Goal: Task Accomplishment & Management: Complete application form

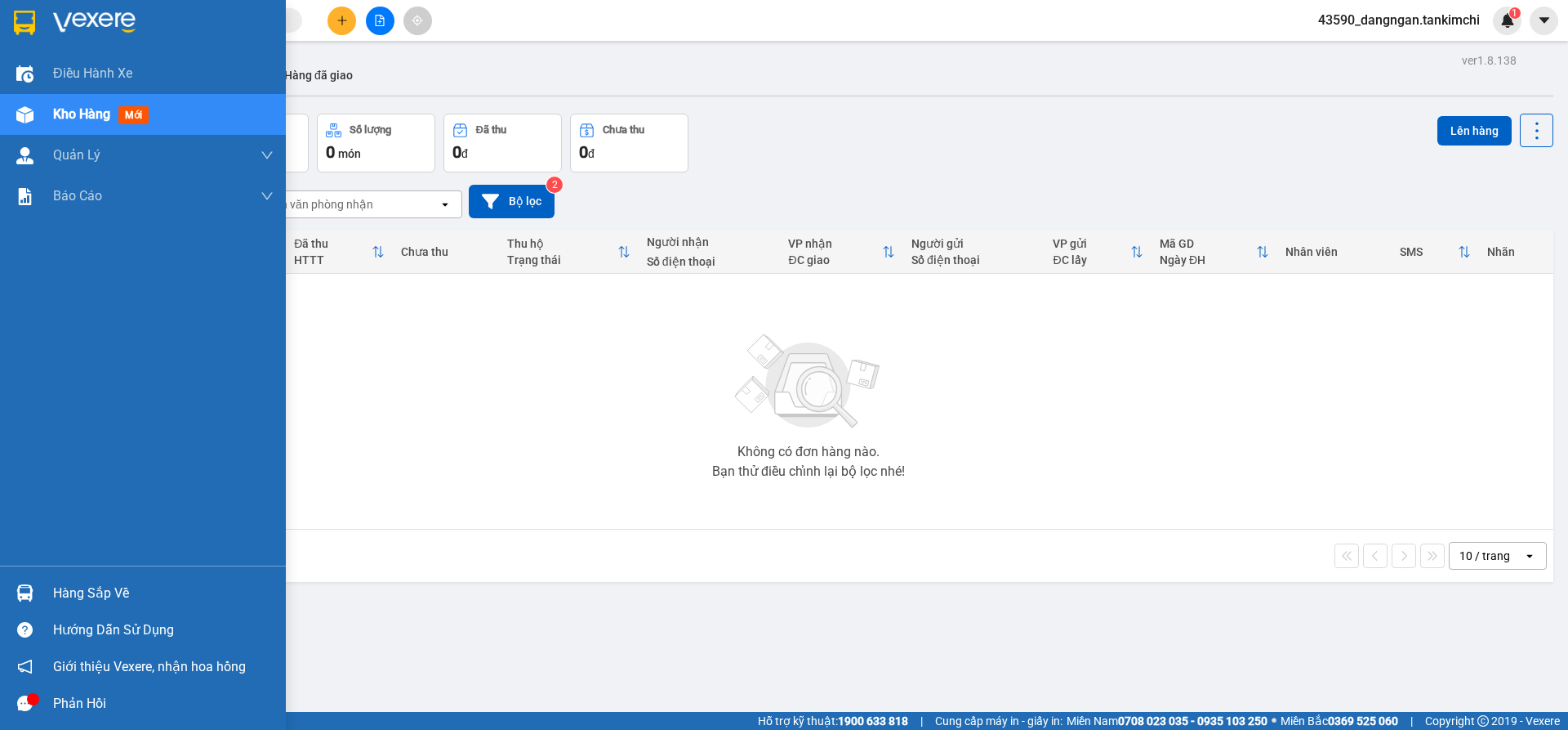
click at [11, 110] on div at bounding box center [25, 115] width 28 height 28
click at [161, 104] on div "Kho hàng mới" at bounding box center [163, 114] width 221 height 41
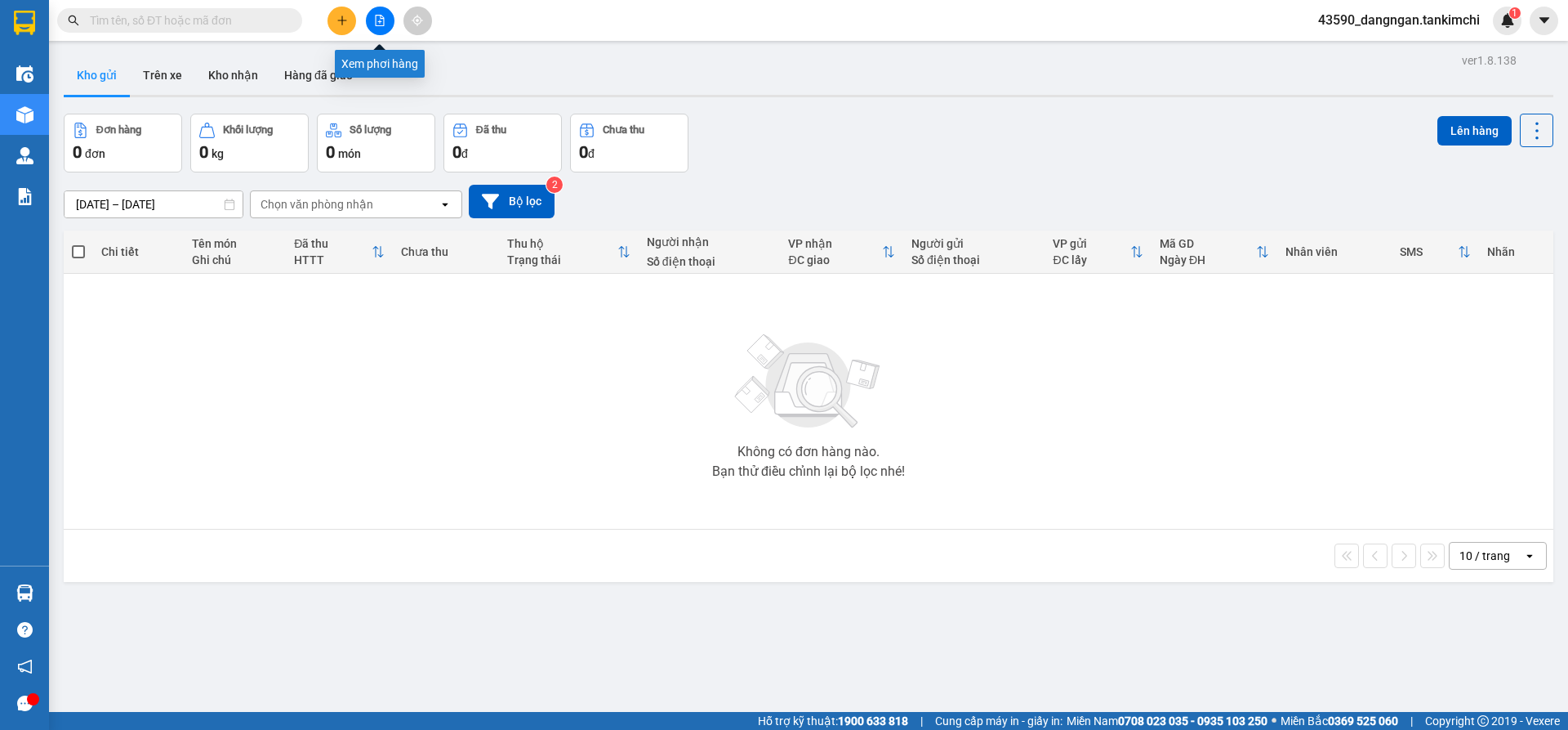
click at [371, 15] on button at bounding box center [380, 20] width 28 height 28
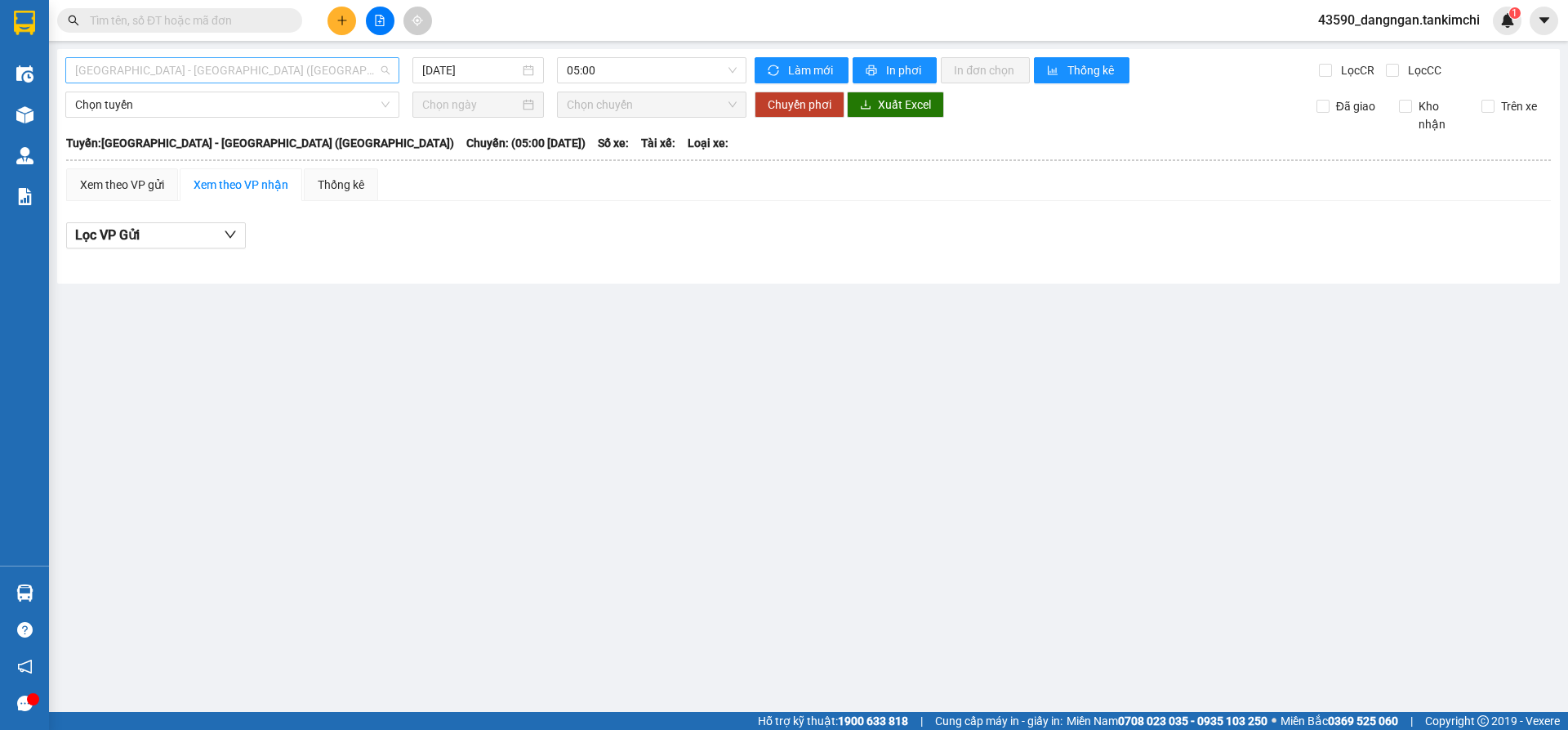
click at [364, 58] on span "[GEOGRAPHIC_DATA] - [GEOGRAPHIC_DATA] ([GEOGRAPHIC_DATA])" at bounding box center [232, 71] width 314 height 25
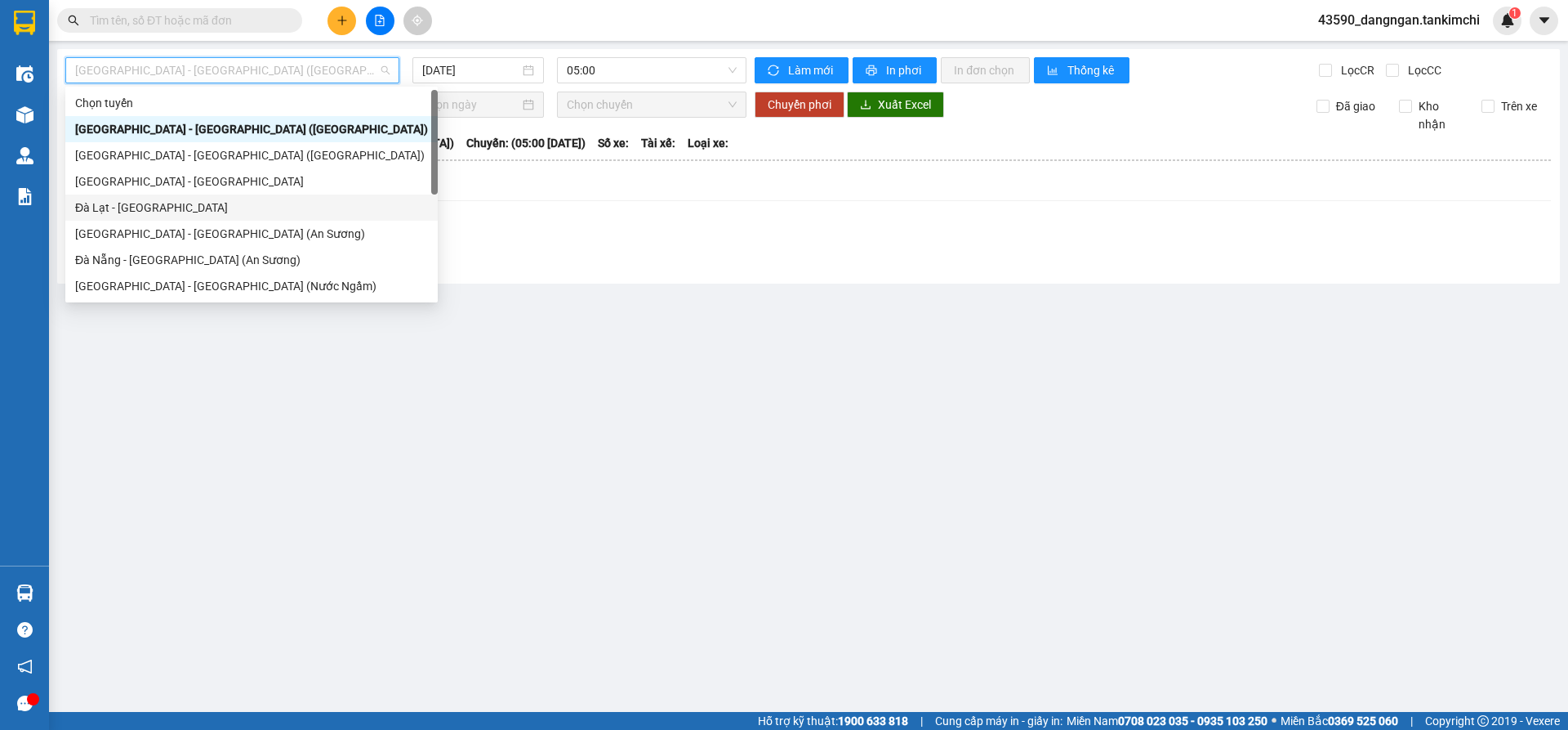
click at [203, 206] on div "Đà Lạt - [GEOGRAPHIC_DATA]" at bounding box center [251, 207] width 353 height 18
type input "[DATE]"
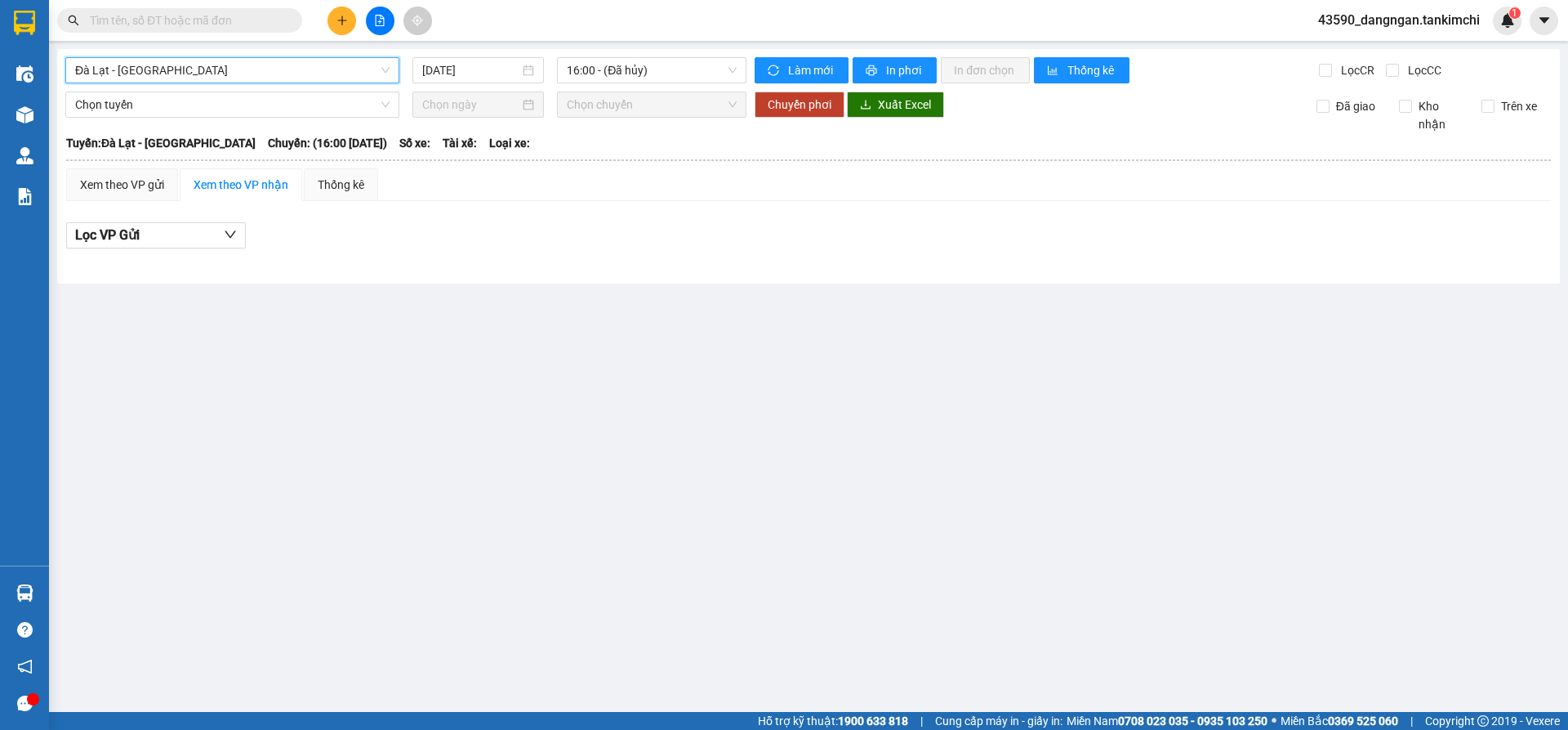
click at [508, 19] on div "Kết quả tìm kiếm ( 0 ) Bộ lọc No Data 43590_dangngan.tankimchi 1" at bounding box center [784, 20] width 1568 height 41
click at [379, 27] on button at bounding box center [380, 20] width 28 height 28
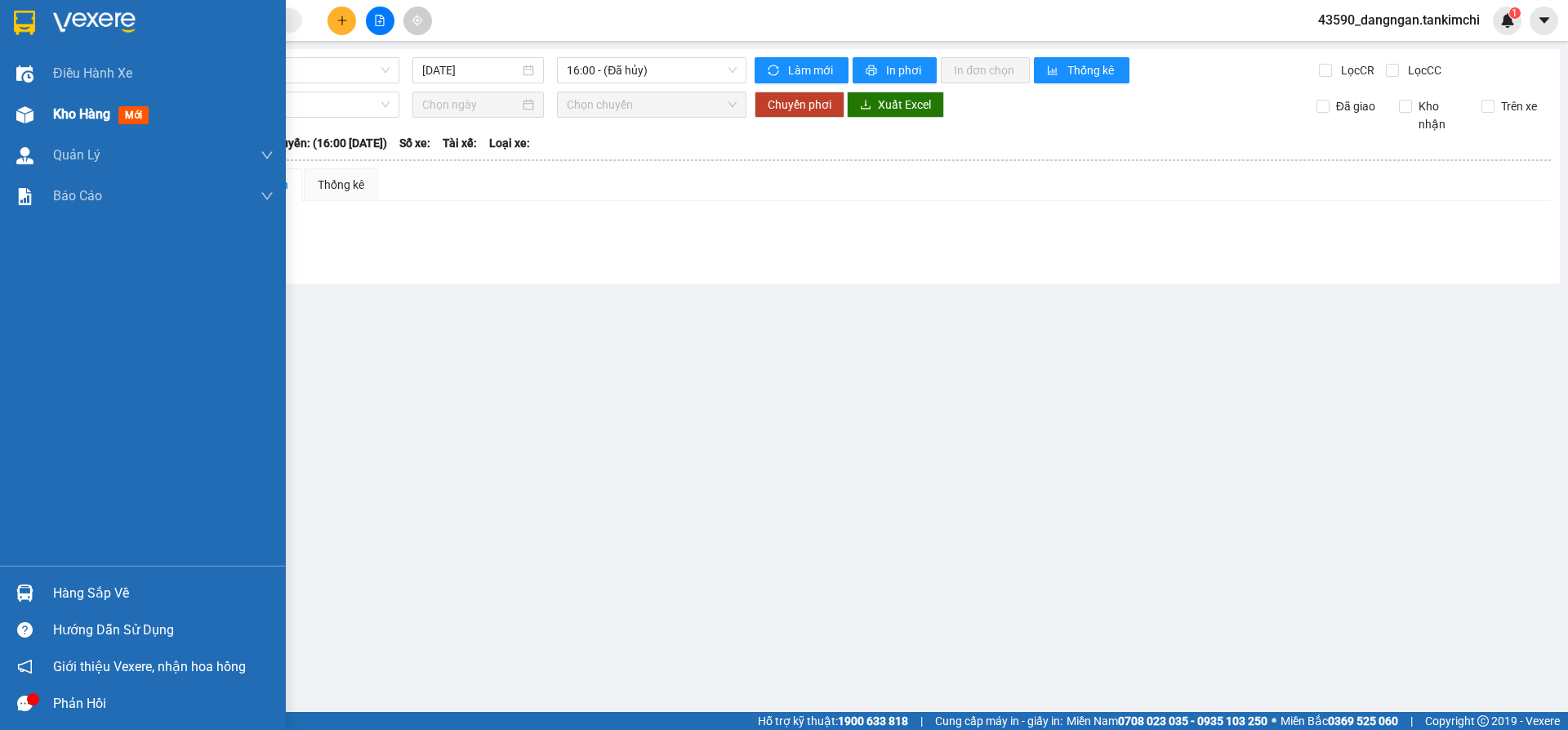
click at [40, 124] on div "Kho hàng mới" at bounding box center [143, 114] width 286 height 41
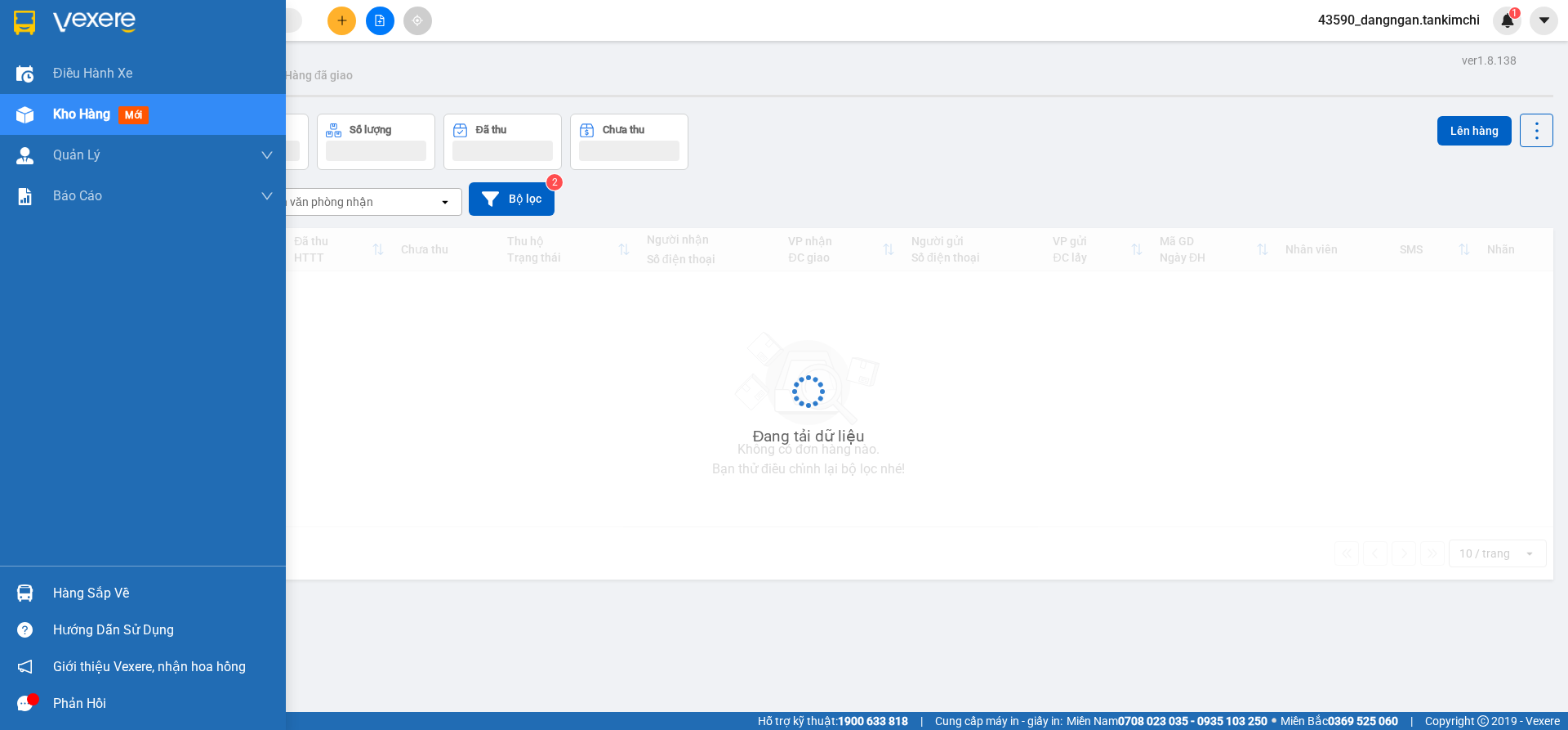
click at [75, 119] on span "Kho hàng" at bounding box center [81, 114] width 57 height 16
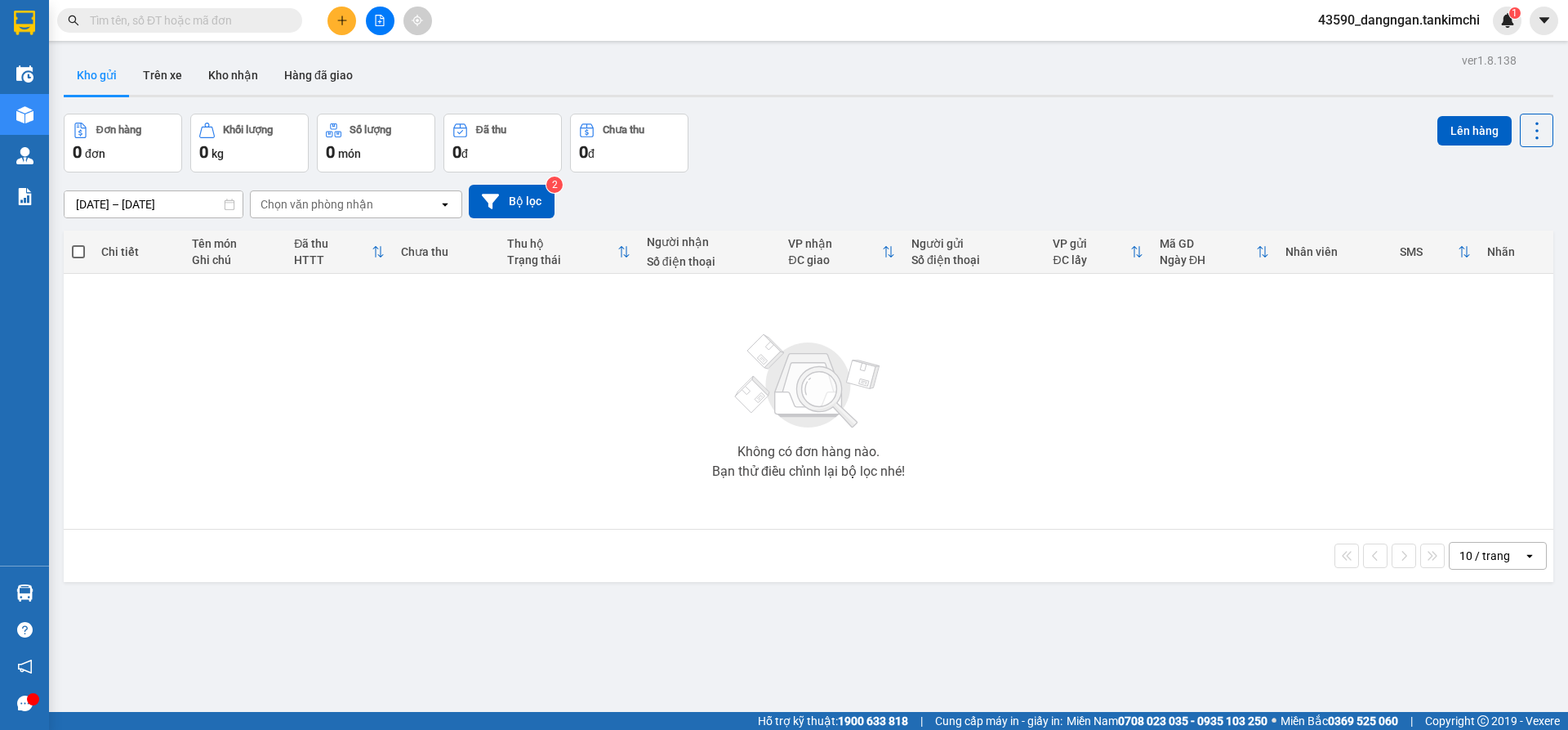
click at [338, 27] on button at bounding box center [341, 20] width 28 height 28
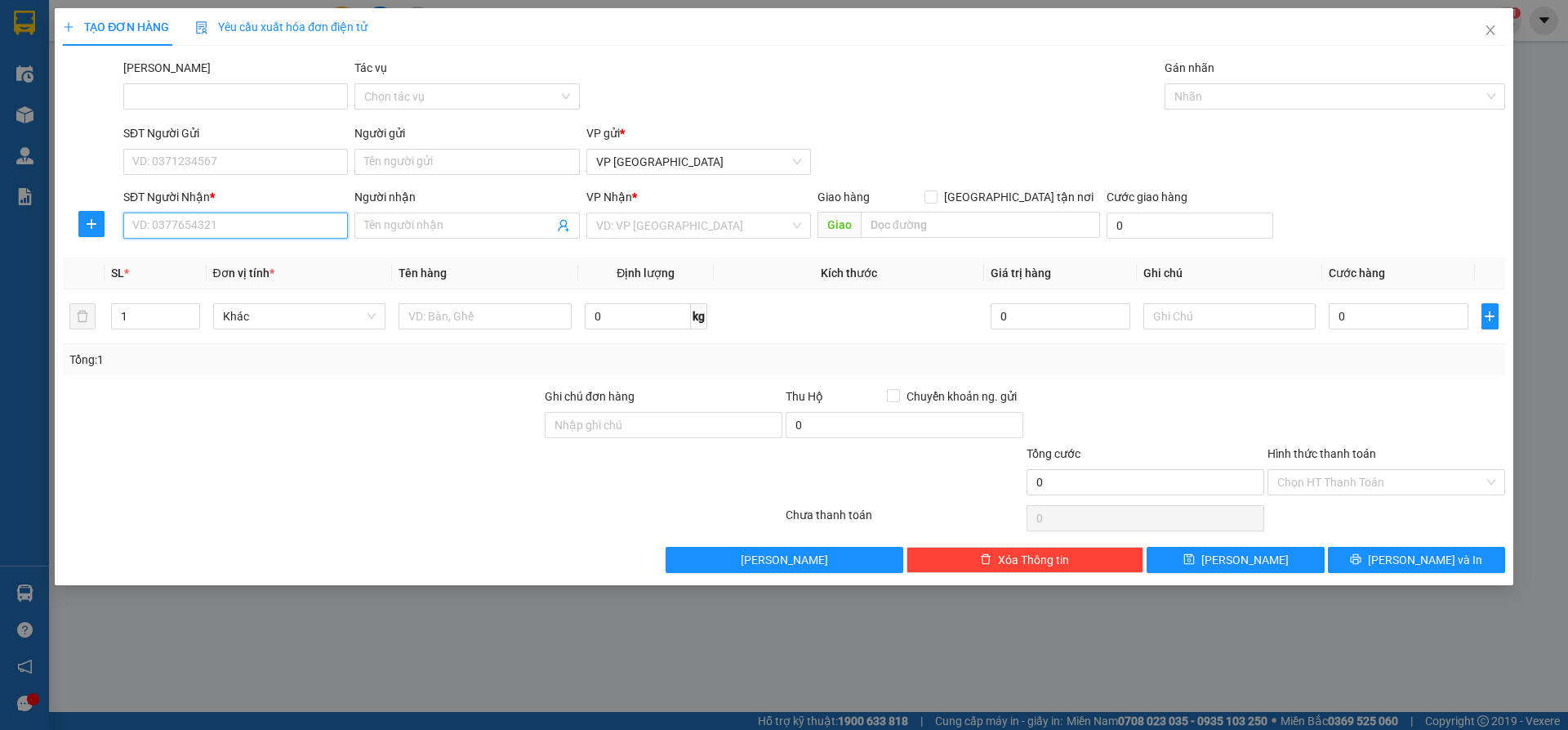
click at [249, 234] on input "SĐT Người Nhận *" at bounding box center [236, 226] width 225 height 26
click at [184, 268] on div "0901997749 - [PERSON_NAME]" at bounding box center [236, 259] width 225 height 26
type input "0901997749"
type input "Sang"
type input "Hội An"
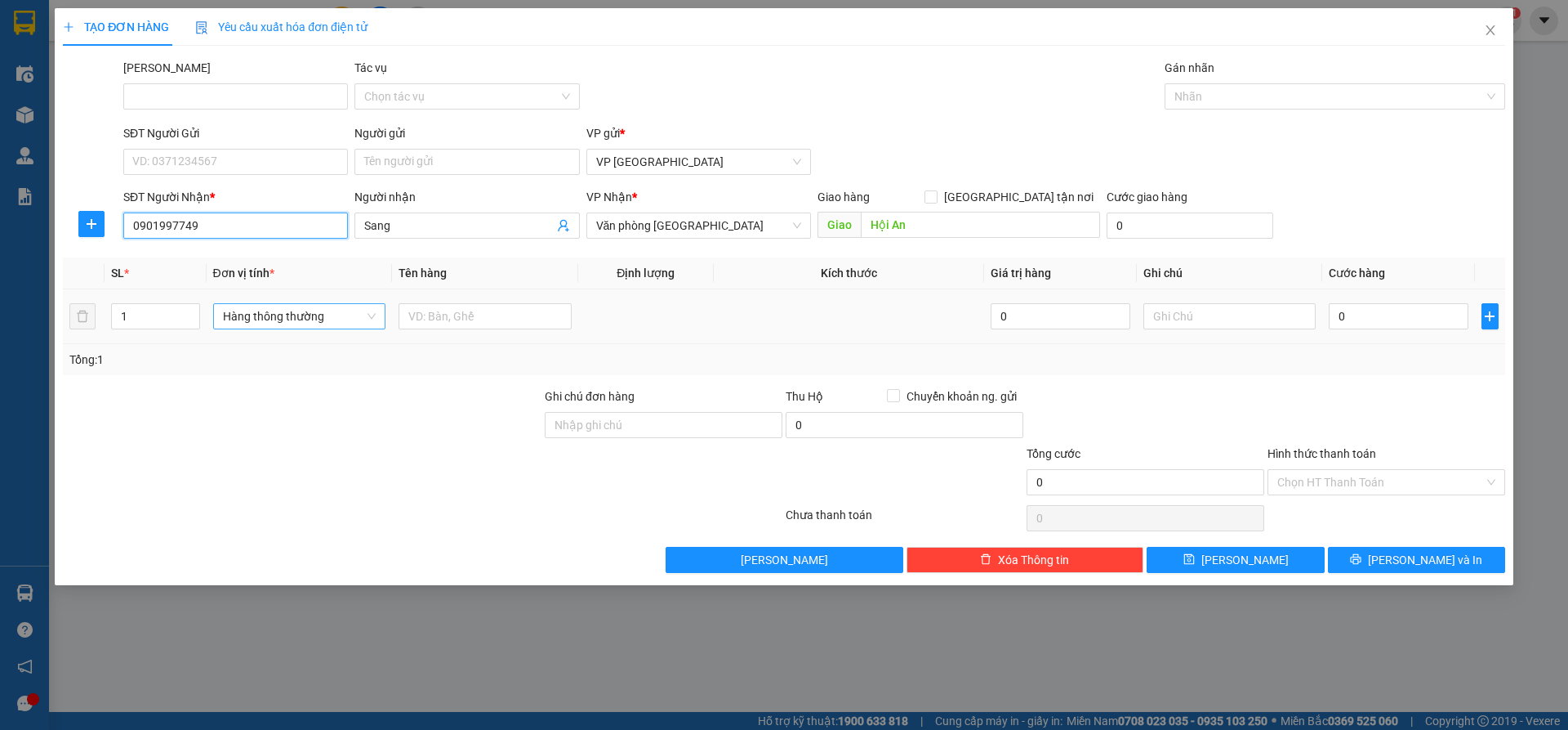
click at [334, 318] on span "Hàng thông thường" at bounding box center [300, 316] width 154 height 25
type input "0901997749"
type input "thùng"
click at [317, 377] on div "Thùng nhỏ" at bounding box center [300, 375] width 154 height 18
click at [471, 314] on input "text" at bounding box center [485, 316] width 173 height 26
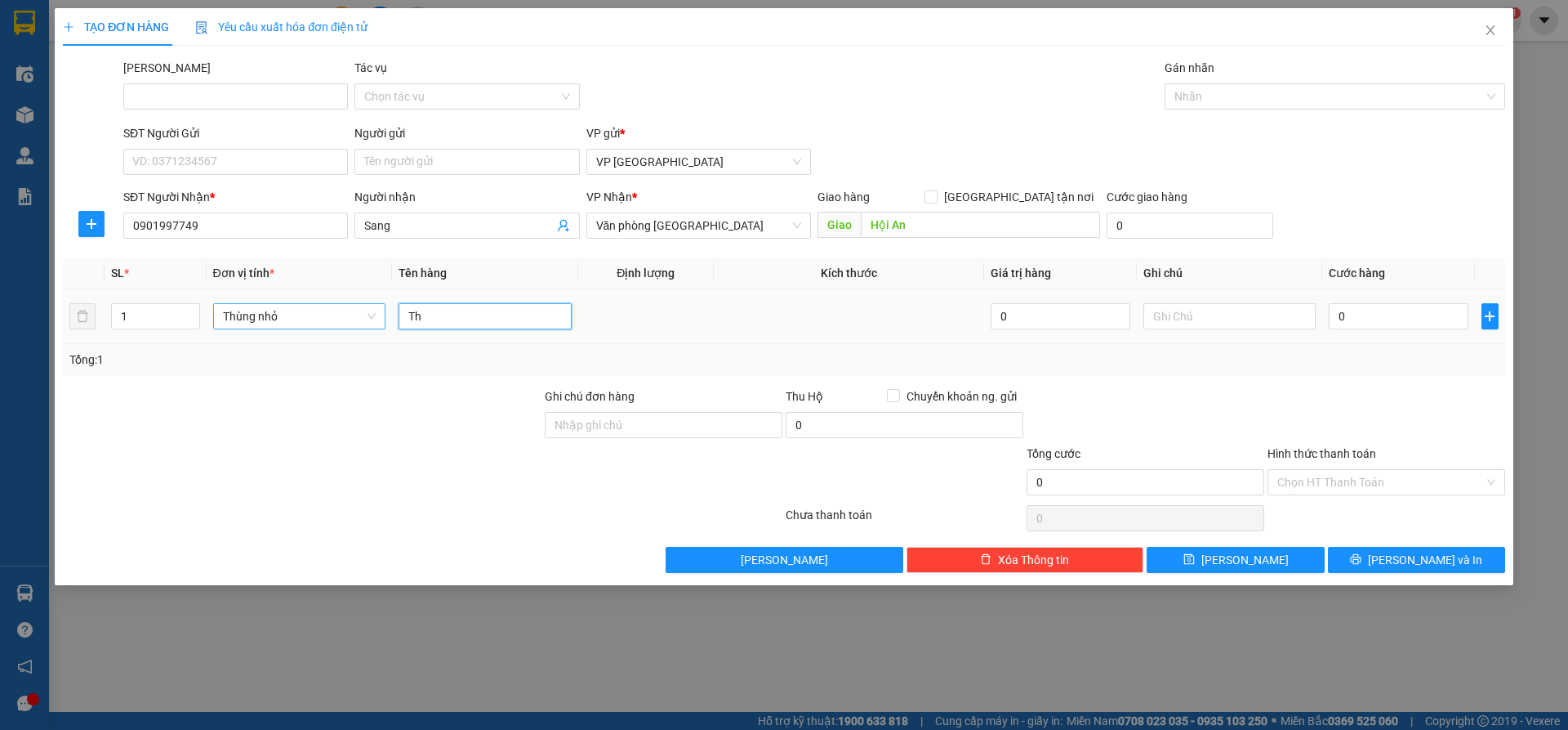
type input "T"
drag, startPoint x: 510, startPoint y: 312, endPoint x: 437, endPoint y: 314, distance: 73.0
click at [437, 314] on input "Bông 200000" at bounding box center [485, 316] width 173 height 26
type input "Bông"
click at [1351, 319] on input "0" at bounding box center [1398, 316] width 139 height 26
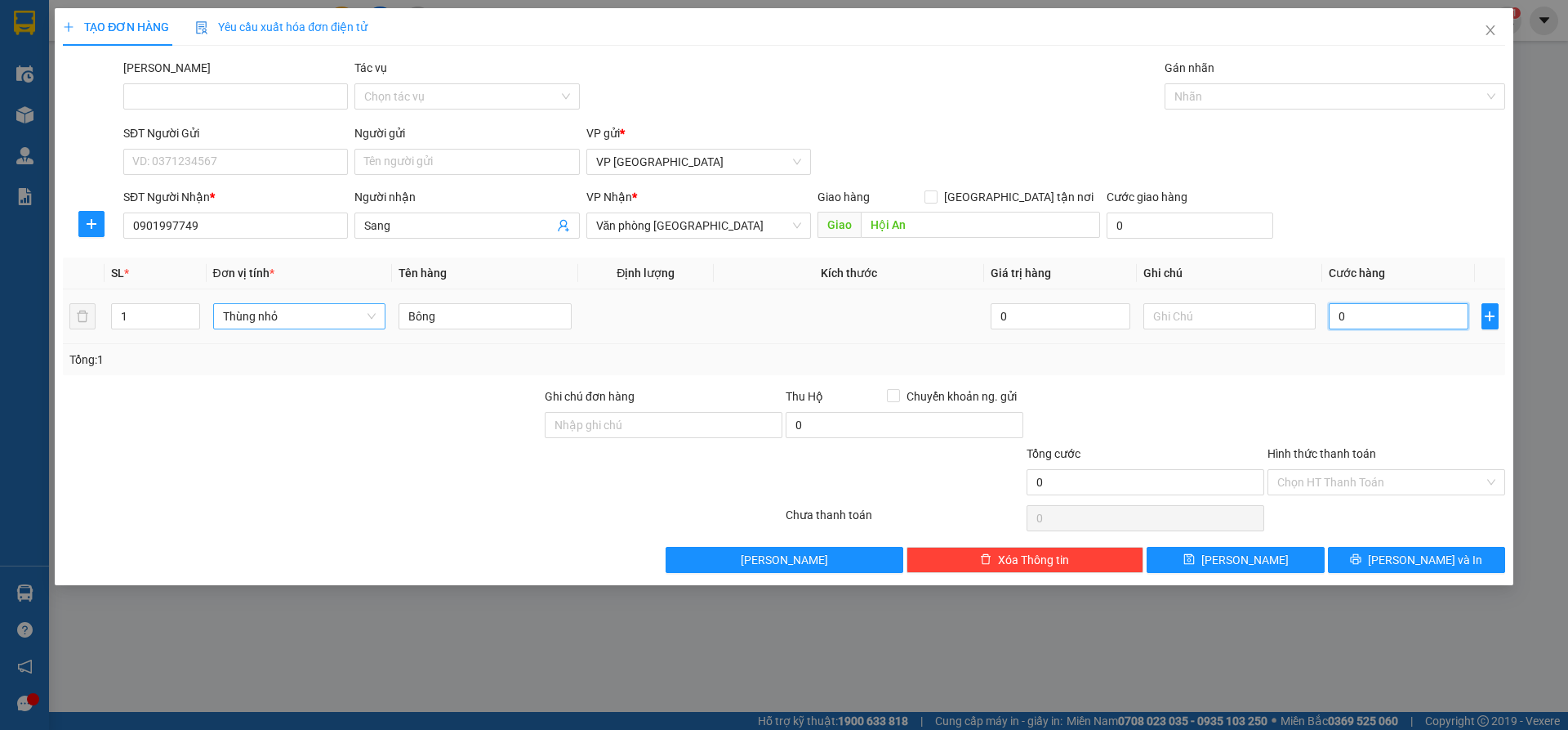
paste input "200.00"
type input "200.000"
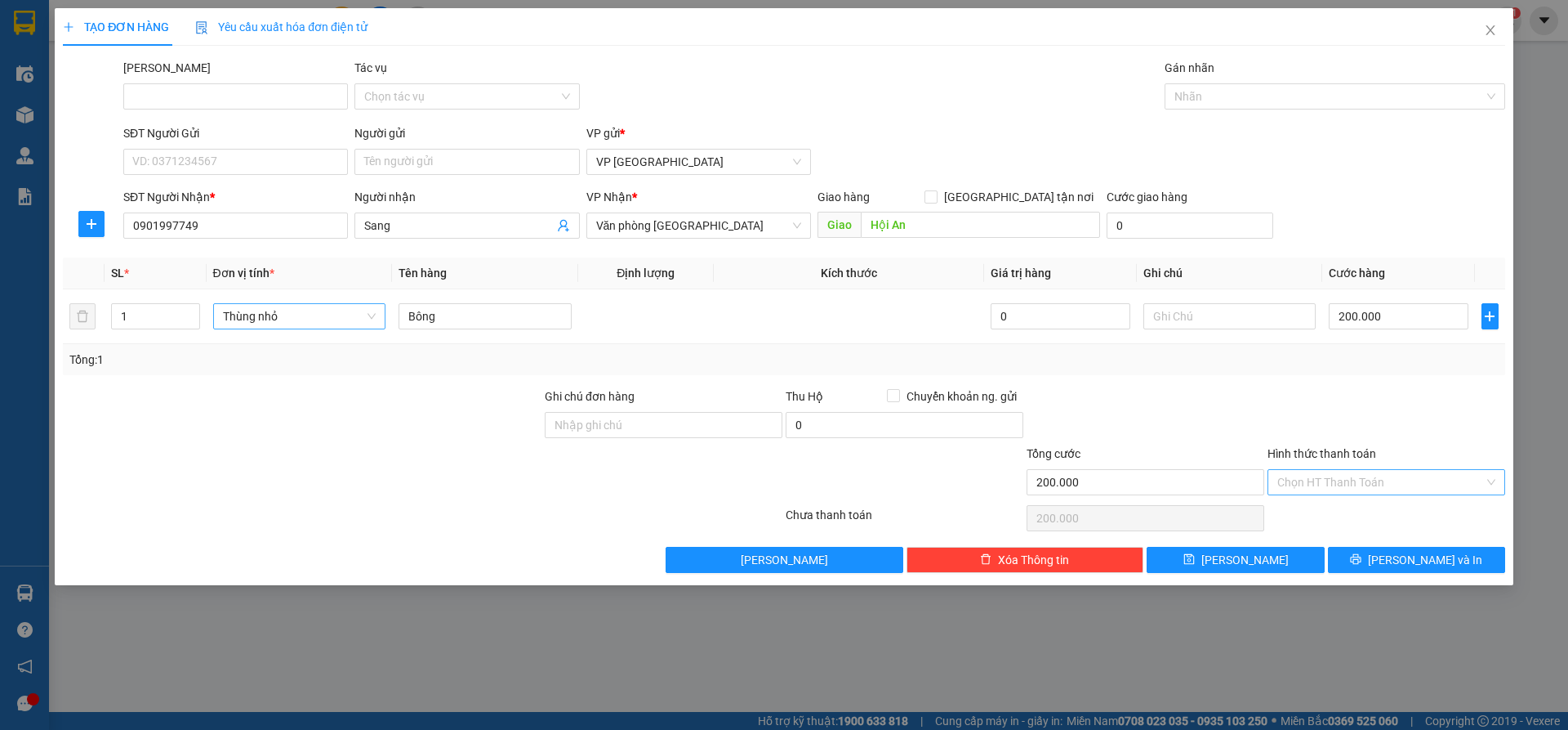
click at [1355, 489] on input "Hình thức thanh toán" at bounding box center [1381, 482] width 206 height 25
click at [1347, 516] on div "Tại văn phòng" at bounding box center [1386, 515] width 218 height 18
type input "0"
click at [1279, 559] on button "[PERSON_NAME]" at bounding box center [1235, 560] width 177 height 26
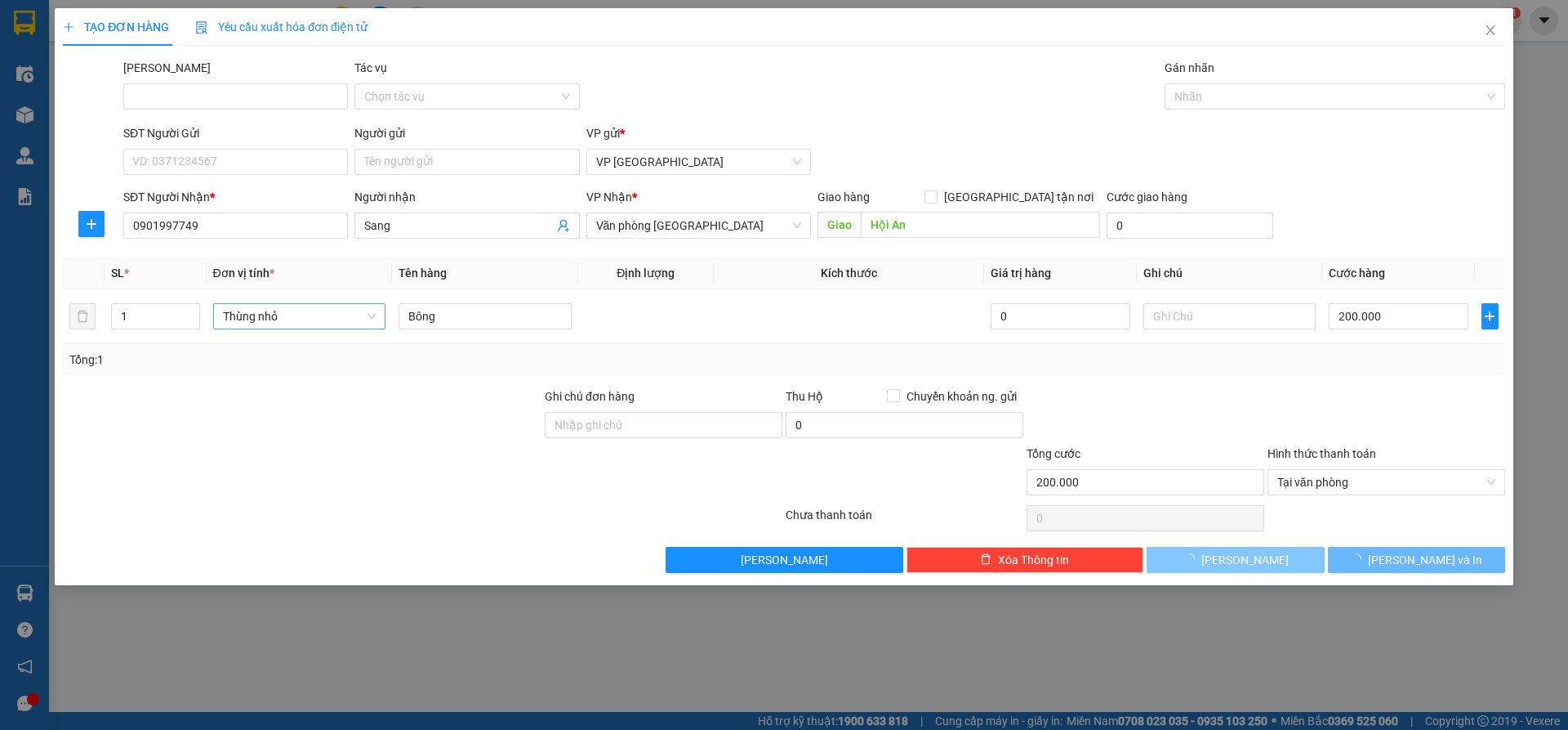
type input "0"
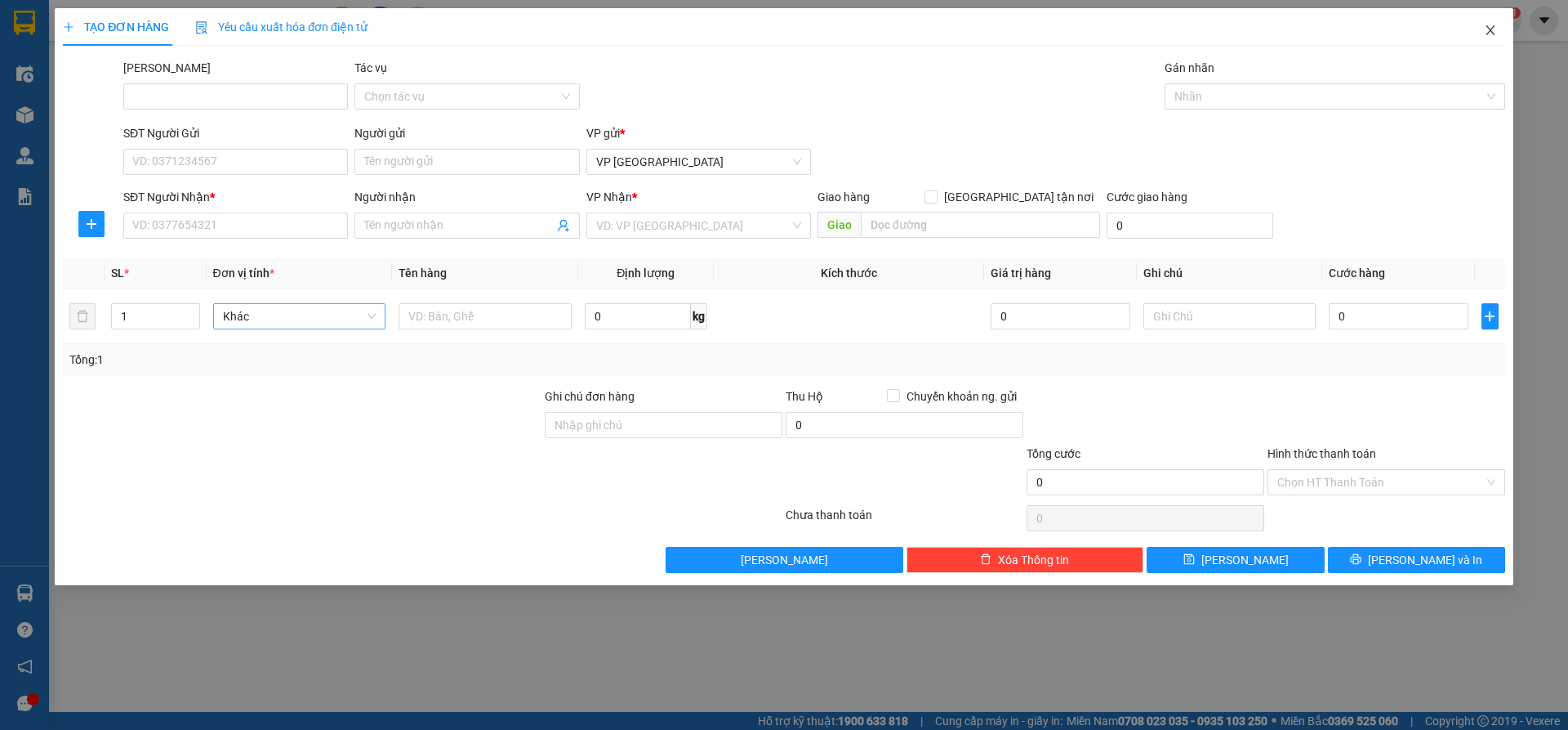
click at [1489, 34] on icon "close" at bounding box center [1490, 30] width 13 height 13
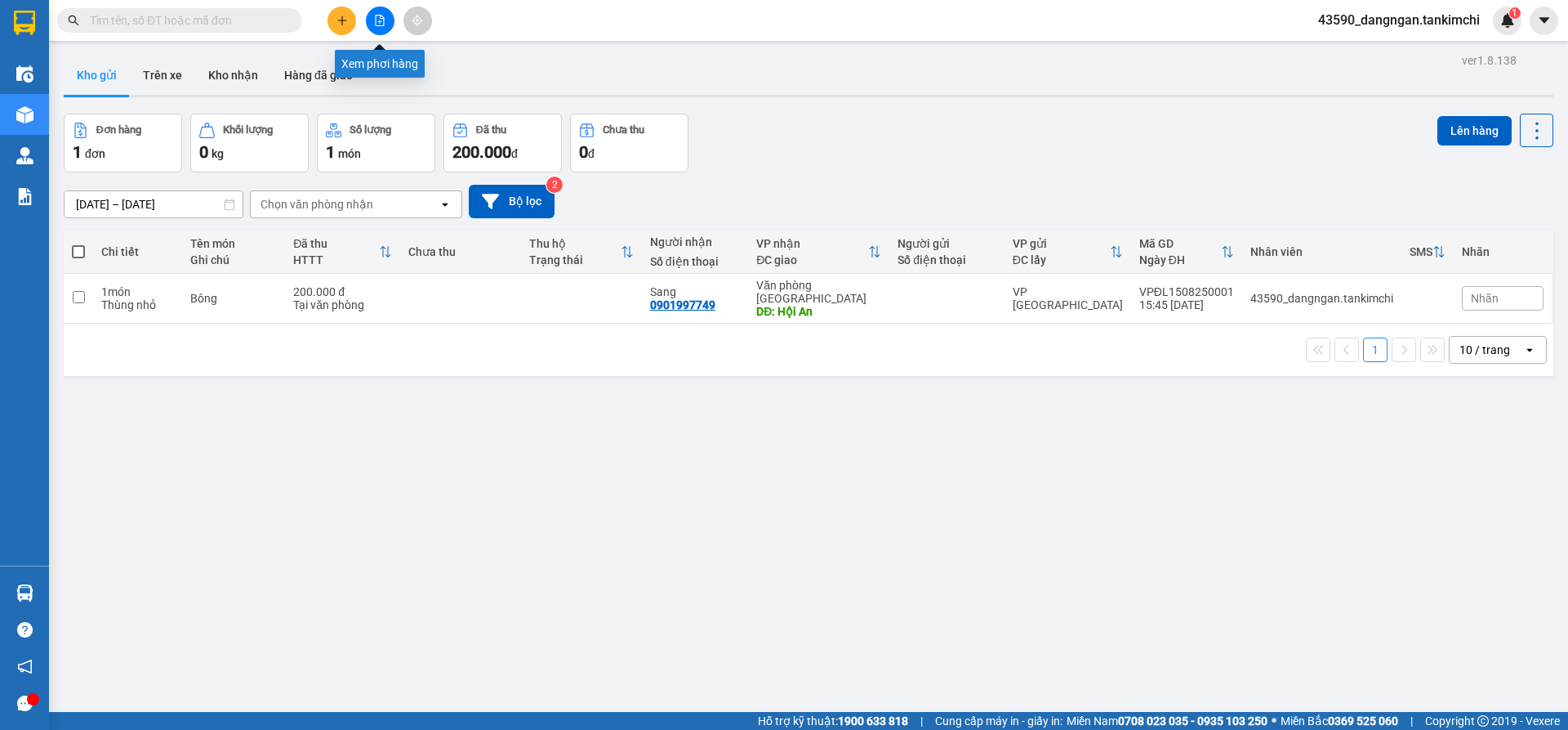
click at [371, 22] on button at bounding box center [380, 20] width 28 height 28
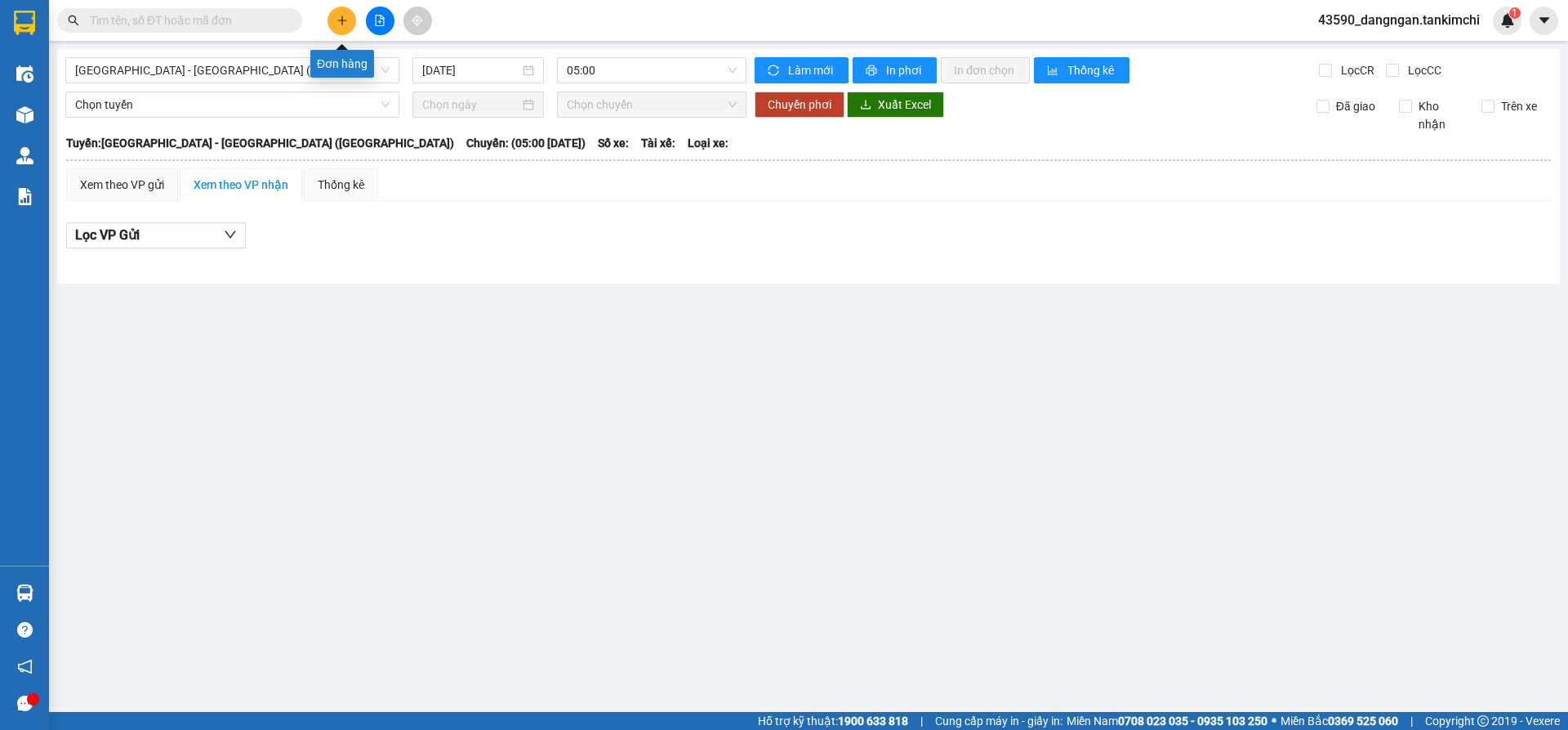
click at [351, 17] on button at bounding box center [341, 20] width 28 height 28
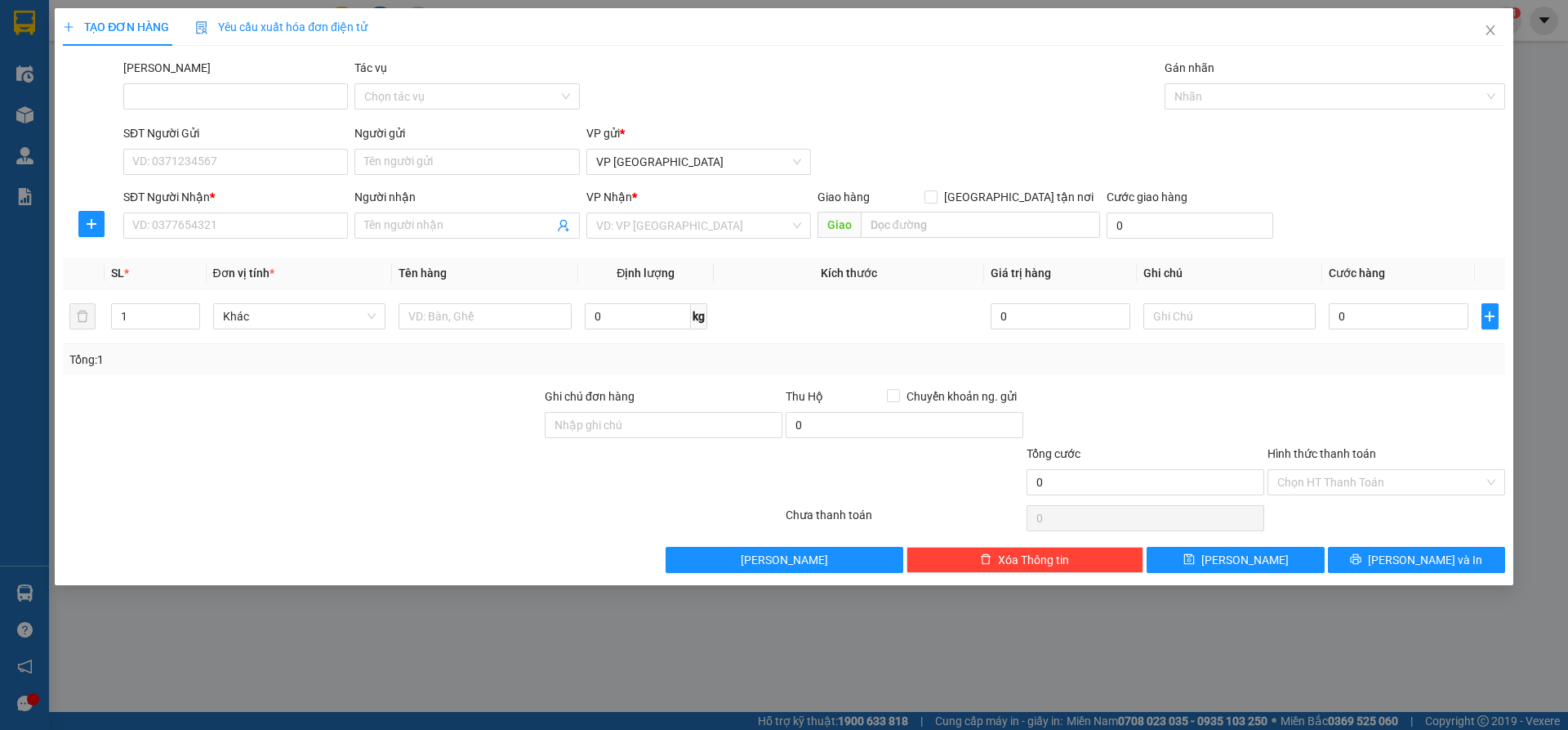
click at [265, 643] on div "TẠO ĐƠN HÀNG Yêu cầu xuất hóa đơn điện tử Transit Pickup Surcharge Ids Transit …" at bounding box center [784, 365] width 1568 height 730
click at [172, 232] on input "SĐT Người Nhận *" at bounding box center [236, 226] width 225 height 26
click at [206, 259] on div "0935073022 - Chú Hoành" at bounding box center [236, 258] width 205 height 18
type input "0935073022"
type input "Chú Hoành"
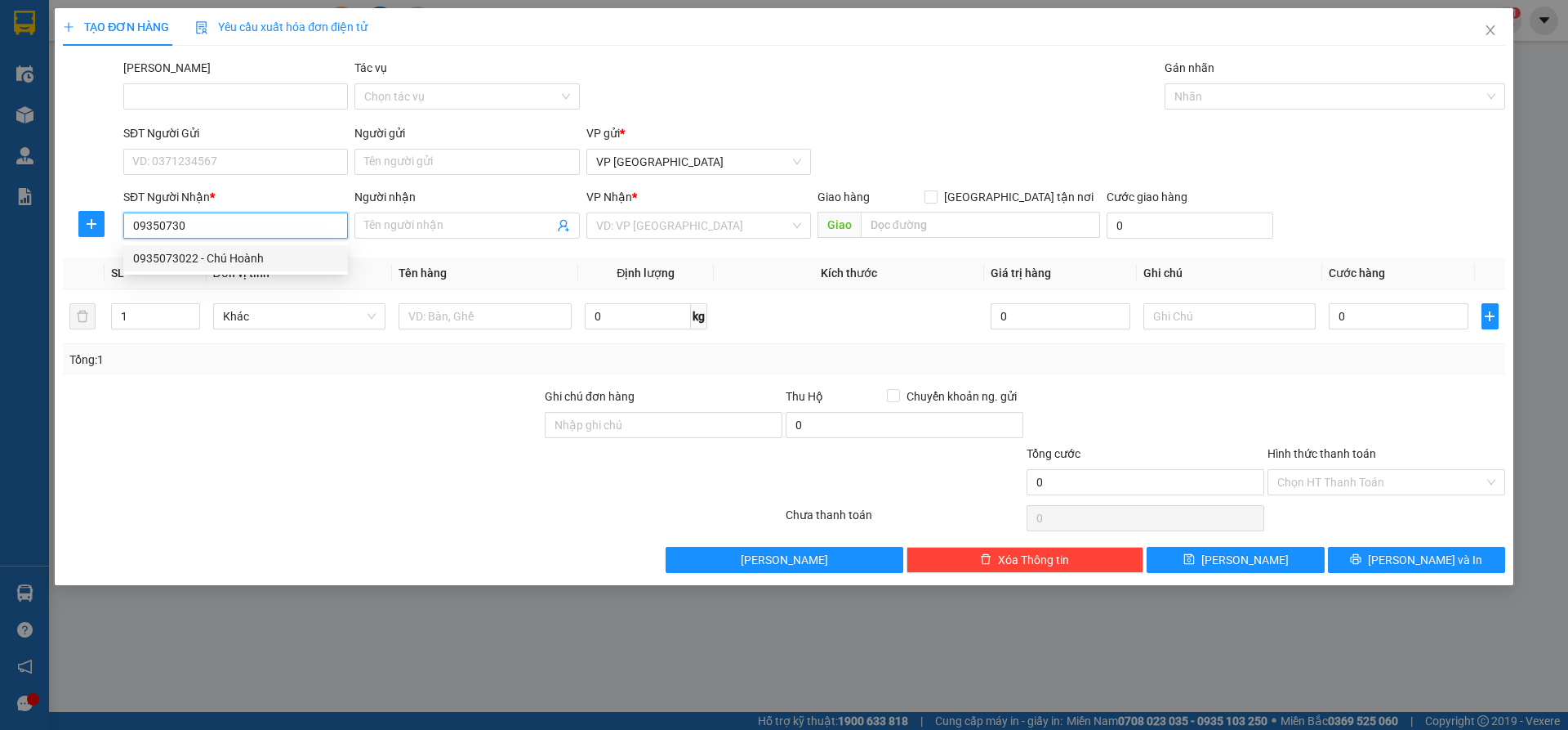
type input "Hội An"
click at [280, 313] on span "Hàng thông thường" at bounding box center [300, 316] width 154 height 25
type input "0935073022"
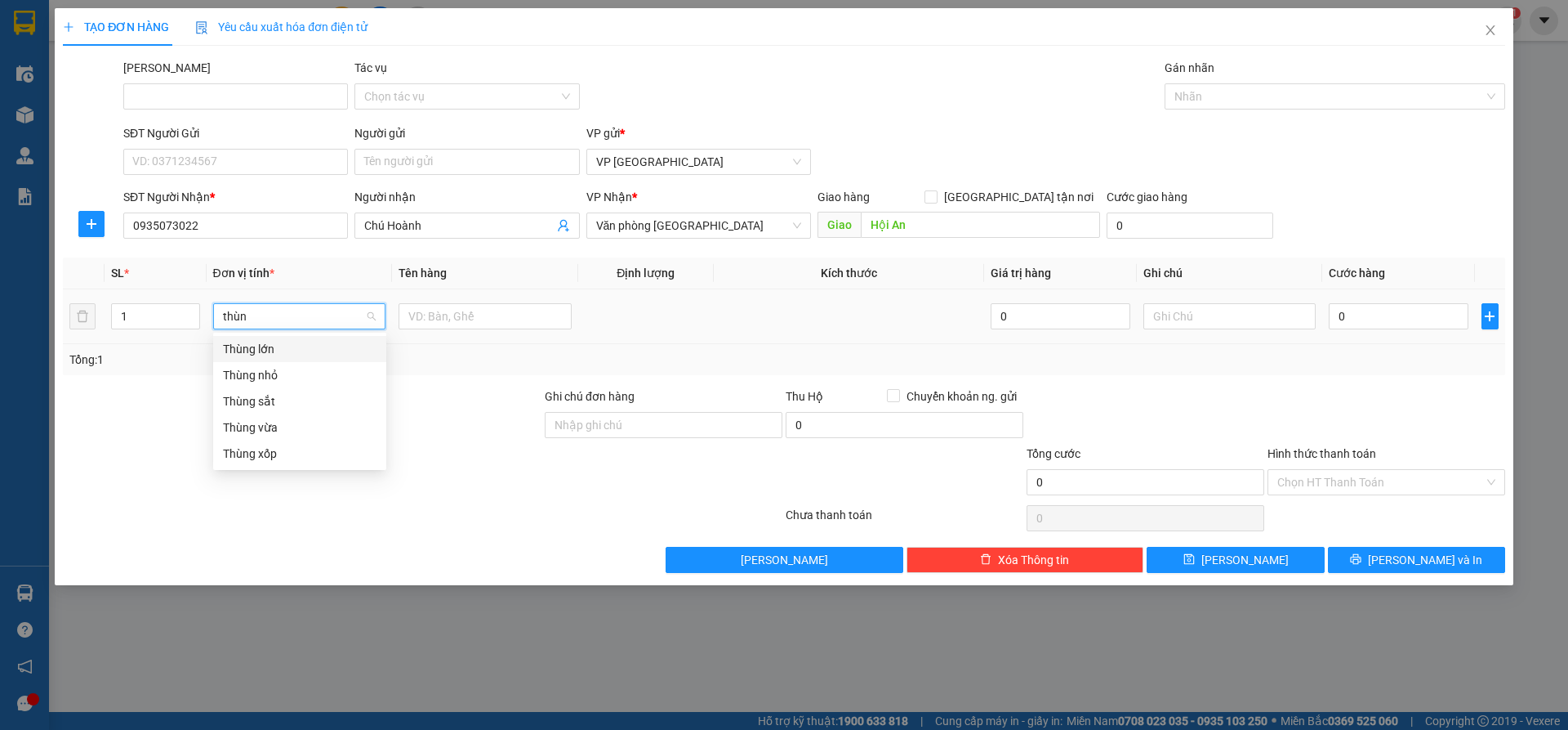
type input "thùng"
click at [308, 425] on div "Thùng vừa" at bounding box center [300, 427] width 154 height 18
click at [454, 321] on input "text" at bounding box center [485, 316] width 173 height 26
type input "Bông"
click at [1492, 309] on button "button" at bounding box center [1489, 316] width 17 height 26
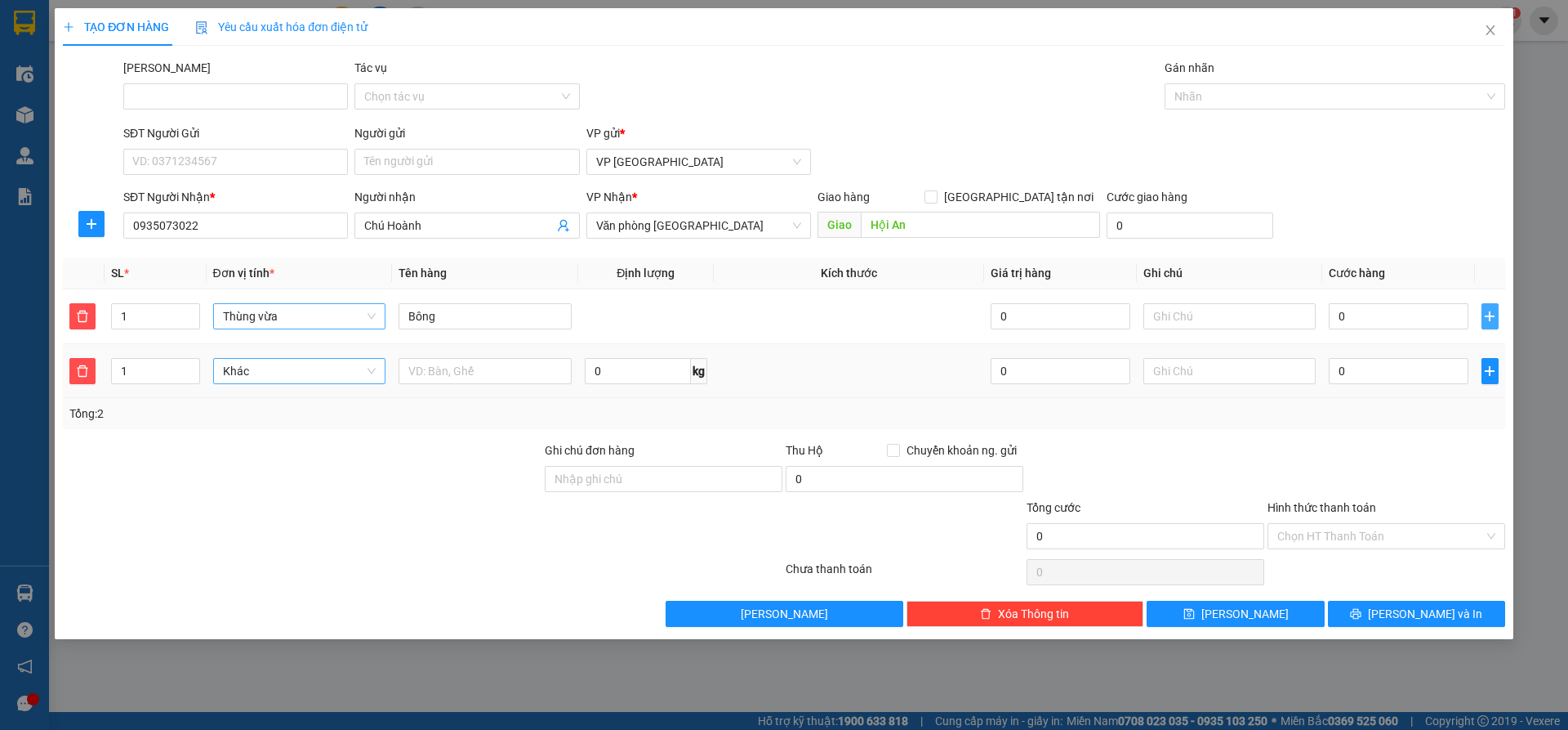
click at [353, 365] on span "Khác" at bounding box center [300, 371] width 154 height 25
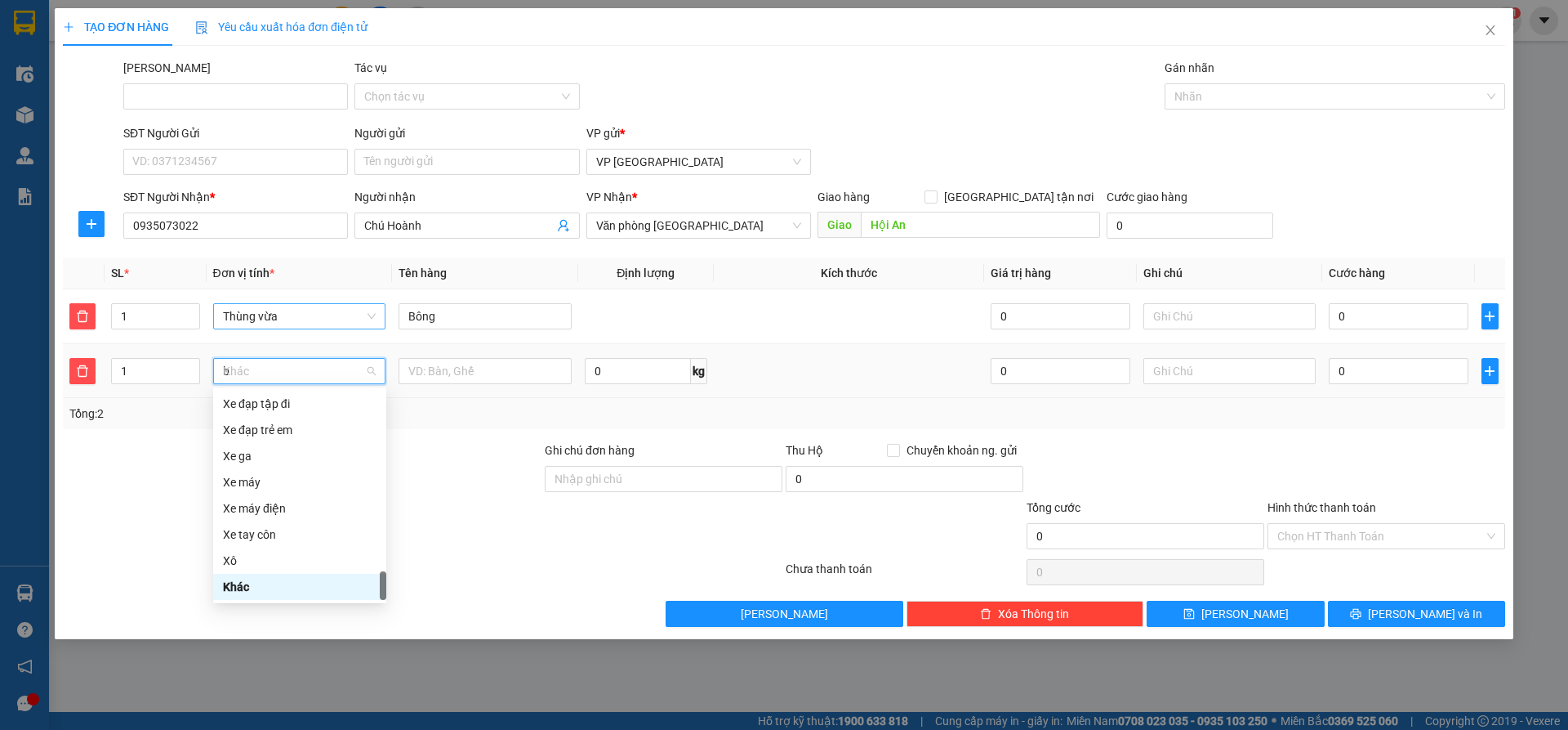
scroll to position [131, 0]
type input "bó"
click at [274, 405] on div "Bó" at bounding box center [300, 403] width 154 height 18
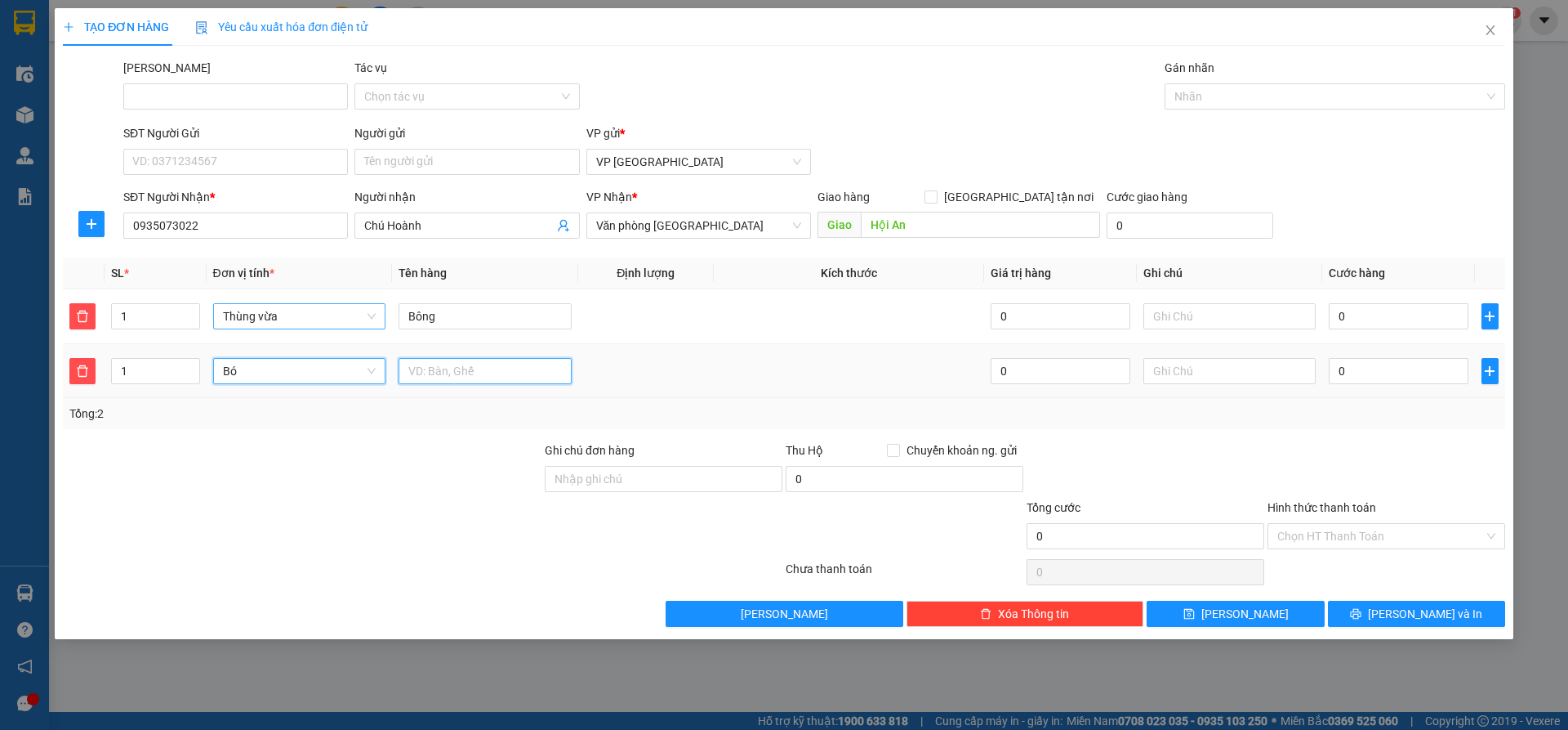
click at [420, 373] on input "text" at bounding box center [485, 371] width 173 height 26
click at [419, 373] on input "bông" at bounding box center [485, 371] width 173 height 26
type input "Bông"
click at [146, 374] on input "1" at bounding box center [155, 371] width 86 height 25
type input "2"
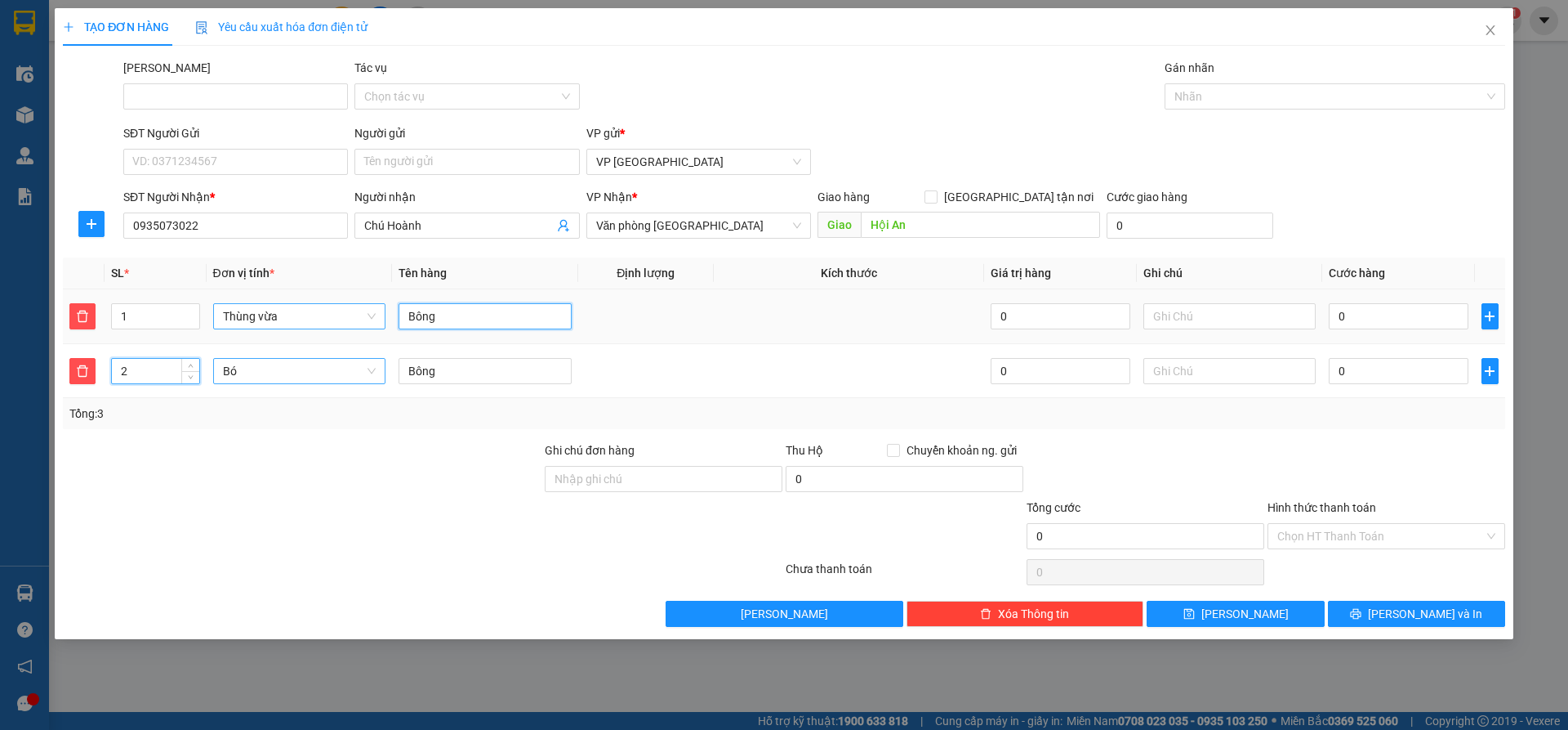
click at [454, 315] on input "Bông" at bounding box center [485, 316] width 173 height 26
drag, startPoint x: 473, startPoint y: 315, endPoint x: 434, endPoint y: 320, distance: 39.3
click at [434, 320] on input "Bông300000" at bounding box center [485, 316] width 173 height 26
type input "Bông"
click at [1414, 320] on input "0" at bounding box center [1398, 316] width 139 height 26
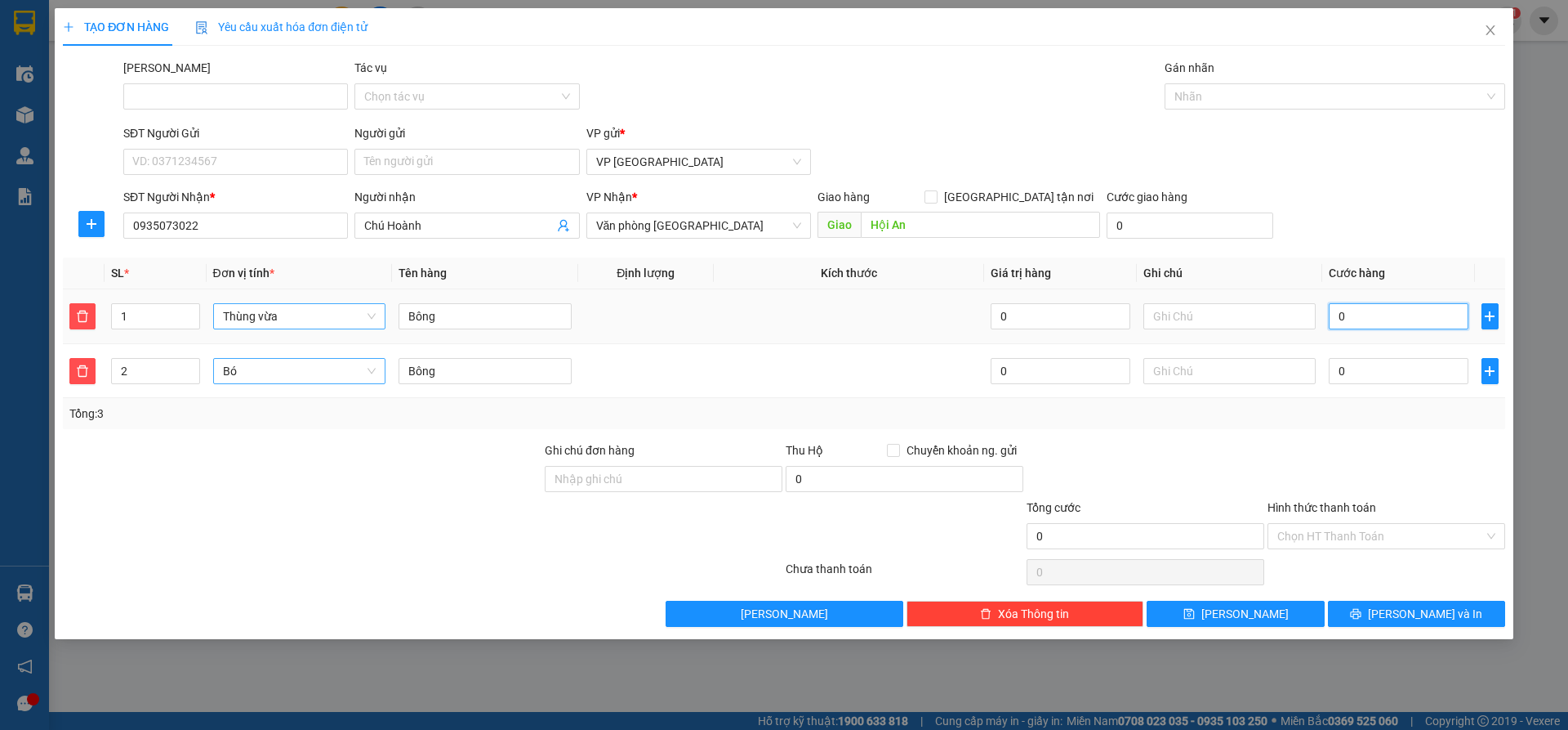
paste input "300.00"
type input "300.000"
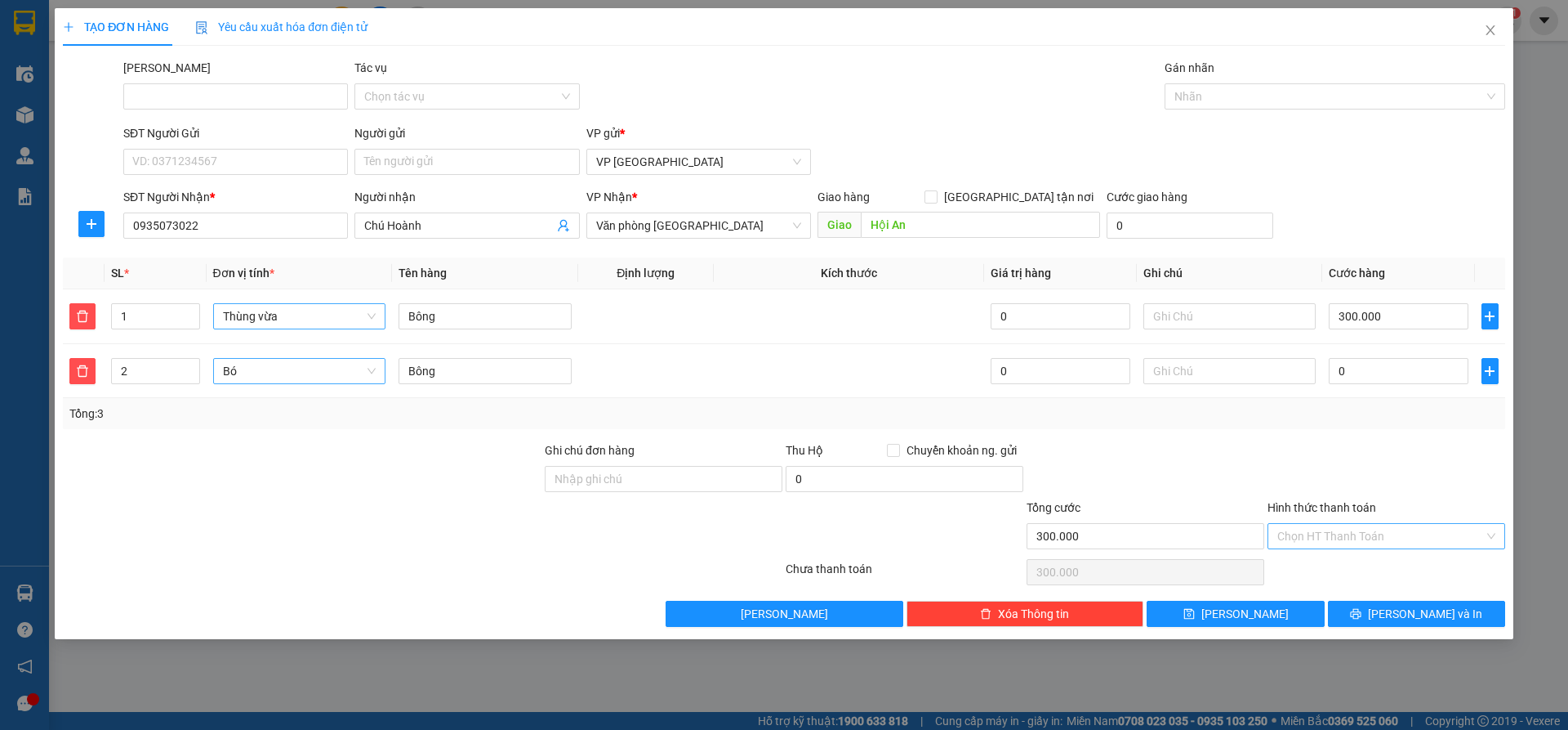
click at [1312, 526] on input "Hình thức thanh toán" at bounding box center [1381, 536] width 206 height 25
click at [1338, 565] on div "Tại văn phòng" at bounding box center [1386, 568] width 218 height 18
type input "0"
click at [1272, 606] on button "[PERSON_NAME]" at bounding box center [1235, 613] width 177 height 26
type input "0"
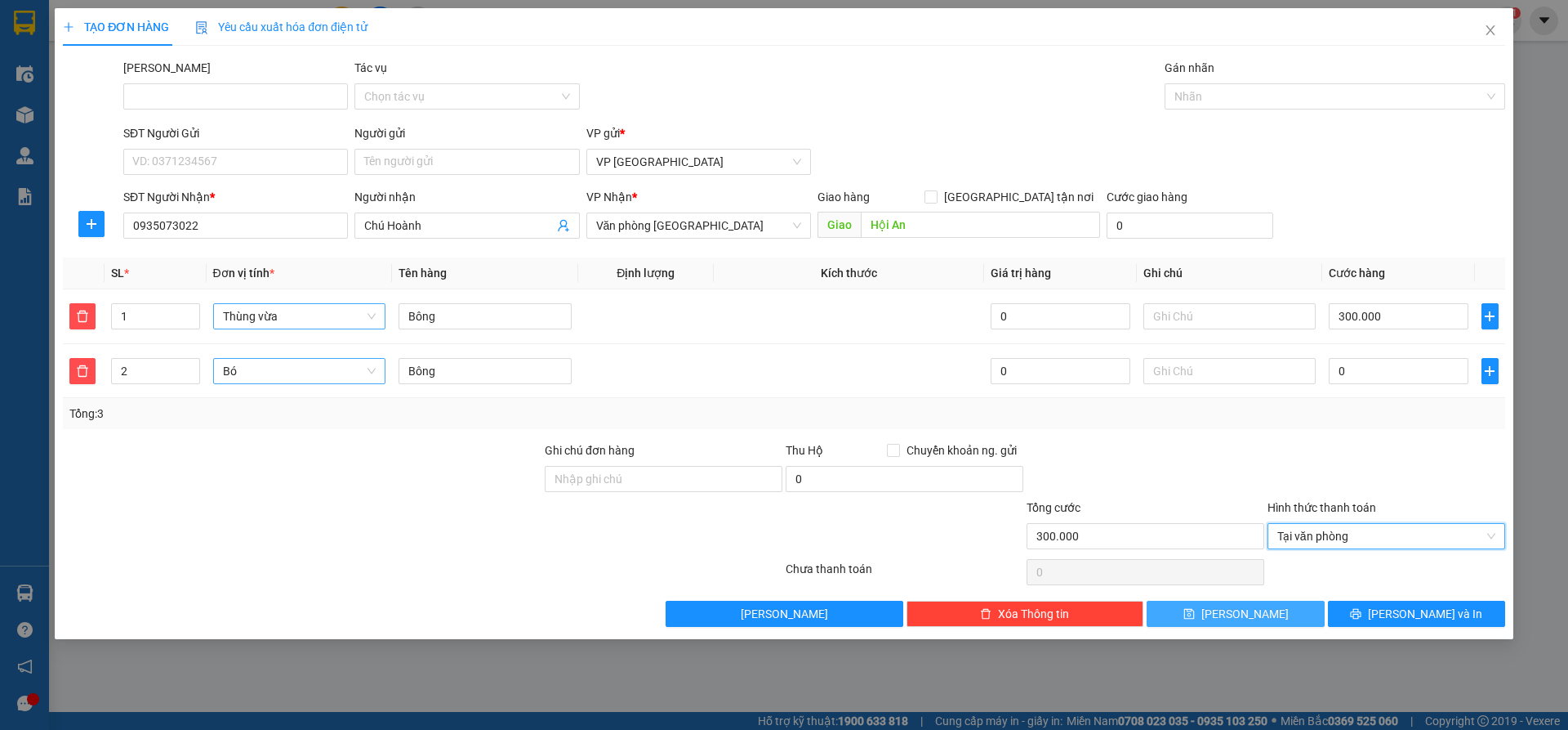
type input "0"
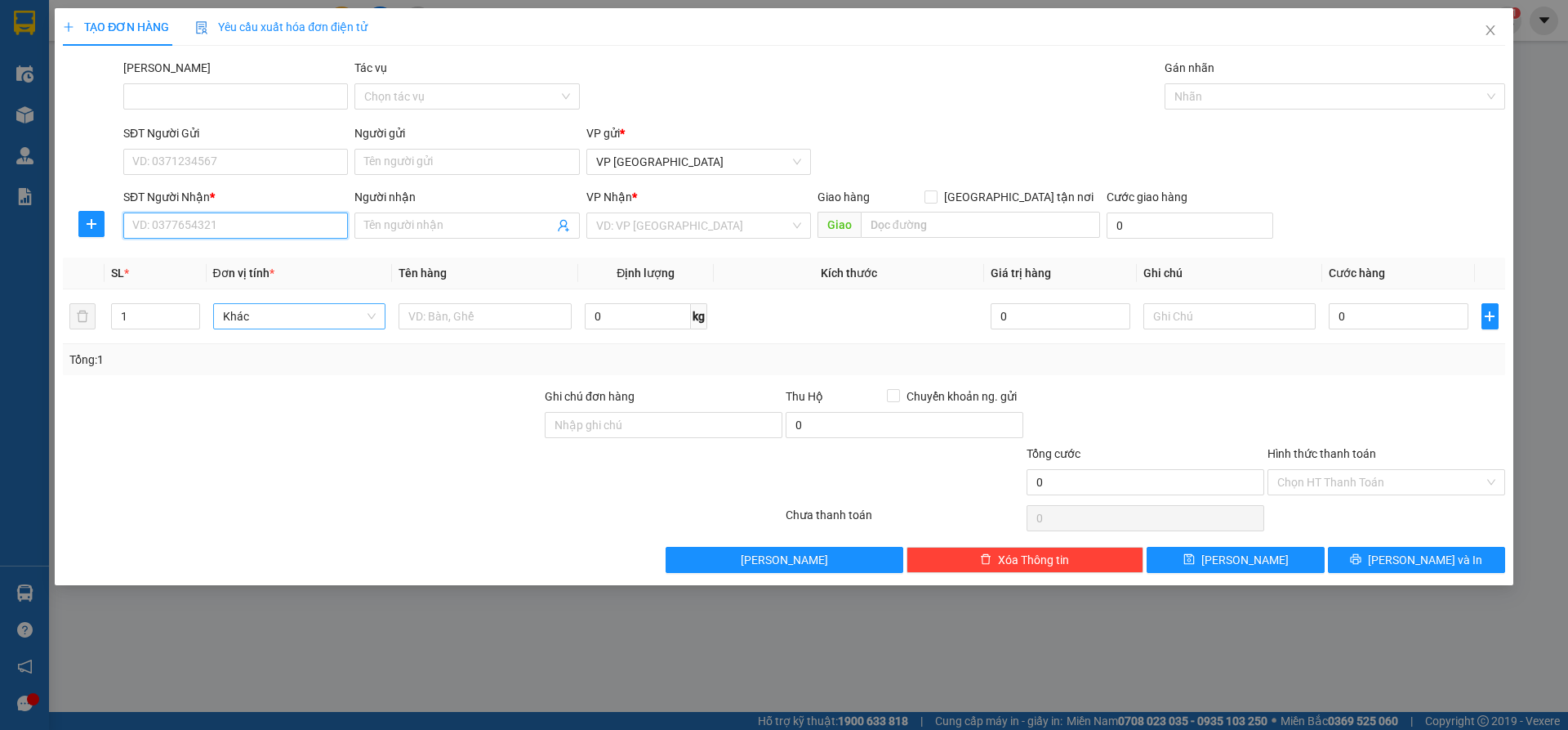
click at [251, 222] on input "SĐT Người Nhận *" at bounding box center [236, 226] width 225 height 26
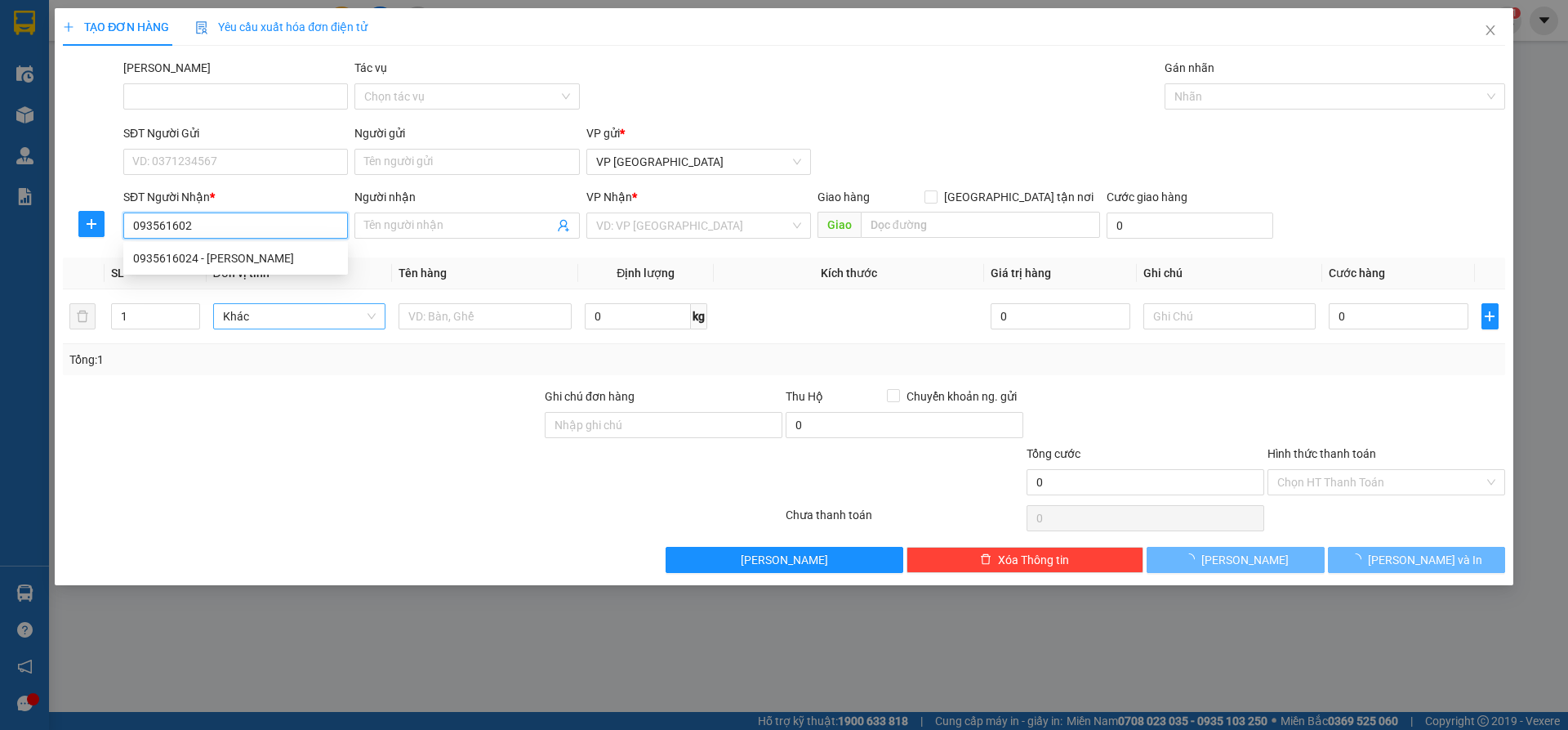
type input "0935616024"
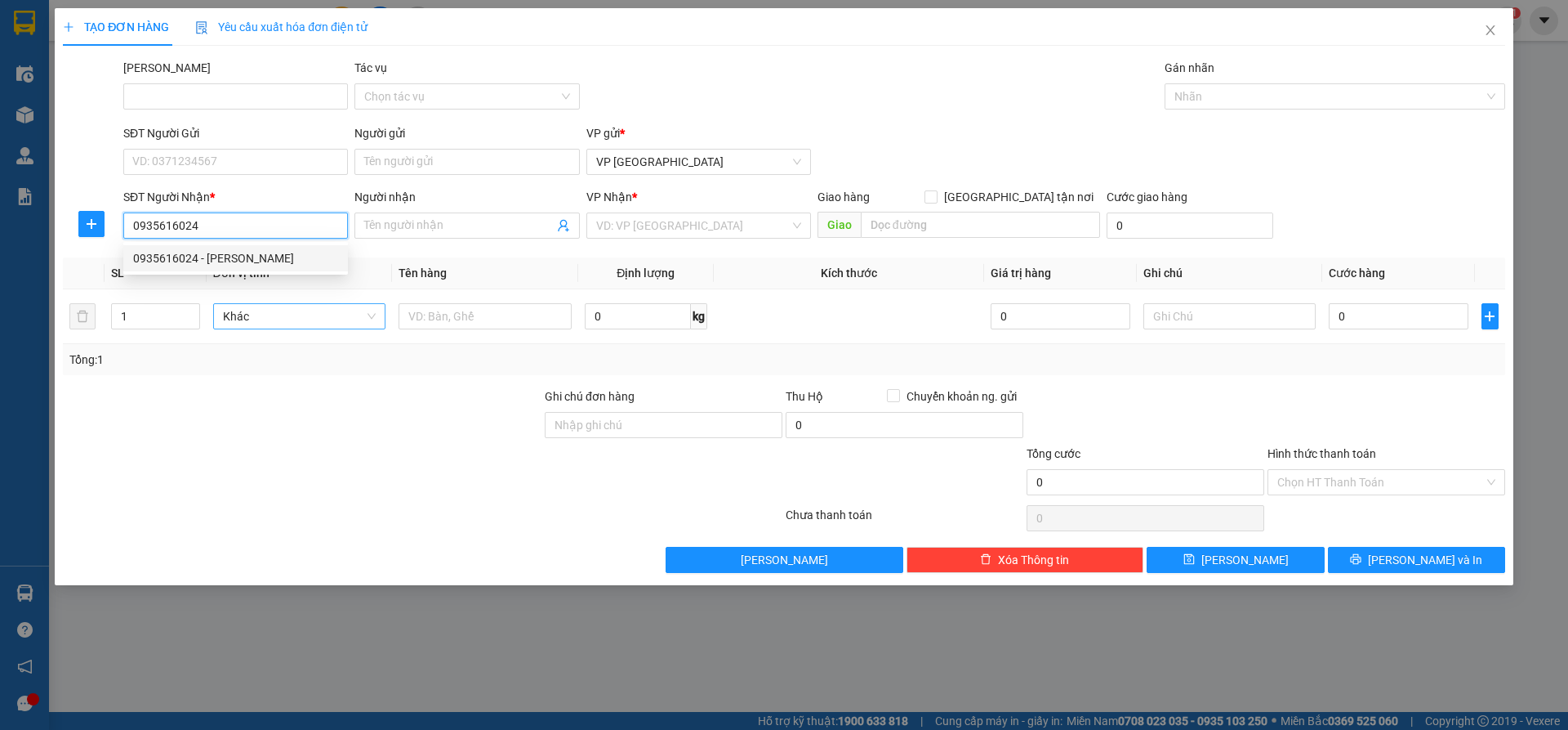
click at [273, 260] on div "0935616024 - [PERSON_NAME]" at bounding box center [236, 258] width 205 height 18
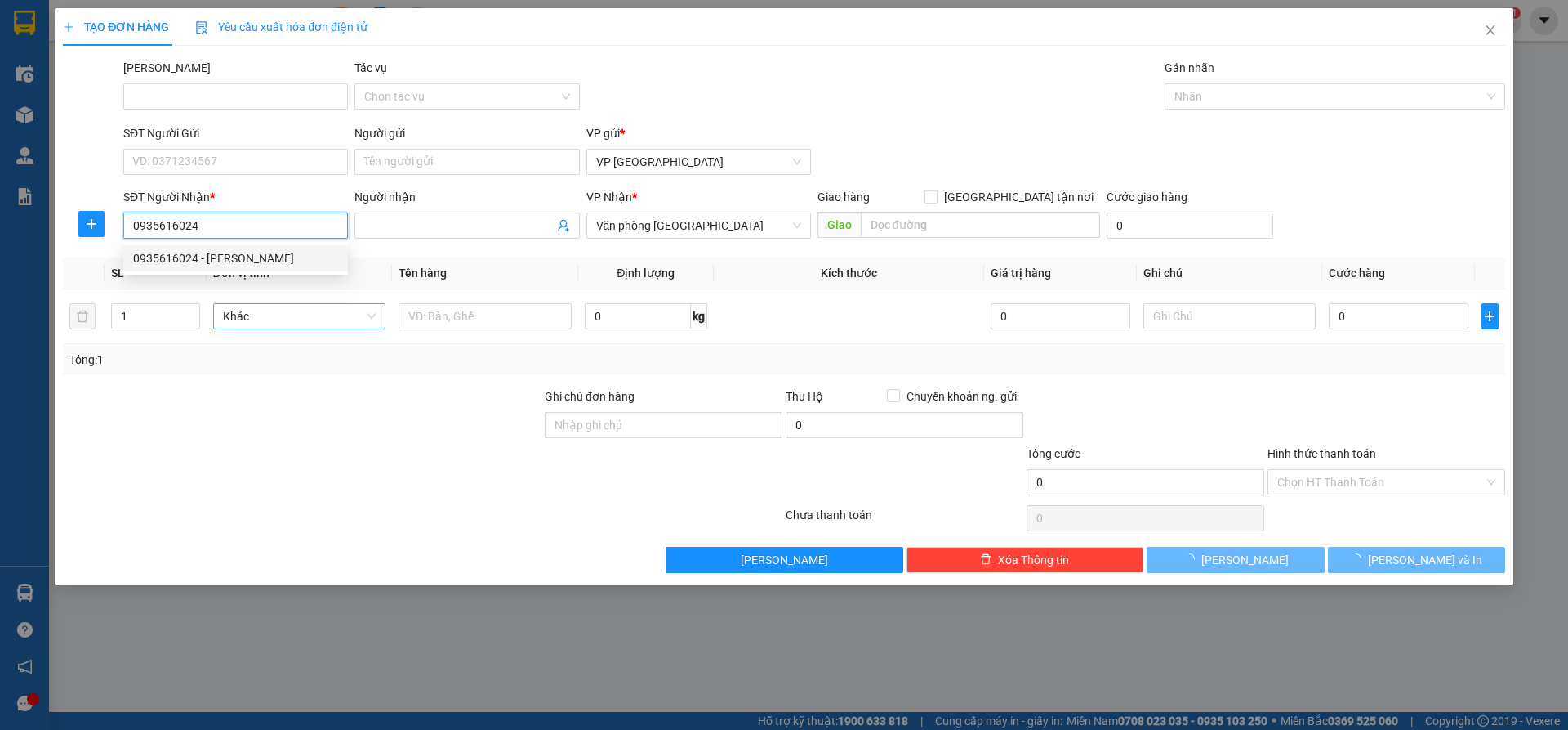
type input "Tiên"
type input "Hội An"
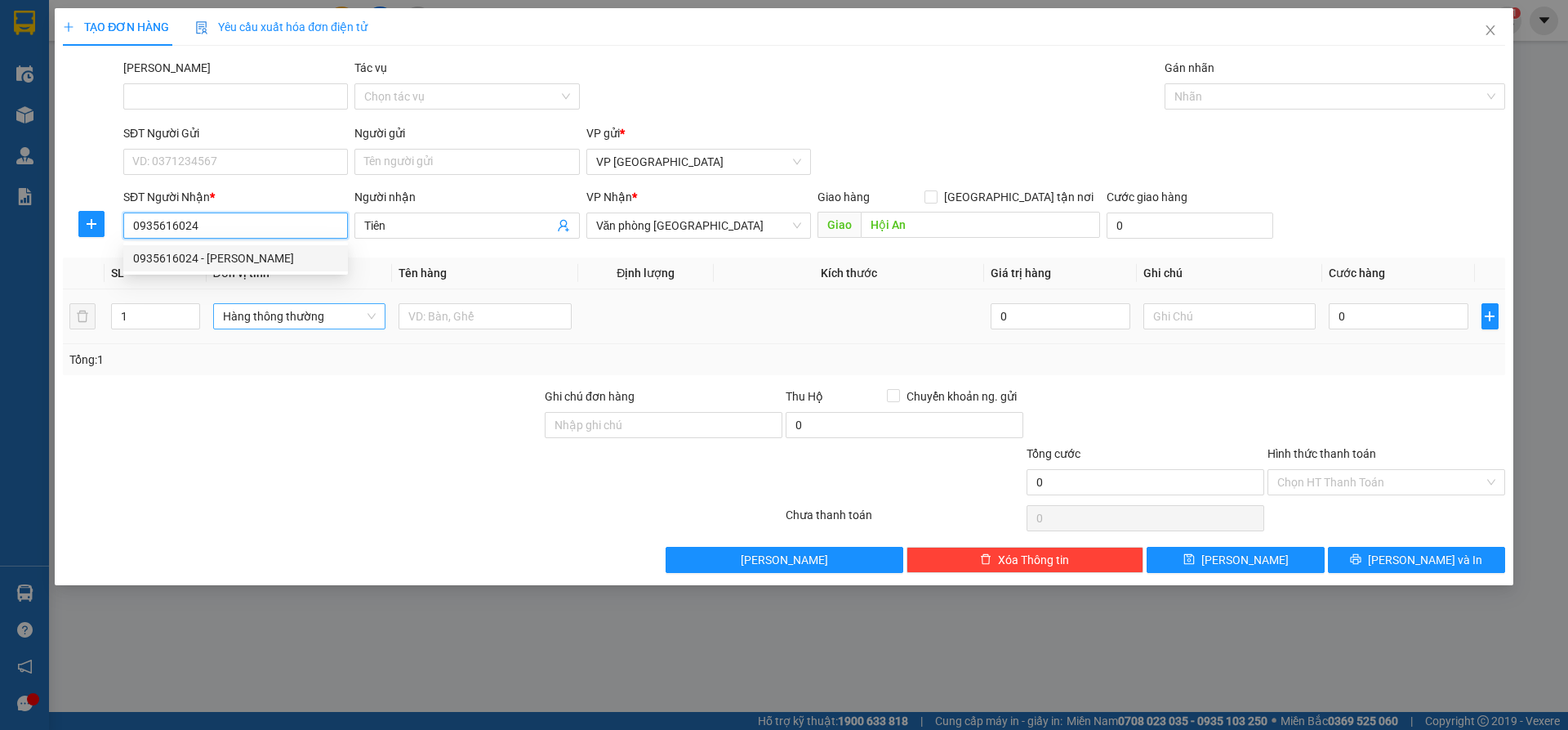
click at [270, 307] on span "Hàng thông thường" at bounding box center [300, 316] width 154 height 25
type input "0935616024"
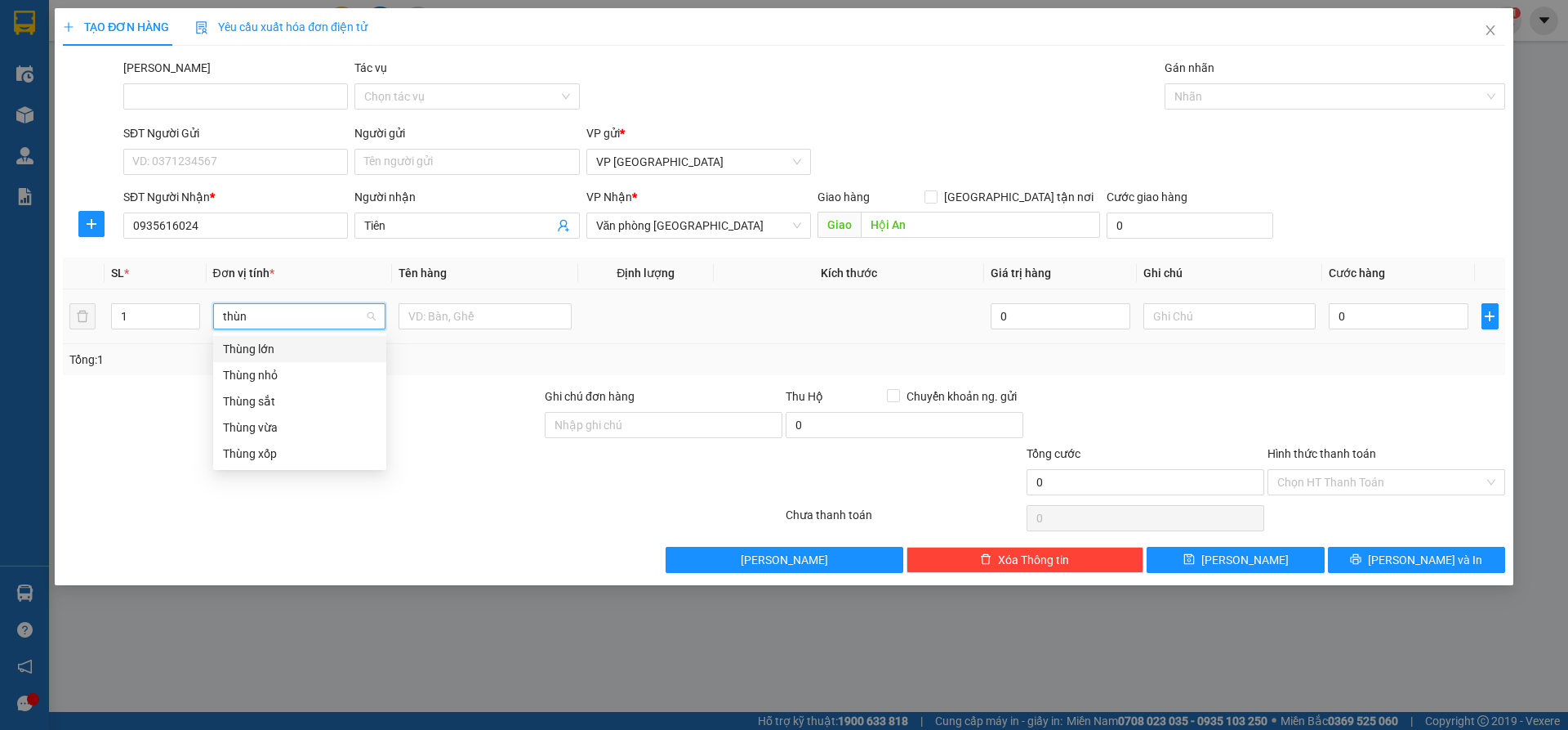
type input "thùng"
click at [265, 371] on div "Thùng nhỏ" at bounding box center [300, 375] width 154 height 18
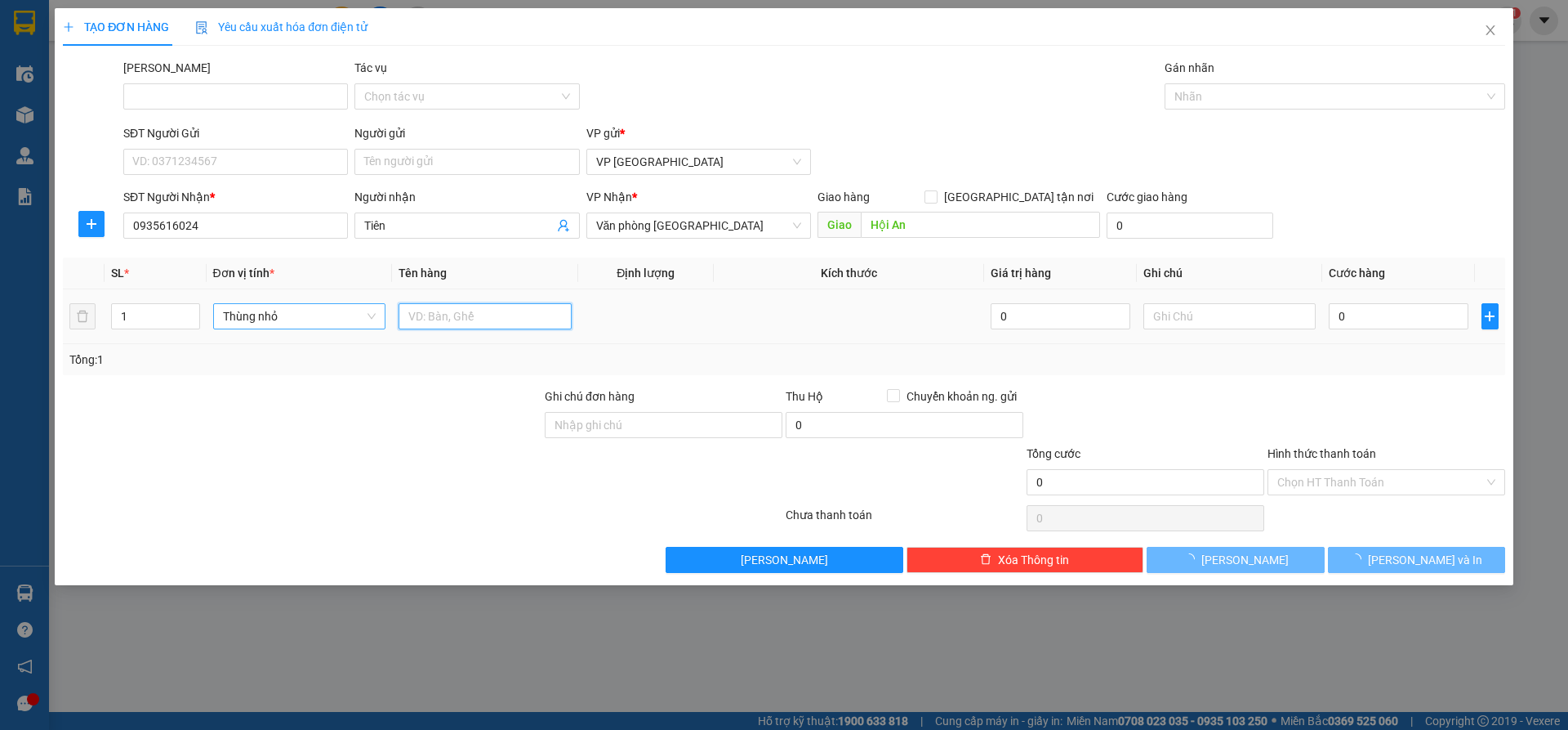
click at [456, 327] on input "text" at bounding box center [485, 316] width 173 height 26
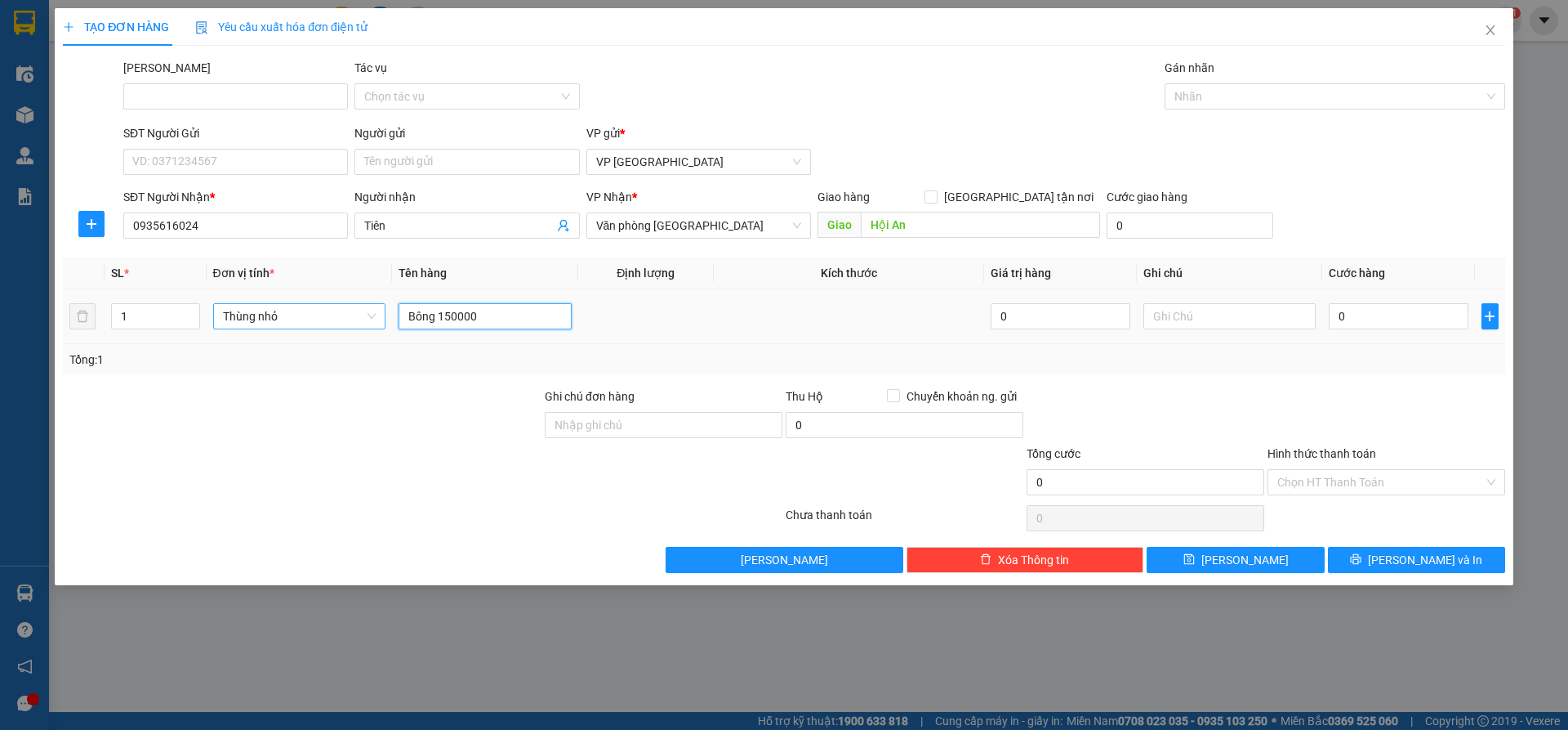
drag, startPoint x: 478, startPoint y: 313, endPoint x: 440, endPoint y: 312, distance: 38.0
click at [440, 312] on input "Bông 150000" at bounding box center [485, 316] width 173 height 26
type input "Bông"
click at [1384, 325] on input "0" at bounding box center [1398, 316] width 139 height 26
paste input "150.00"
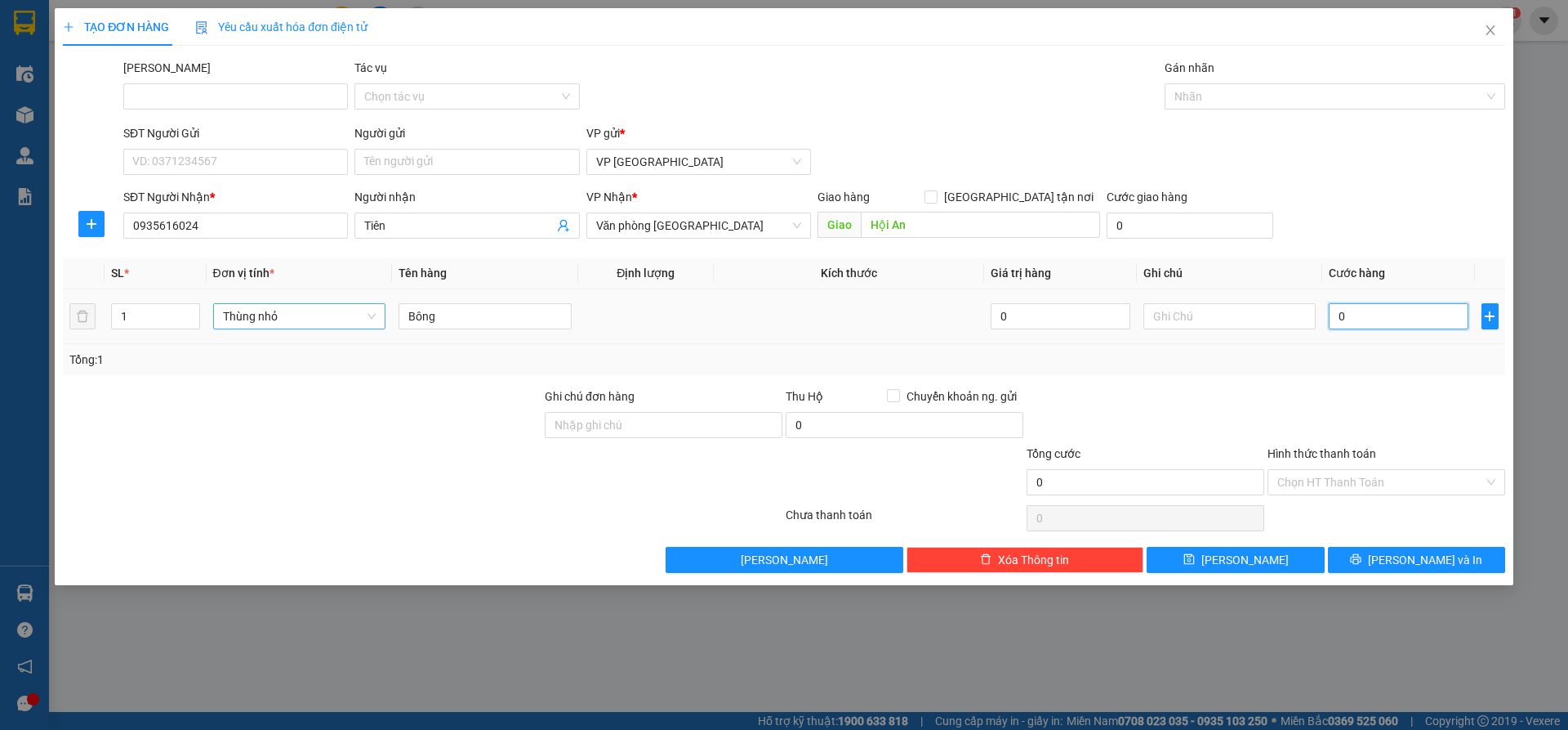
type input "150.000"
click at [1283, 548] on button "[PERSON_NAME]" at bounding box center [1235, 560] width 177 height 26
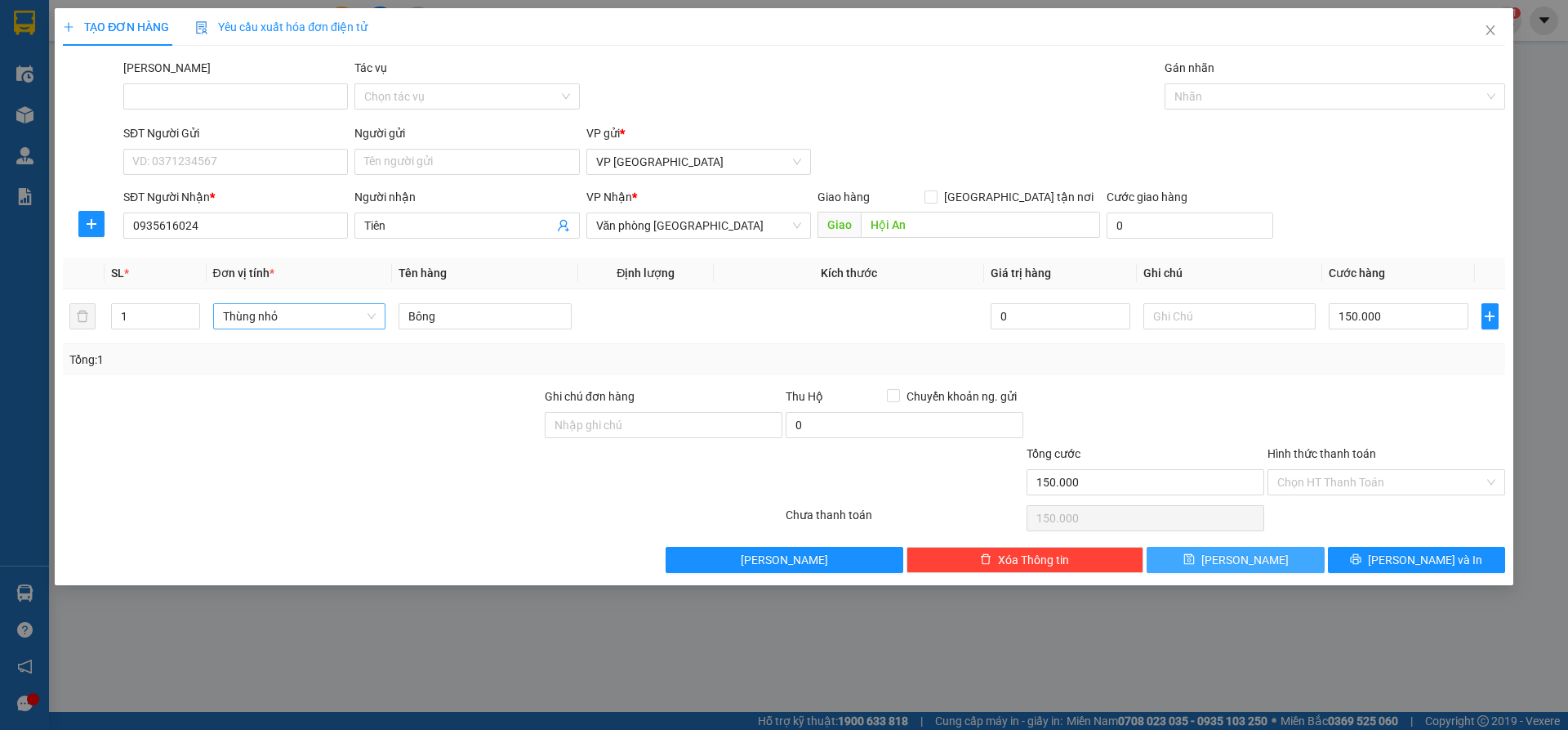
type input "0"
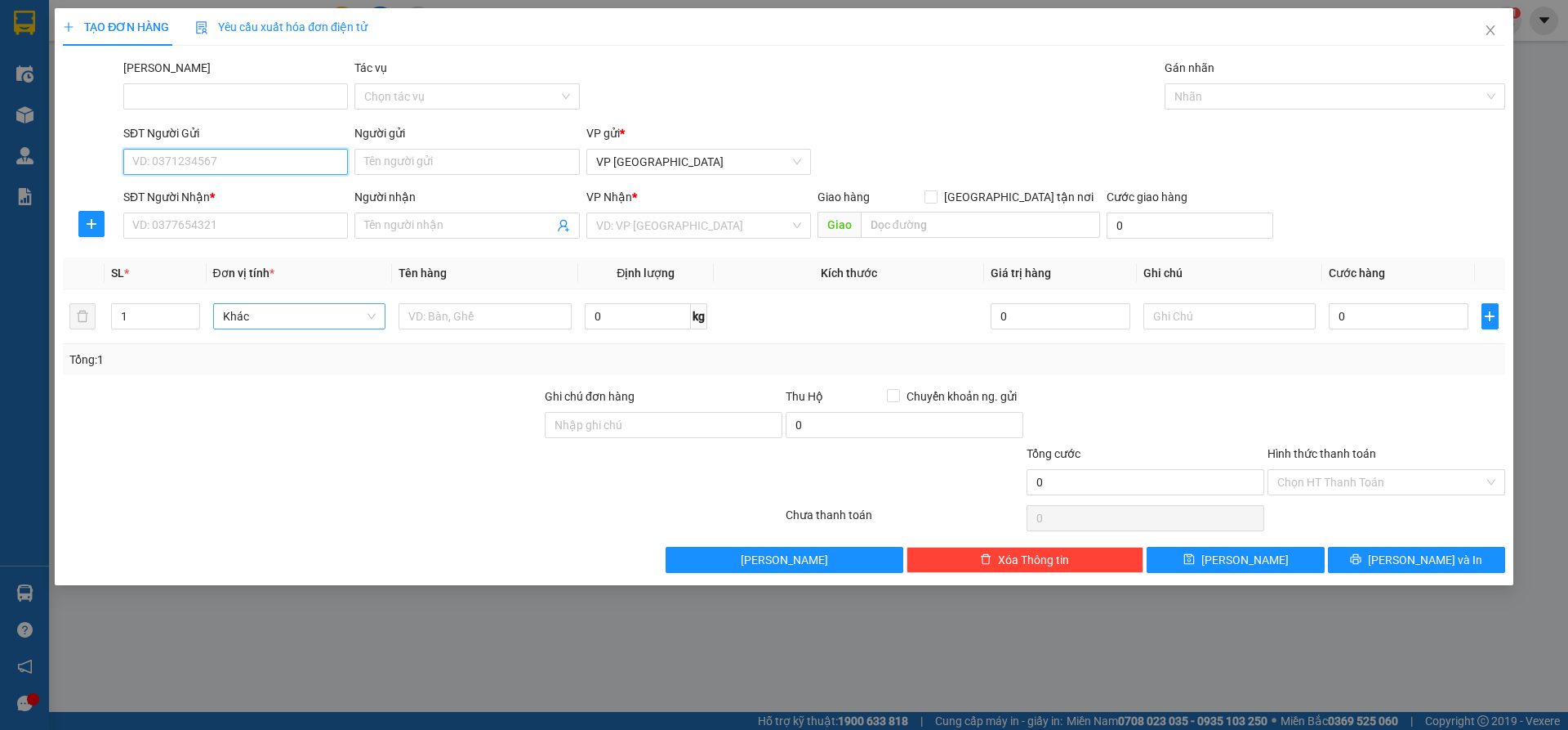
click at [286, 163] on input "SĐT Người Gửi" at bounding box center [236, 162] width 225 height 26
click at [277, 218] on input "SĐT Người Nhận *" at bounding box center [236, 226] width 225 height 26
type input "0"
click at [323, 168] on input "SĐT Người Gửi" at bounding box center [236, 162] width 225 height 26
click at [295, 192] on div "0908847848" at bounding box center [236, 194] width 205 height 18
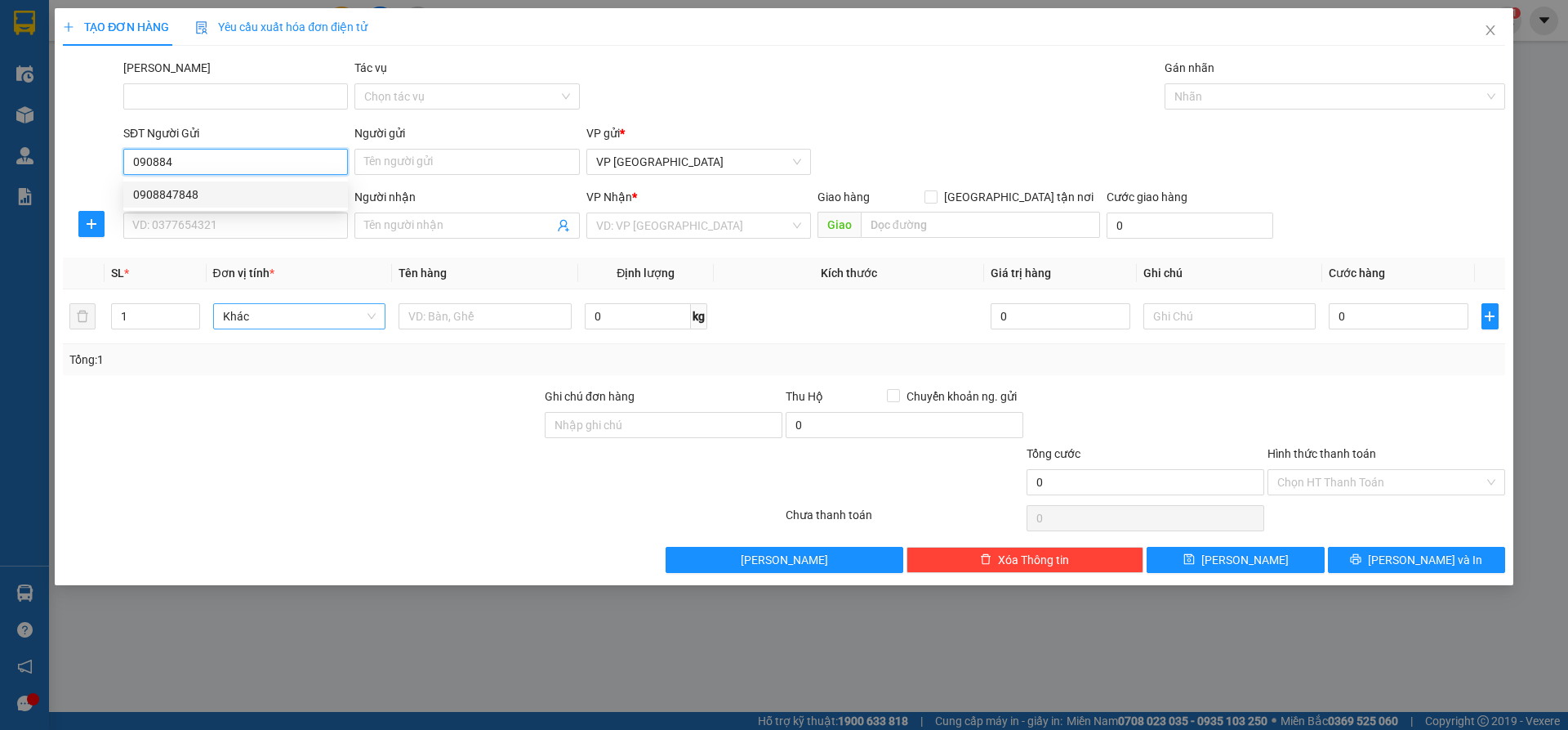
type input "0908847848"
type input "0969771777"
type input "Anh Bi"
type input "0908847848"
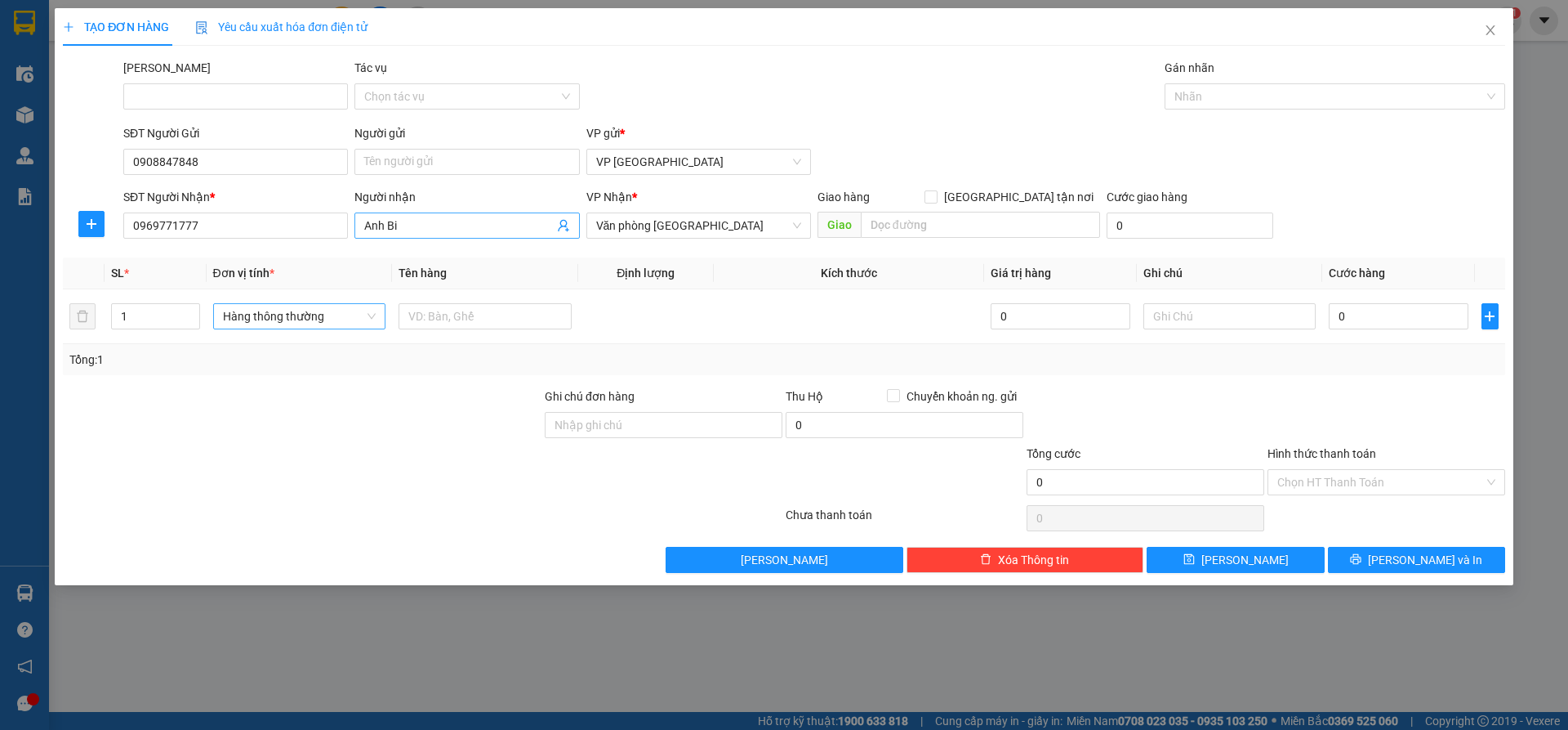
click at [436, 232] on input "Anh Bi" at bounding box center [459, 225] width 189 height 18
type input "A"
type input "V"
type input "Cậu Trần"
click at [289, 234] on input "0969771777" at bounding box center [236, 226] width 225 height 26
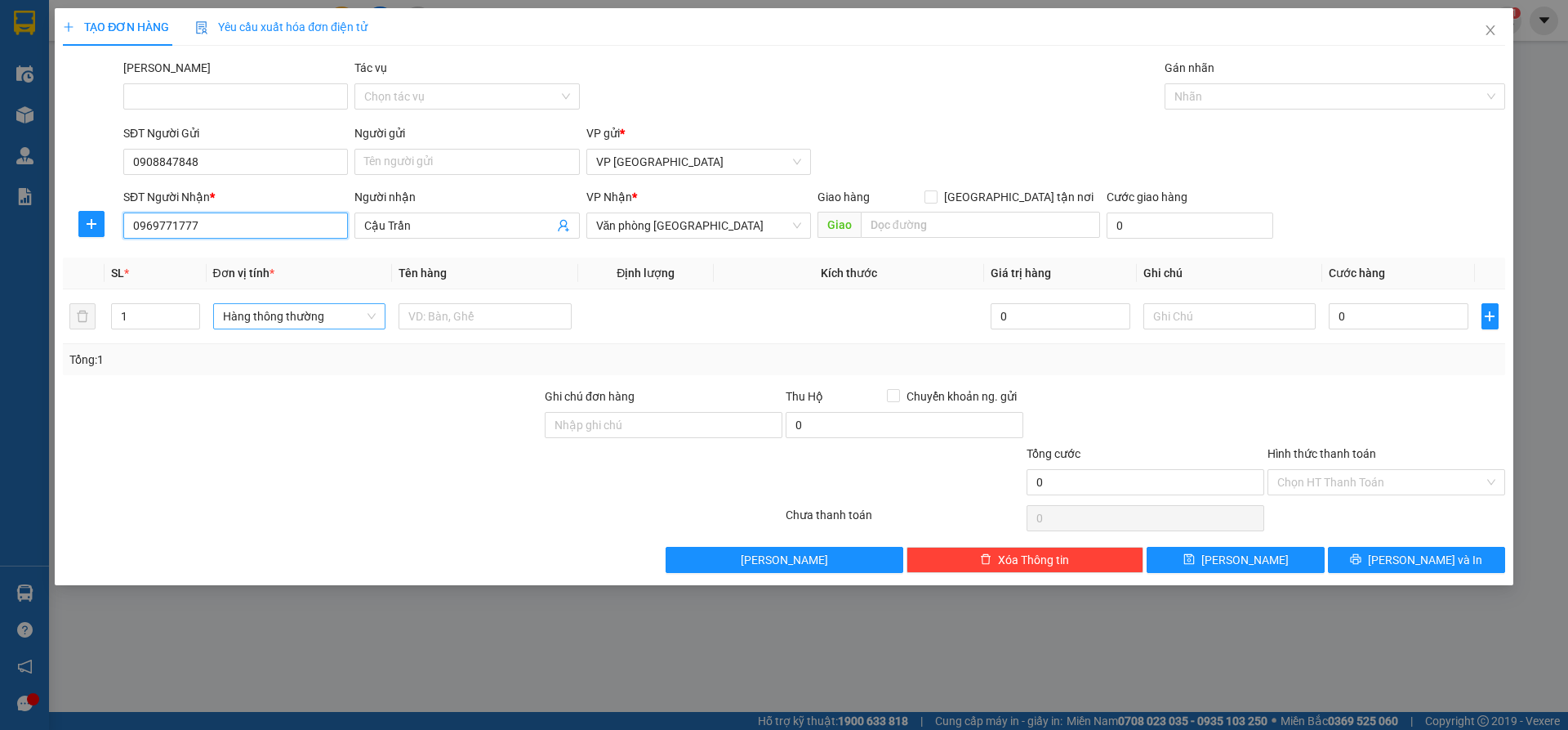
click at [289, 234] on input "0969771777" at bounding box center [236, 226] width 225 height 26
type input "0905435043"
click at [467, 151] on input "Người gửi" at bounding box center [467, 162] width 225 height 26
click at [320, 303] on div "Hàng thông thường" at bounding box center [300, 316] width 173 height 26
type input "[PERSON_NAME]"
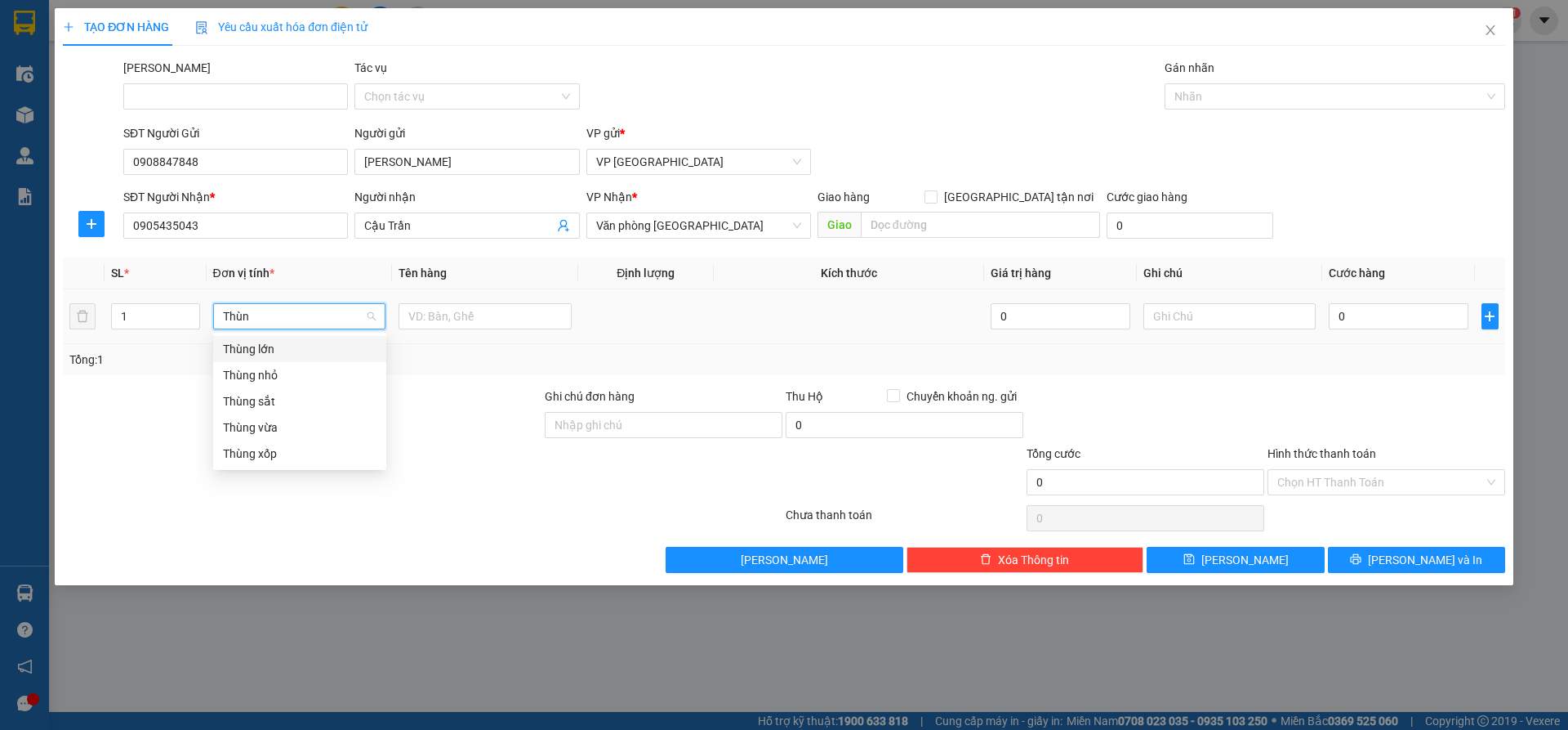
type input "Thùng"
click at [313, 377] on div "Thùng nhỏ" at bounding box center [300, 375] width 154 height 18
click at [189, 313] on icon "up" at bounding box center [191, 312] width 5 height 4
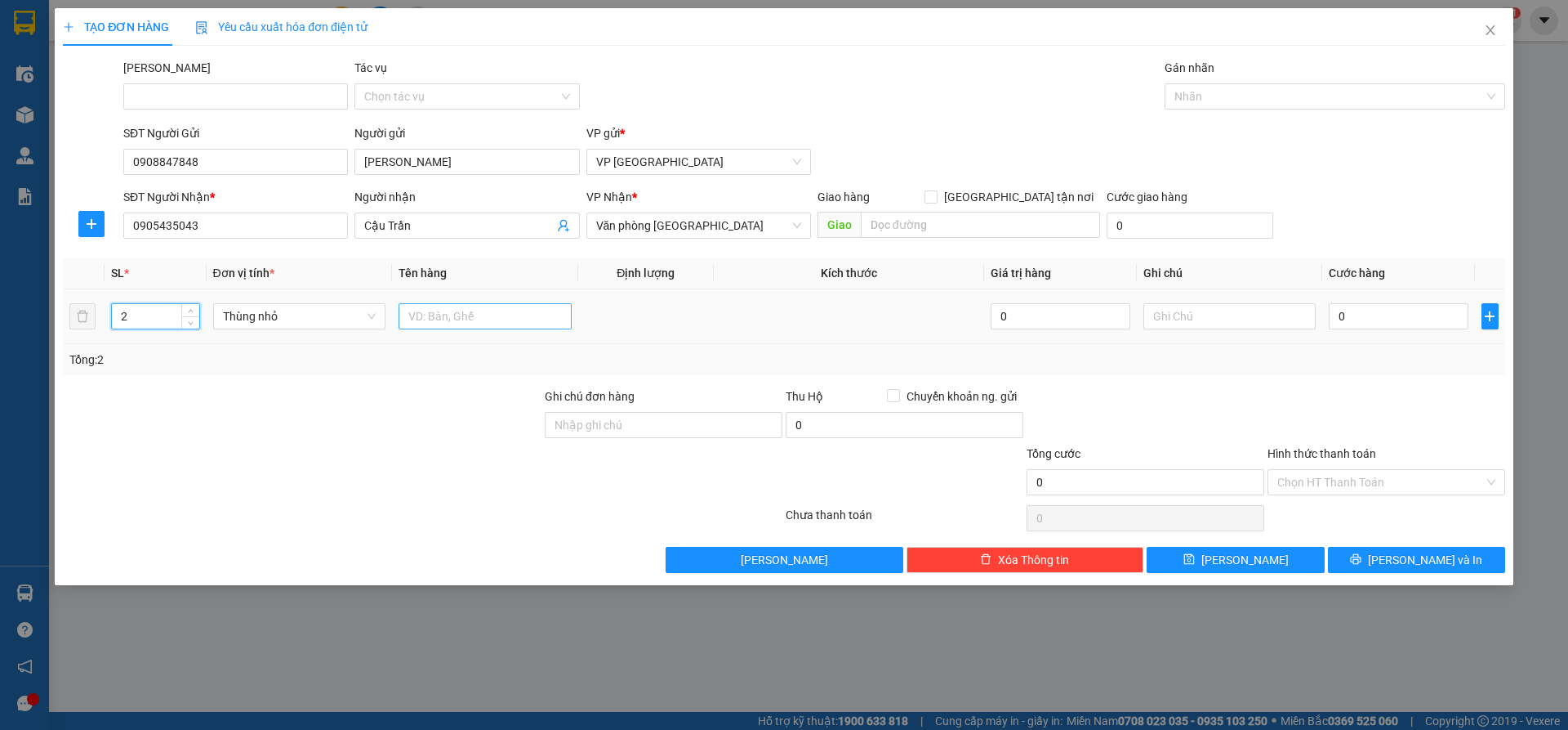
type input "2"
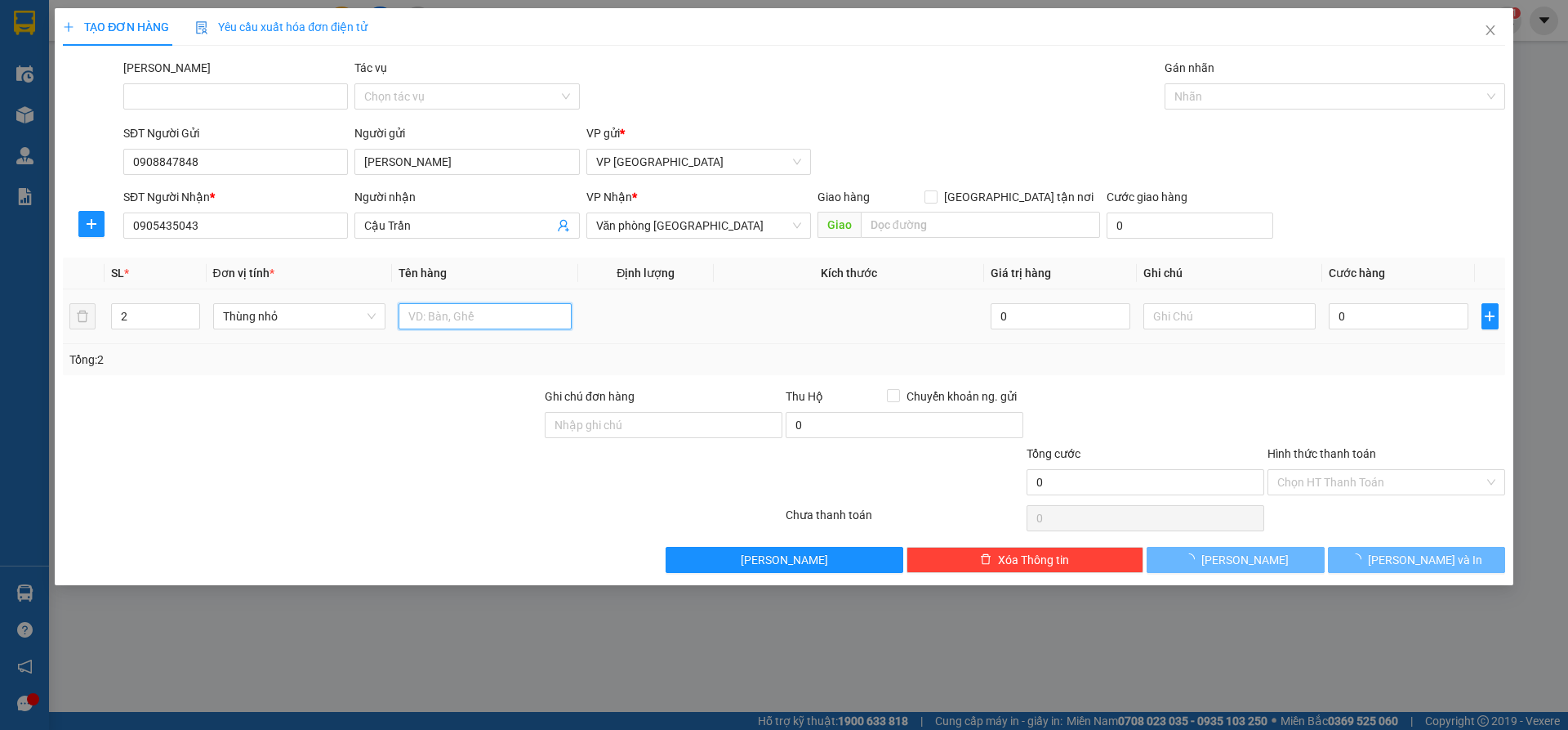
click at [515, 310] on input "text" at bounding box center [485, 316] width 173 height 26
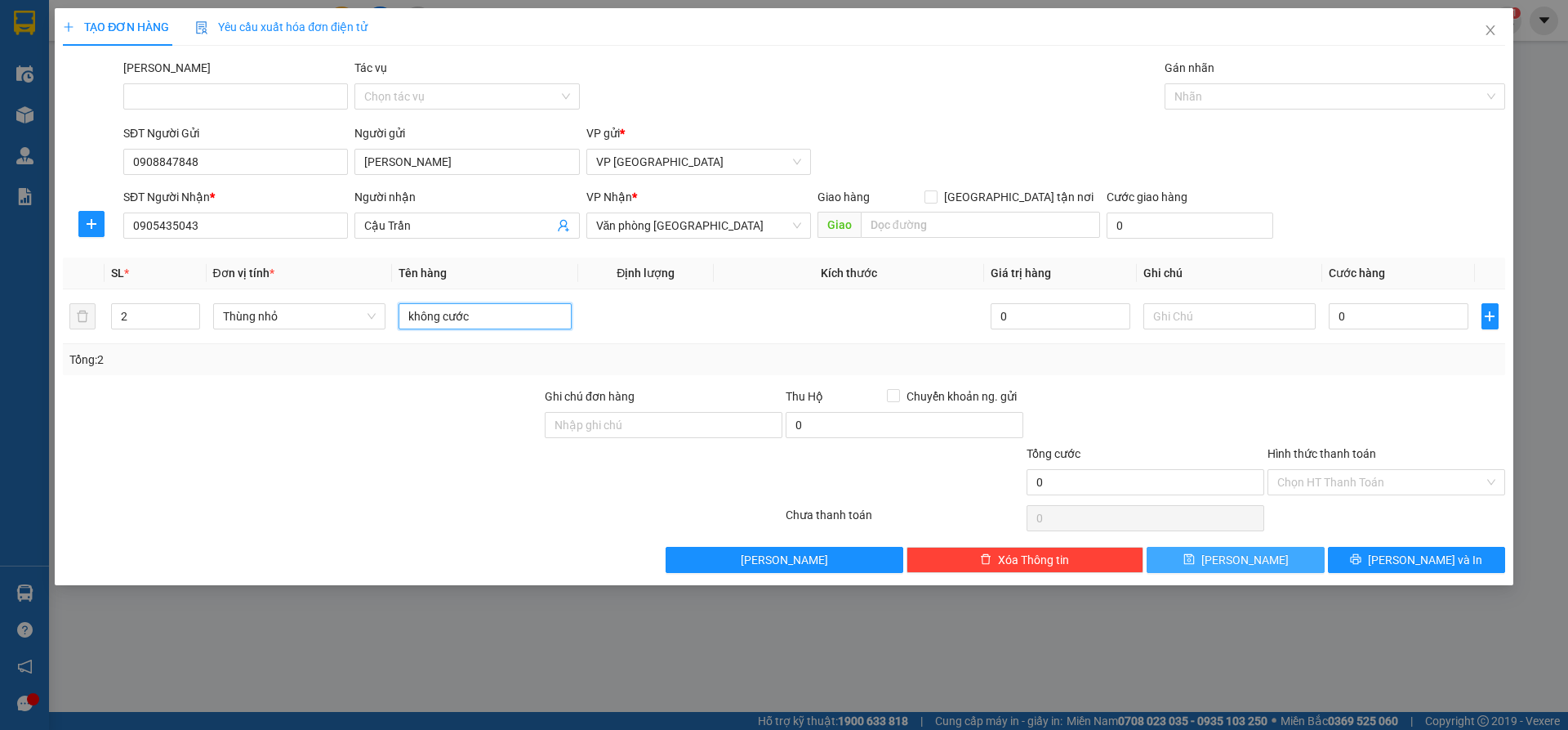
type input "không cước"
click at [1195, 564] on icon "save" at bounding box center [1189, 559] width 11 height 11
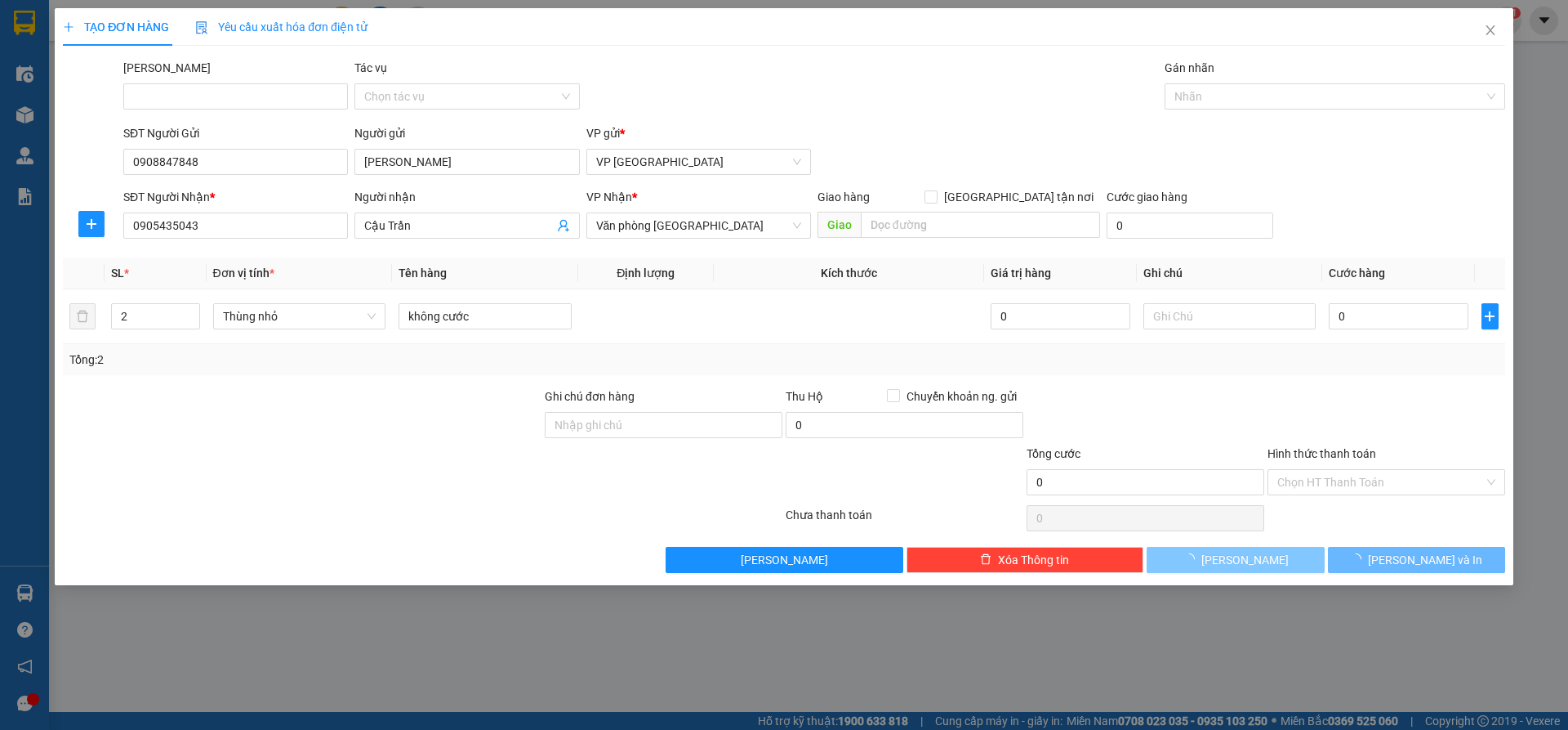
type input "1"
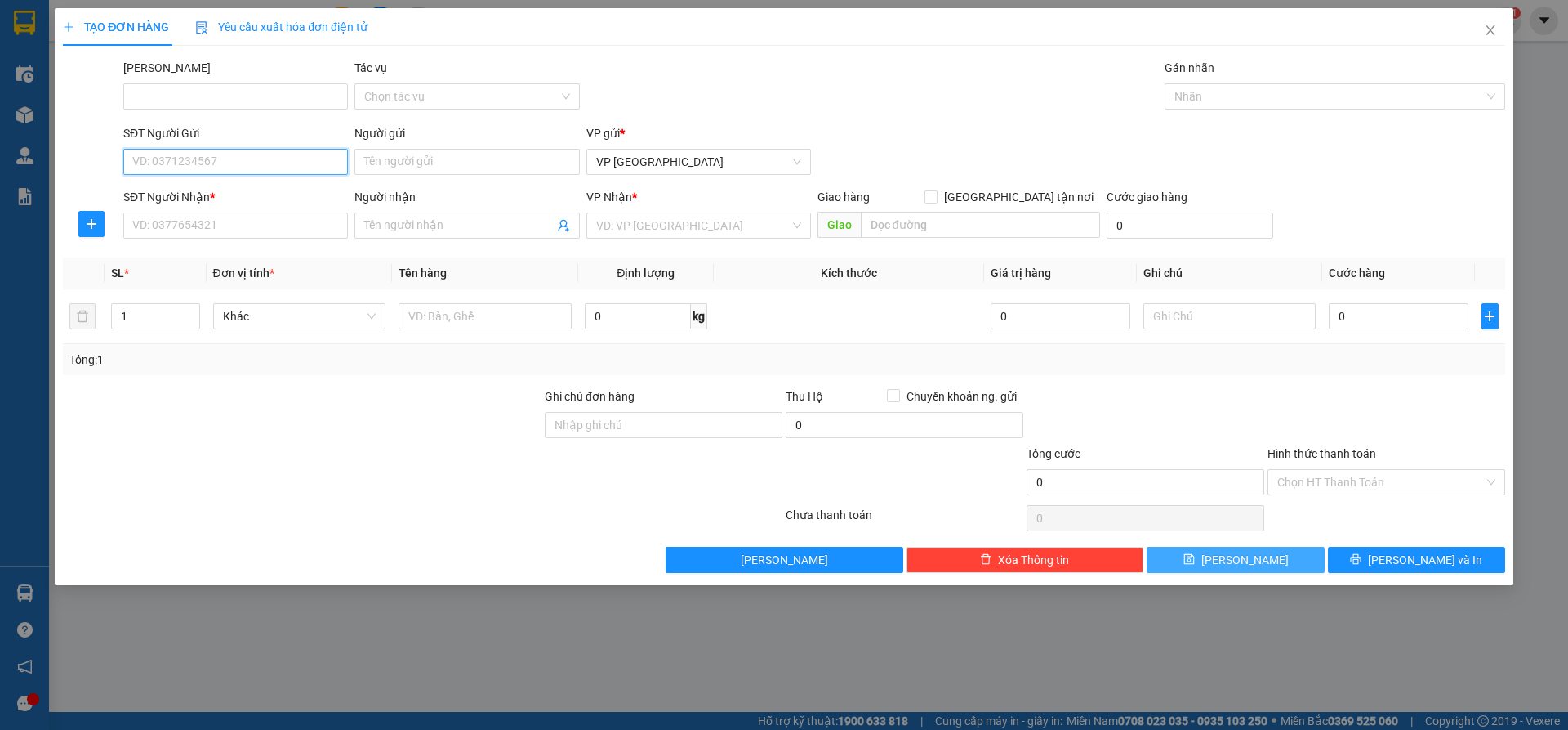
click at [249, 154] on input "SĐT Người Gửi" at bounding box center [236, 162] width 225 height 26
click at [242, 187] on div "0908847848 - [PERSON_NAME]" at bounding box center [236, 194] width 205 height 18
type input "0908847848"
type input "[PERSON_NAME]"
type input "0905435043"
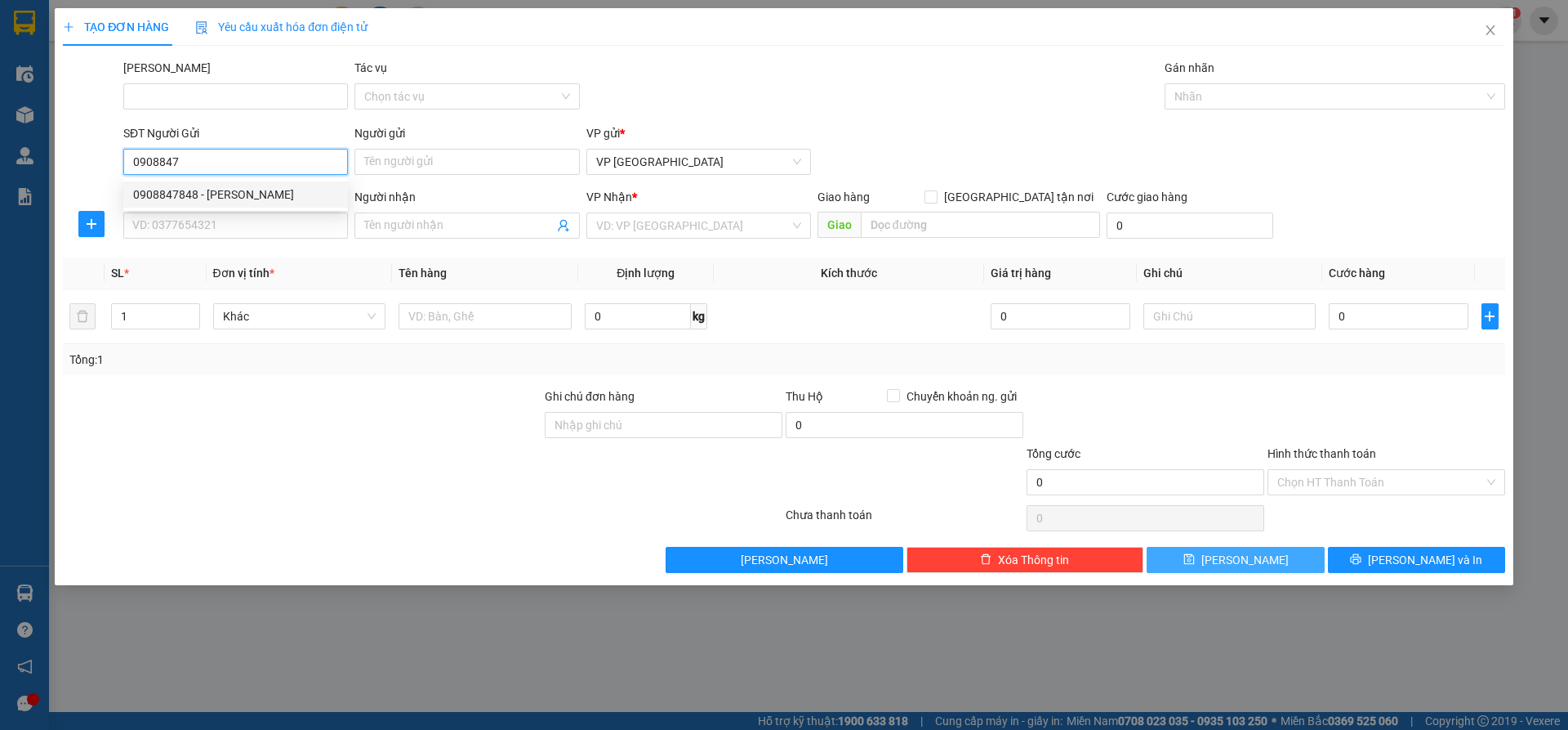
type input "Cậu Trần"
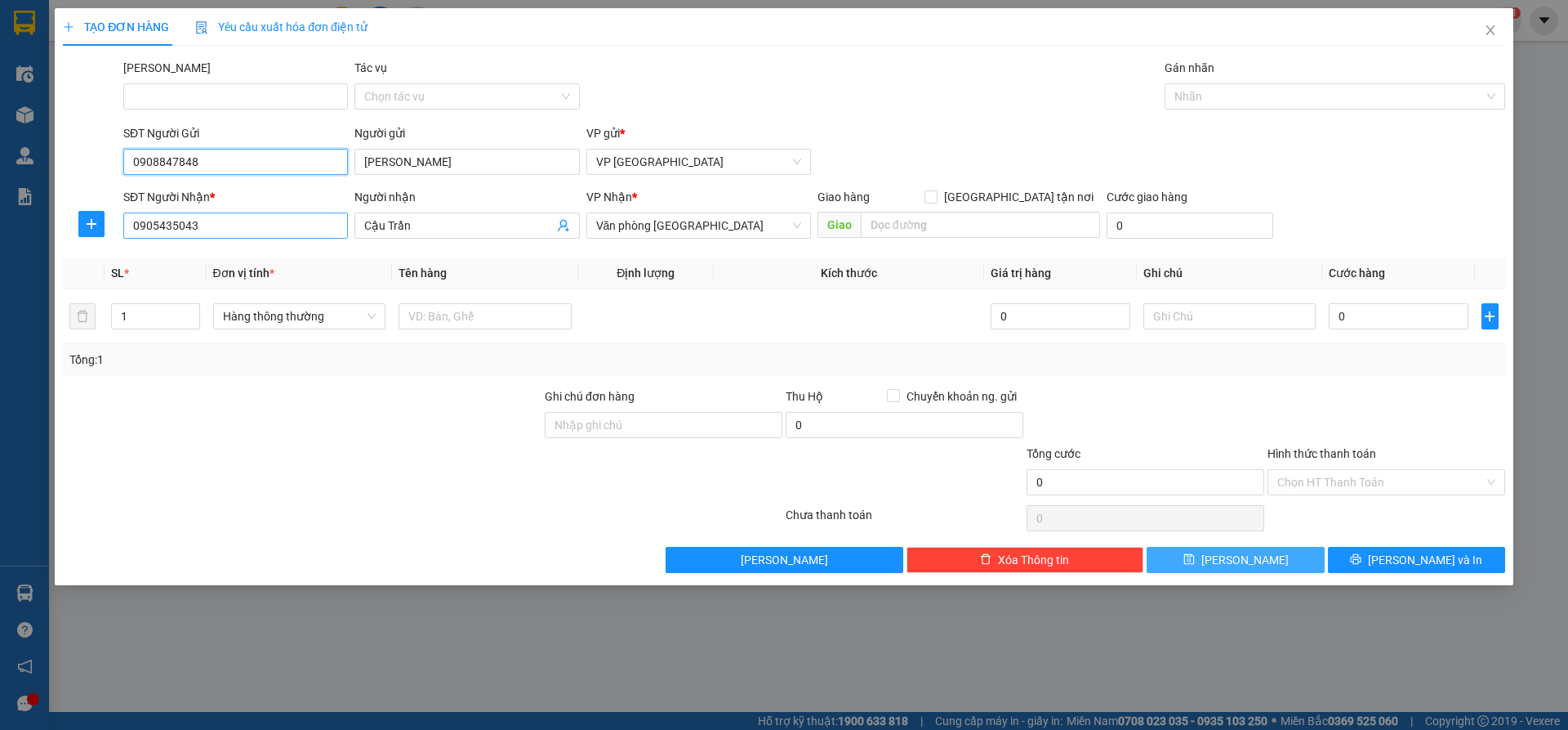
type input "0908847848"
click at [247, 220] on input "0905435043" at bounding box center [236, 226] width 225 height 26
click at [247, 223] on input "0905435043" at bounding box center [236, 226] width 225 height 26
type input "0905735735"
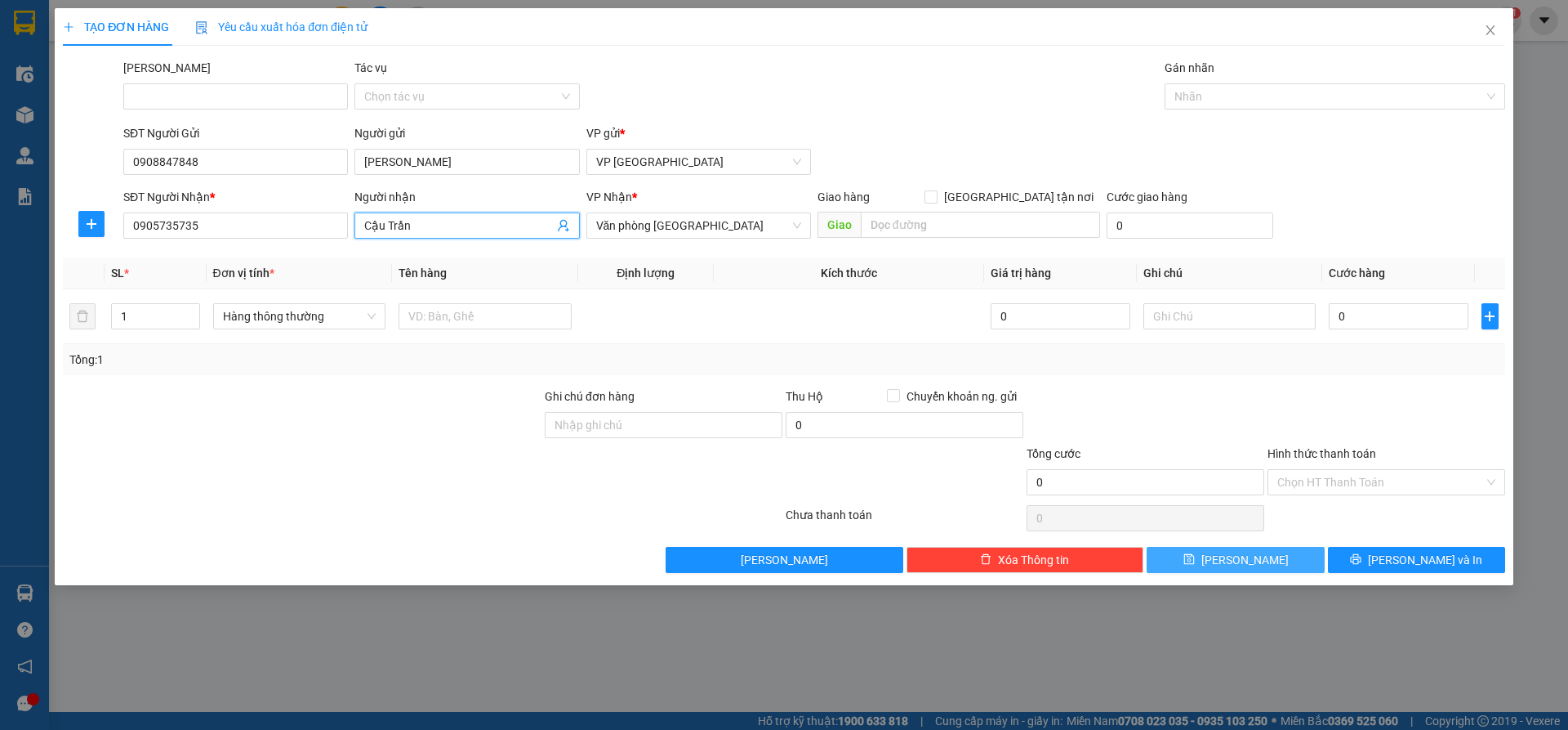
click at [462, 225] on input "Cậu Trần" at bounding box center [459, 225] width 189 height 18
click at [304, 320] on span "Hàng thông thường" at bounding box center [300, 316] width 154 height 25
type input "[PERSON_NAME]"
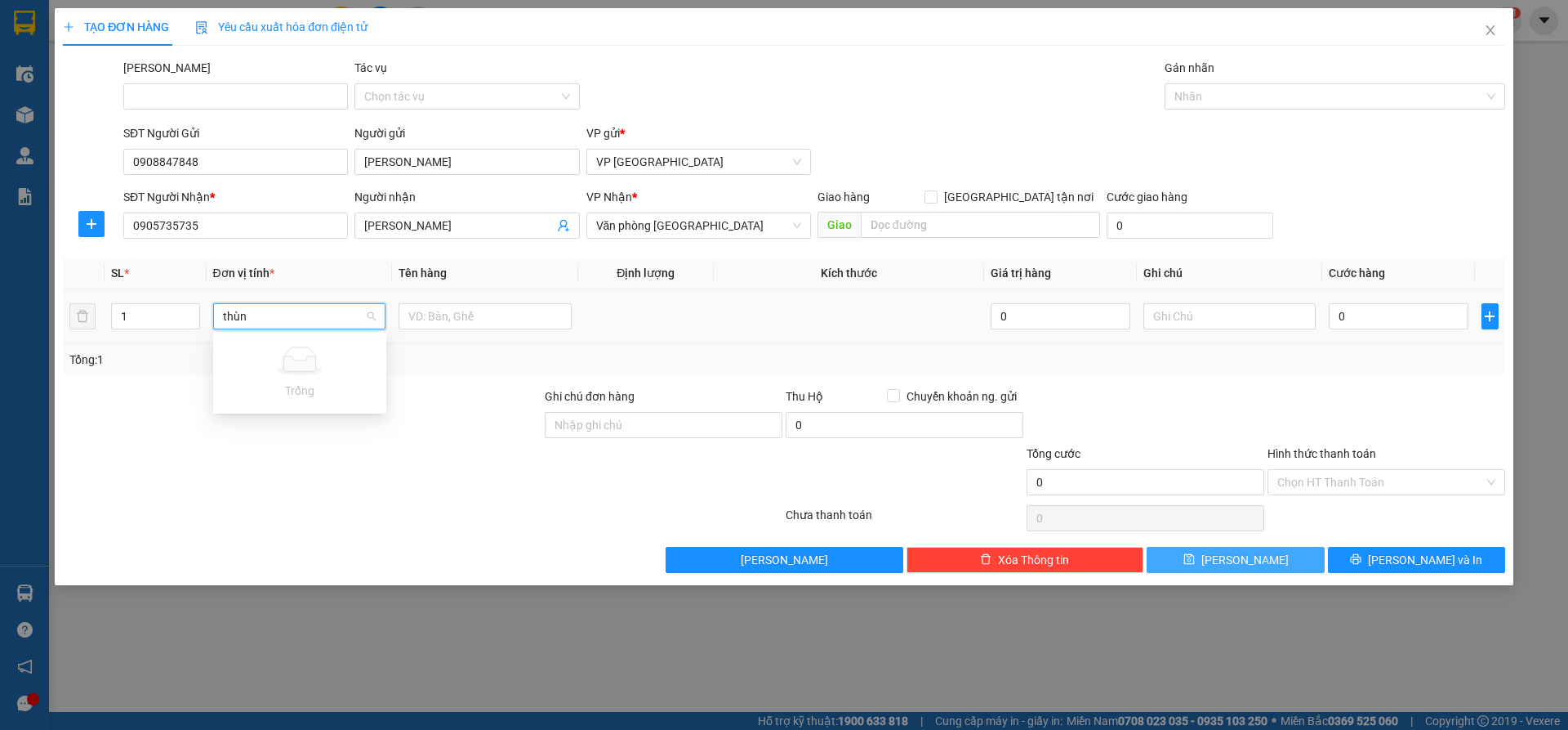
type input "thùn"
click at [313, 370] on div "Thùng nhỏ" at bounding box center [300, 375] width 154 height 18
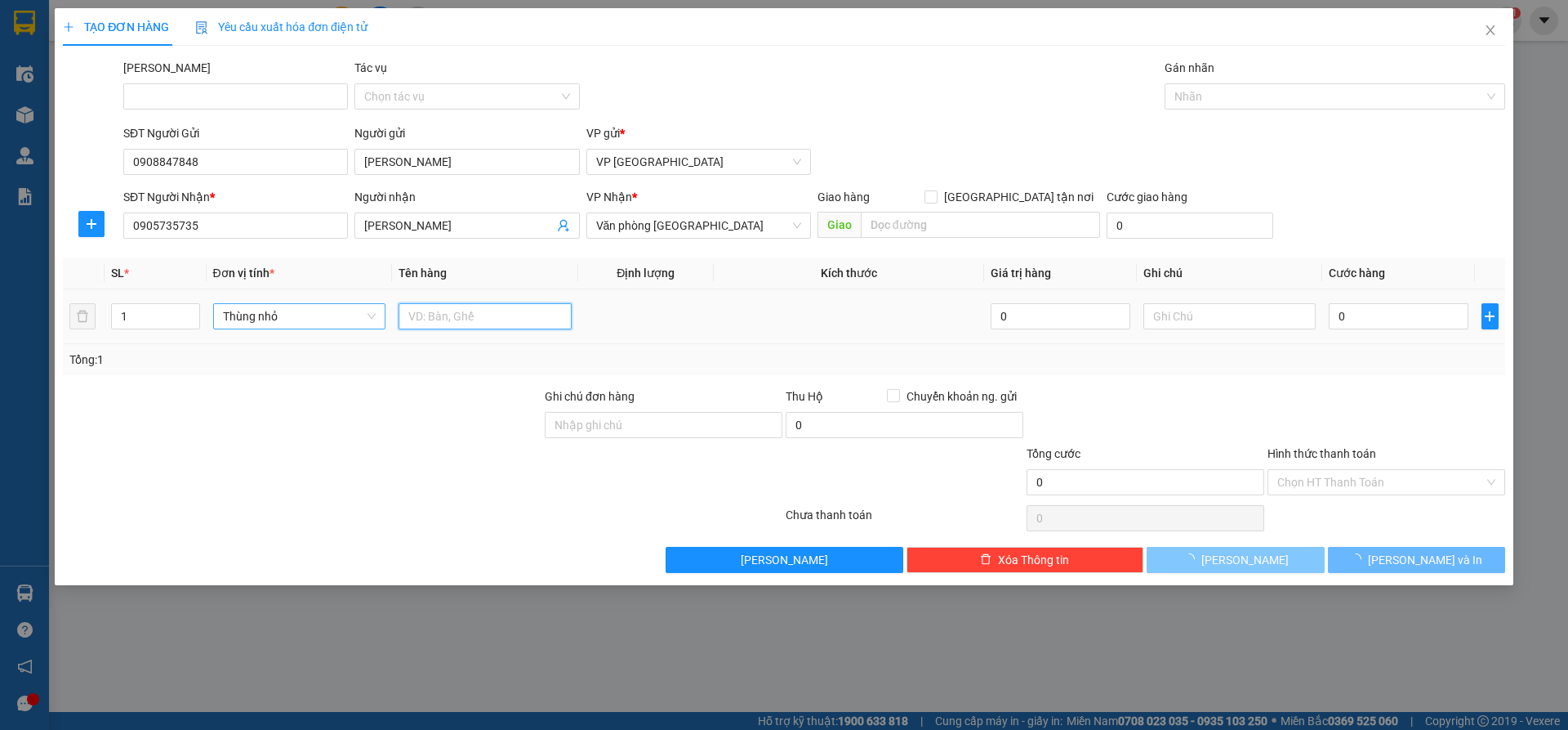
click at [471, 323] on input "text" at bounding box center [485, 316] width 173 height 26
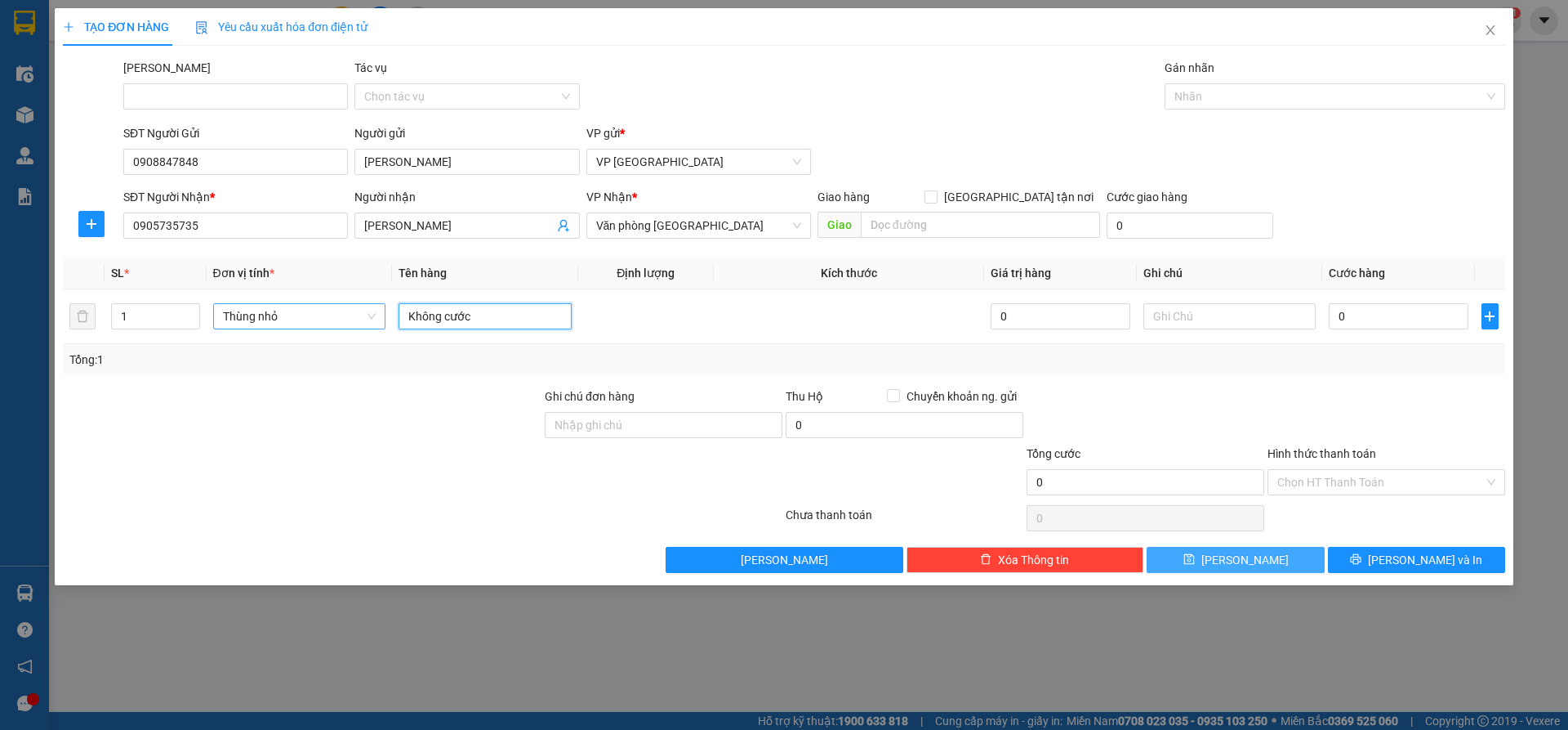
type input "Không cước"
click at [1167, 550] on button "[PERSON_NAME]" at bounding box center [1235, 560] width 177 height 26
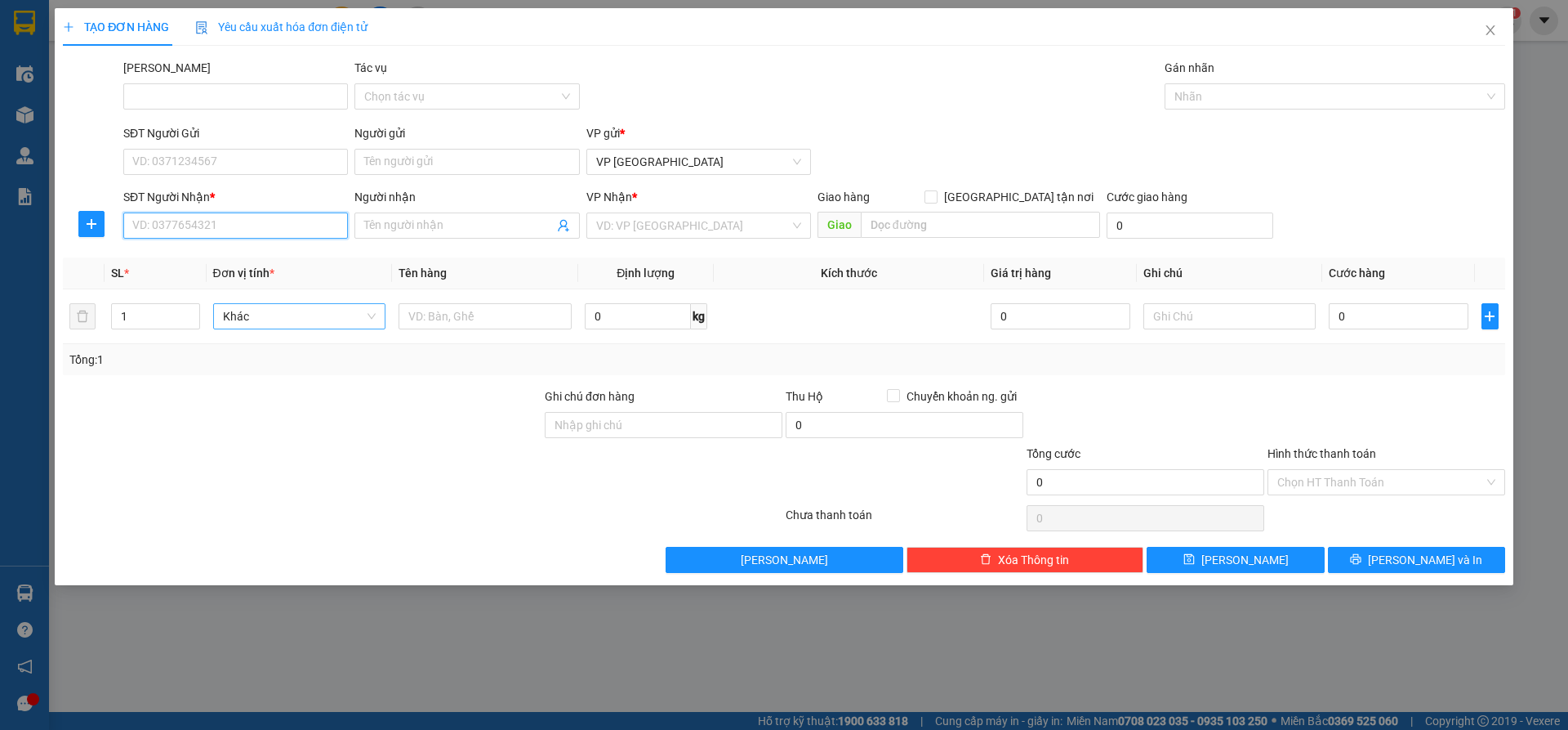
click at [264, 233] on input "SĐT Người Nhận *" at bounding box center [236, 226] width 225 height 26
type input "0768346286"
click at [256, 246] on div "0768346286 - Lệ" at bounding box center [236, 259] width 225 height 26
type input "Lệ"
type input "0768346286"
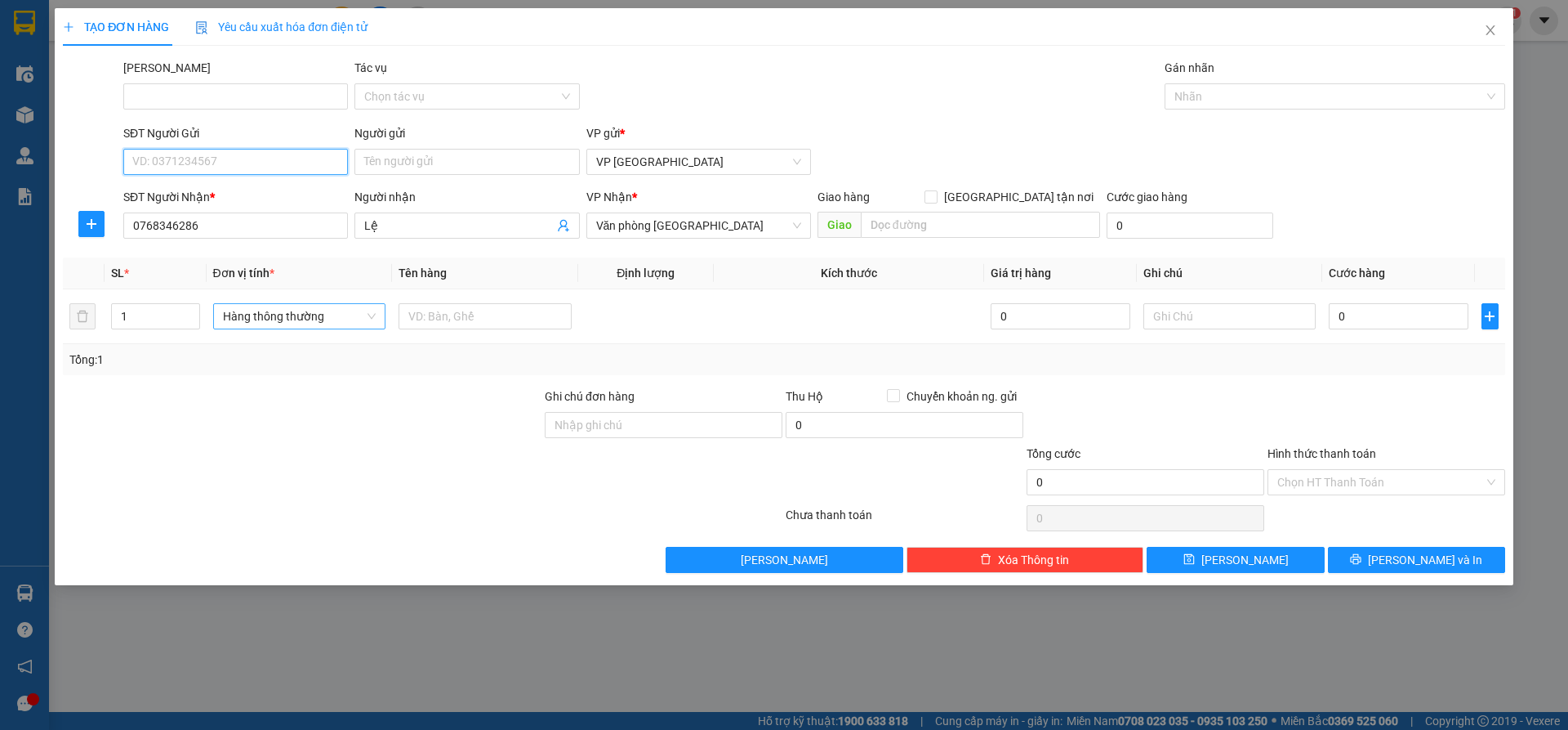
click at [256, 156] on input "SĐT Người Gửi" at bounding box center [236, 162] width 225 height 26
click at [171, 199] on div "0971177393 - Dương" at bounding box center [236, 194] width 205 height 18
type input "0971177393"
type input "Dương"
click at [269, 321] on span "Hàng thông thường" at bounding box center [300, 316] width 154 height 25
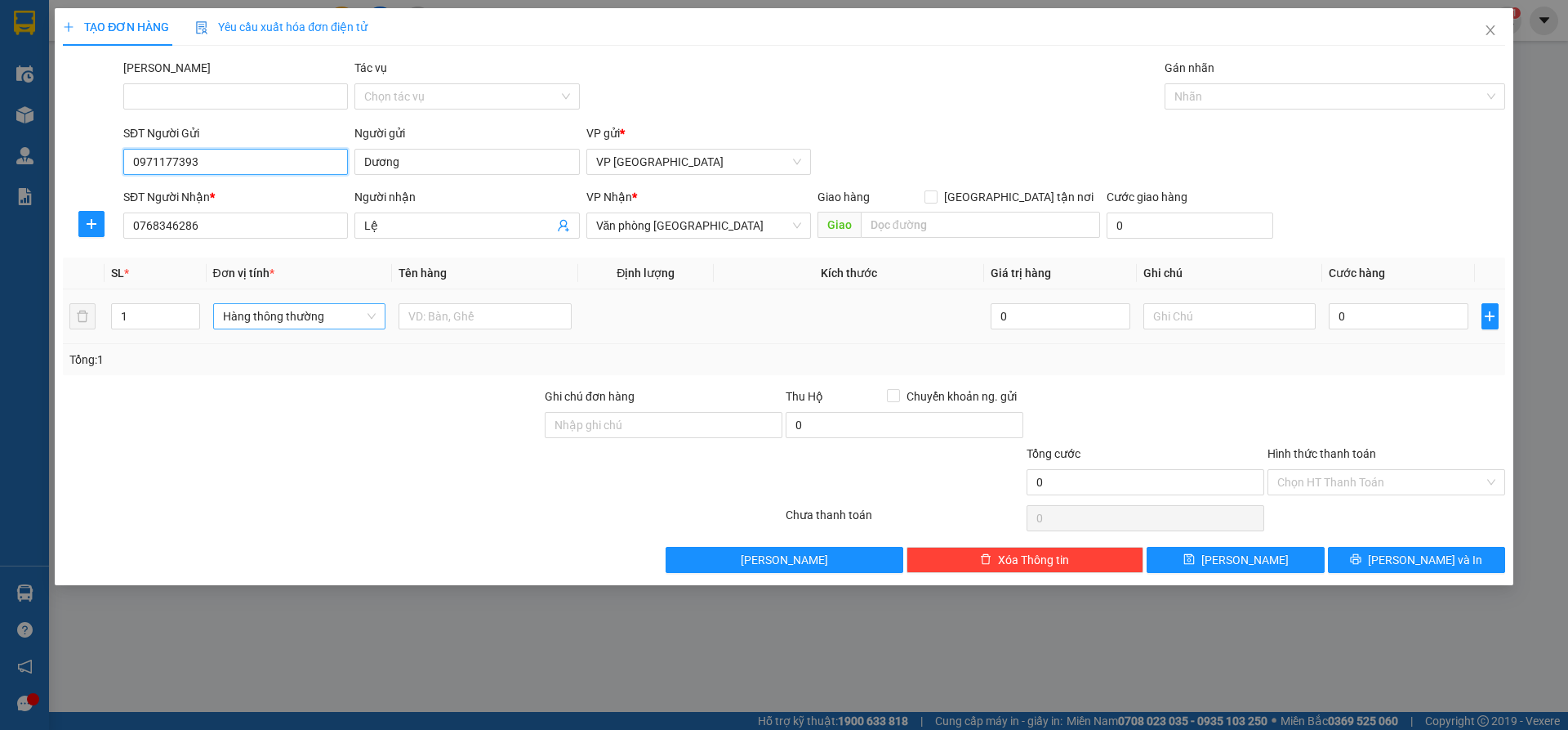
type input "0971177393"
type input "thùng nh"
click at [279, 351] on div "Thùng nhỏ" at bounding box center [300, 349] width 154 height 18
click at [491, 303] on input "text" at bounding box center [485, 316] width 173 height 26
drag, startPoint x: 493, startPoint y: 310, endPoint x: 447, endPoint y: 317, distance: 46.5
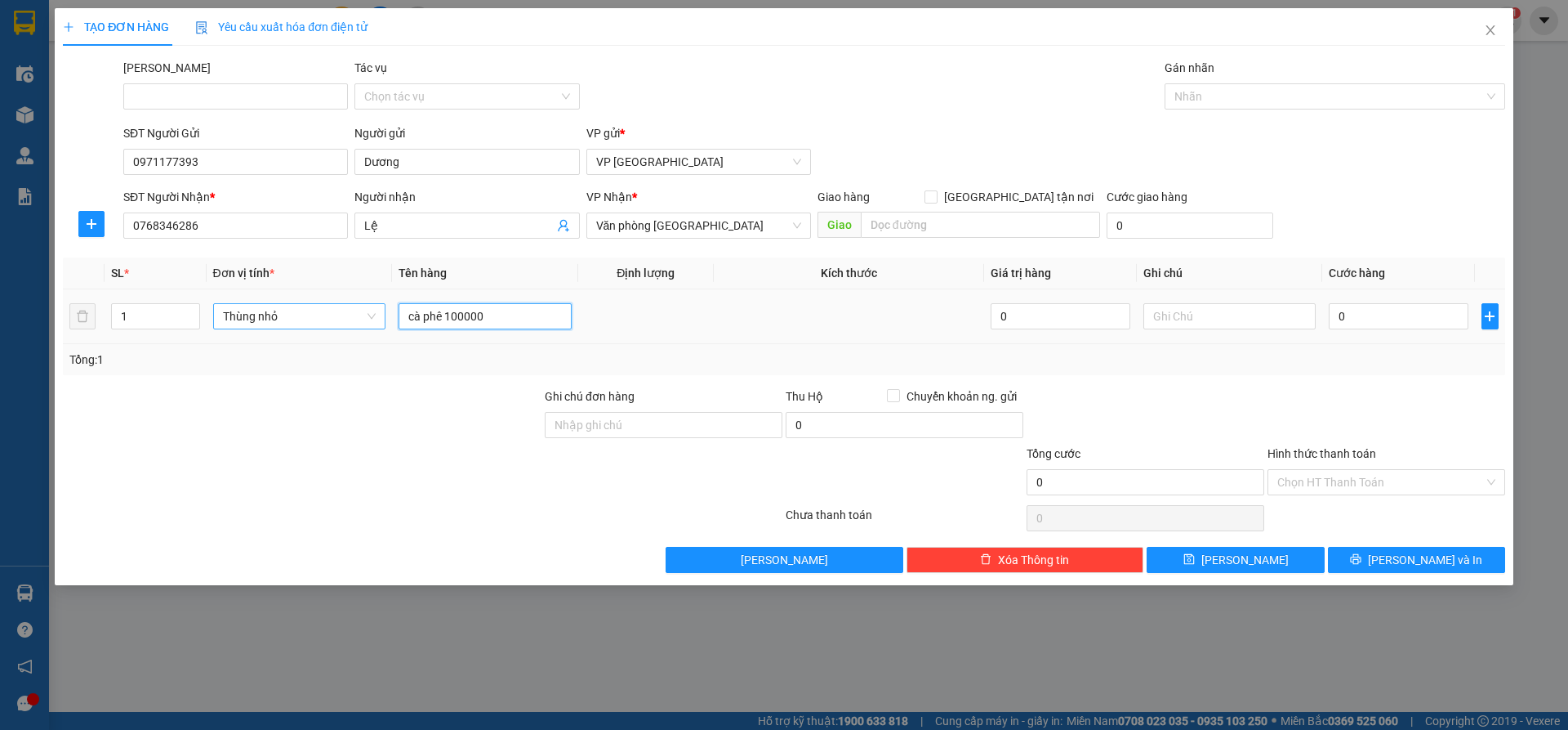
click at [447, 317] on input "cà phê 100000" at bounding box center [485, 316] width 173 height 26
type input "cà phê"
click at [1345, 319] on input "0" at bounding box center [1398, 316] width 139 height 26
paste input "100.00"
type input "100.000"
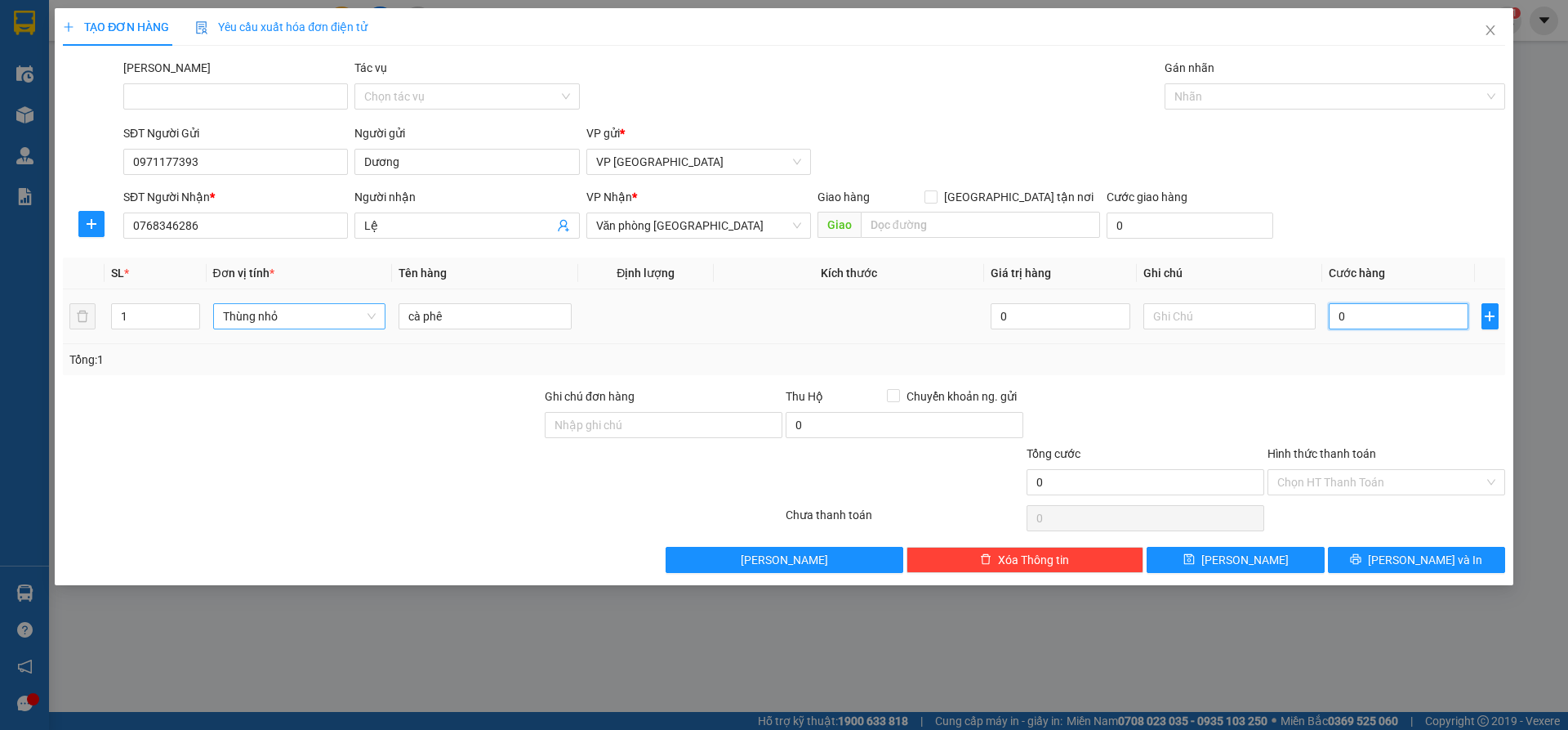
type input "100.000"
click at [1342, 489] on input "Hình thức thanh toán" at bounding box center [1381, 482] width 206 height 25
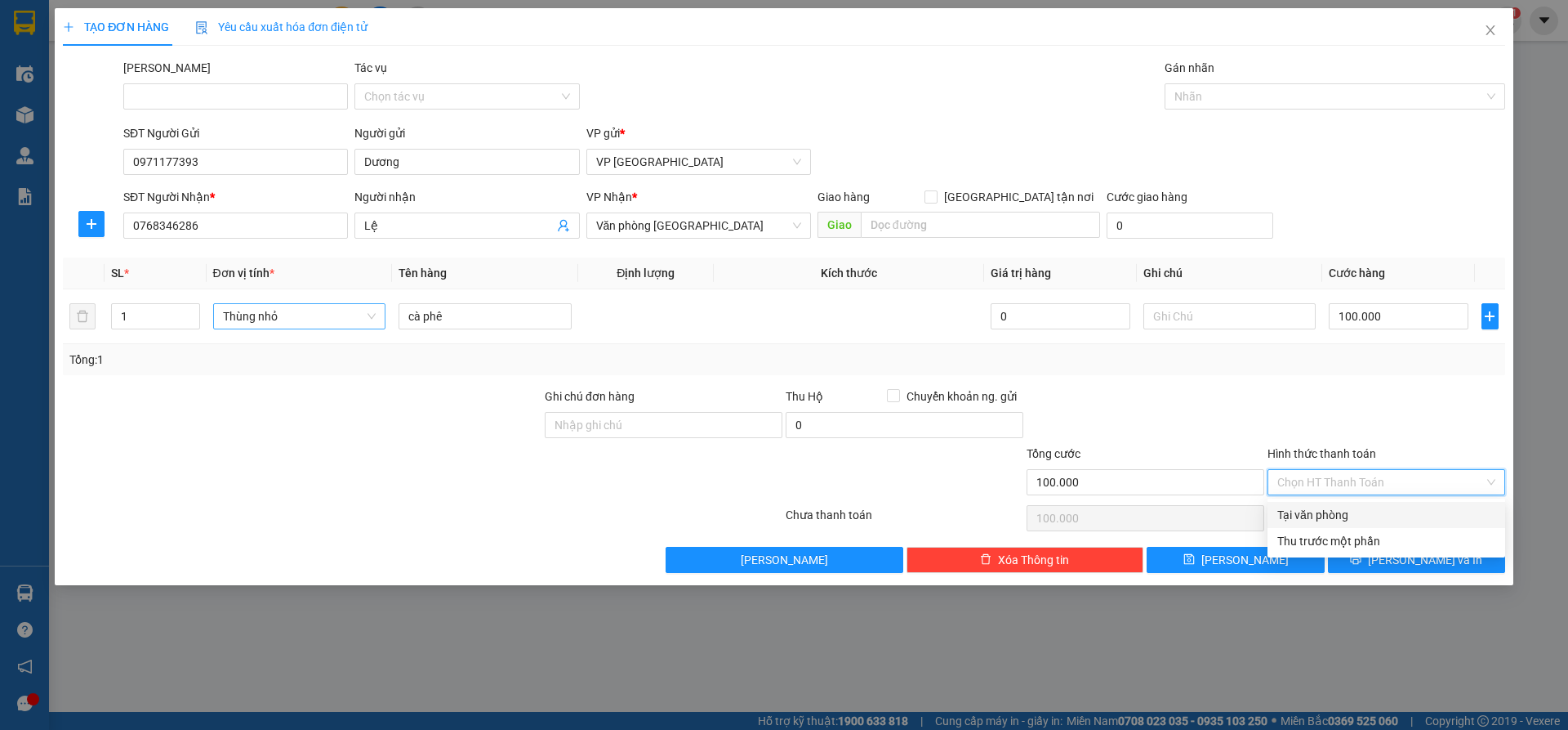
click at [1312, 418] on div at bounding box center [1386, 416] width 241 height 57
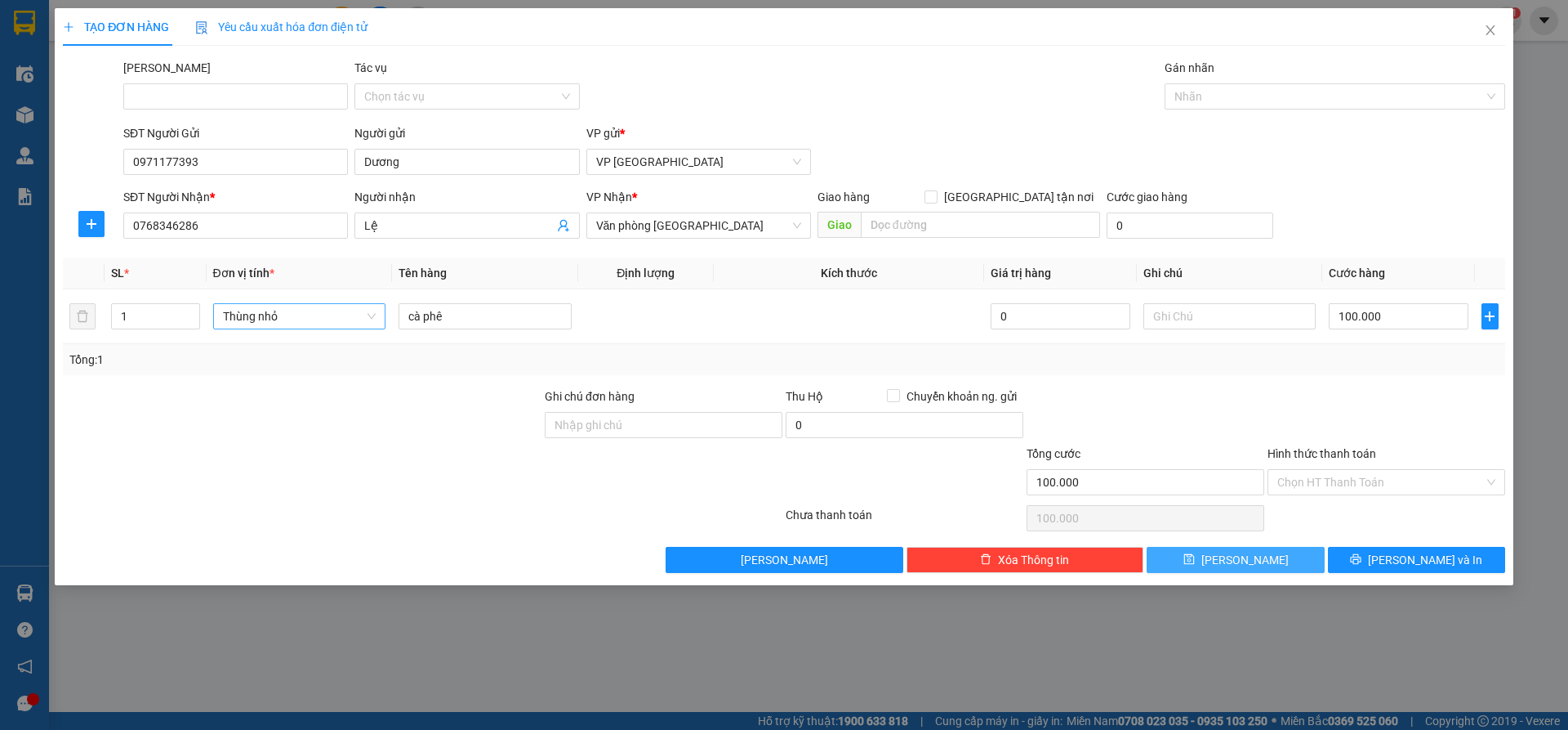
click at [1212, 559] on button "[PERSON_NAME]" at bounding box center [1235, 560] width 177 height 26
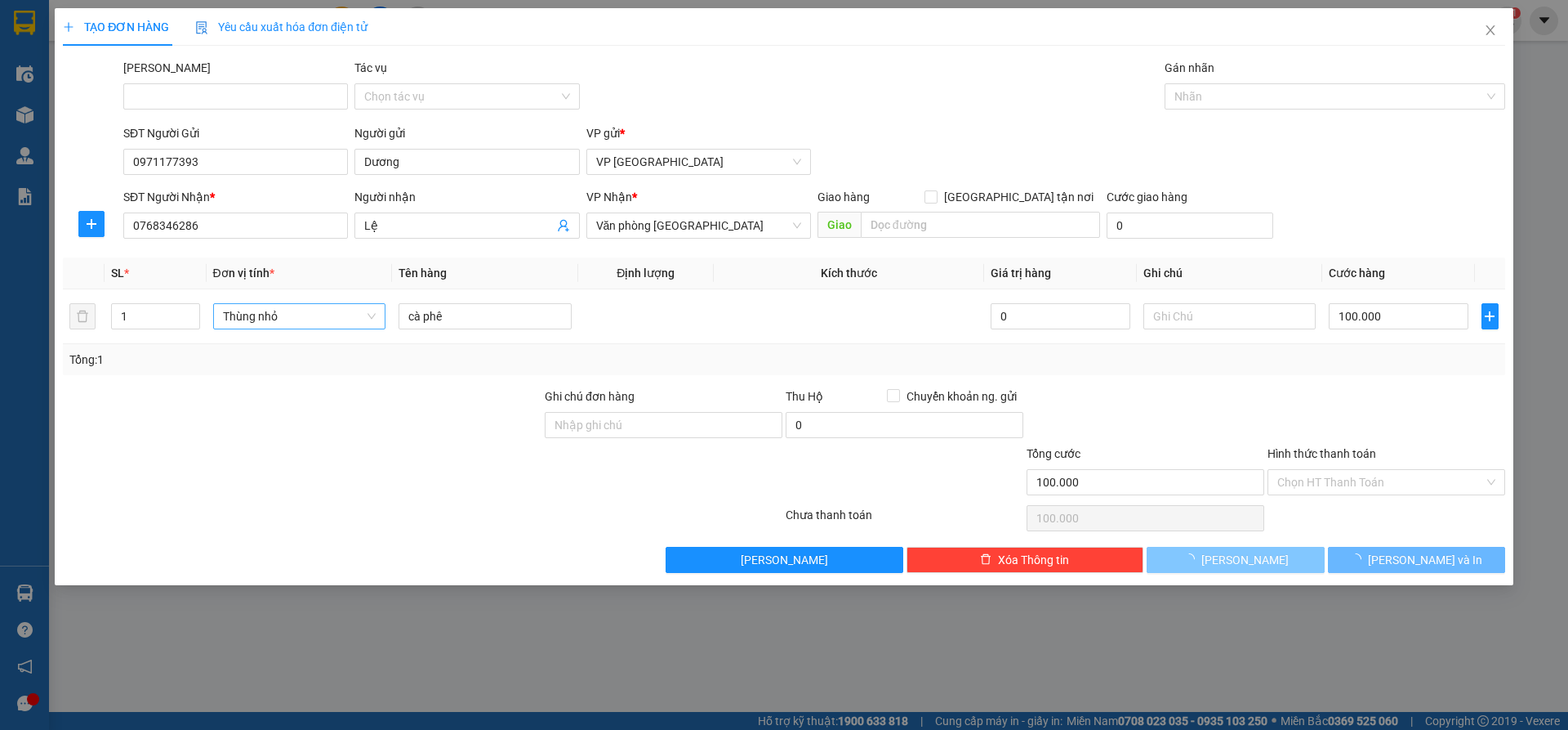
type input "0"
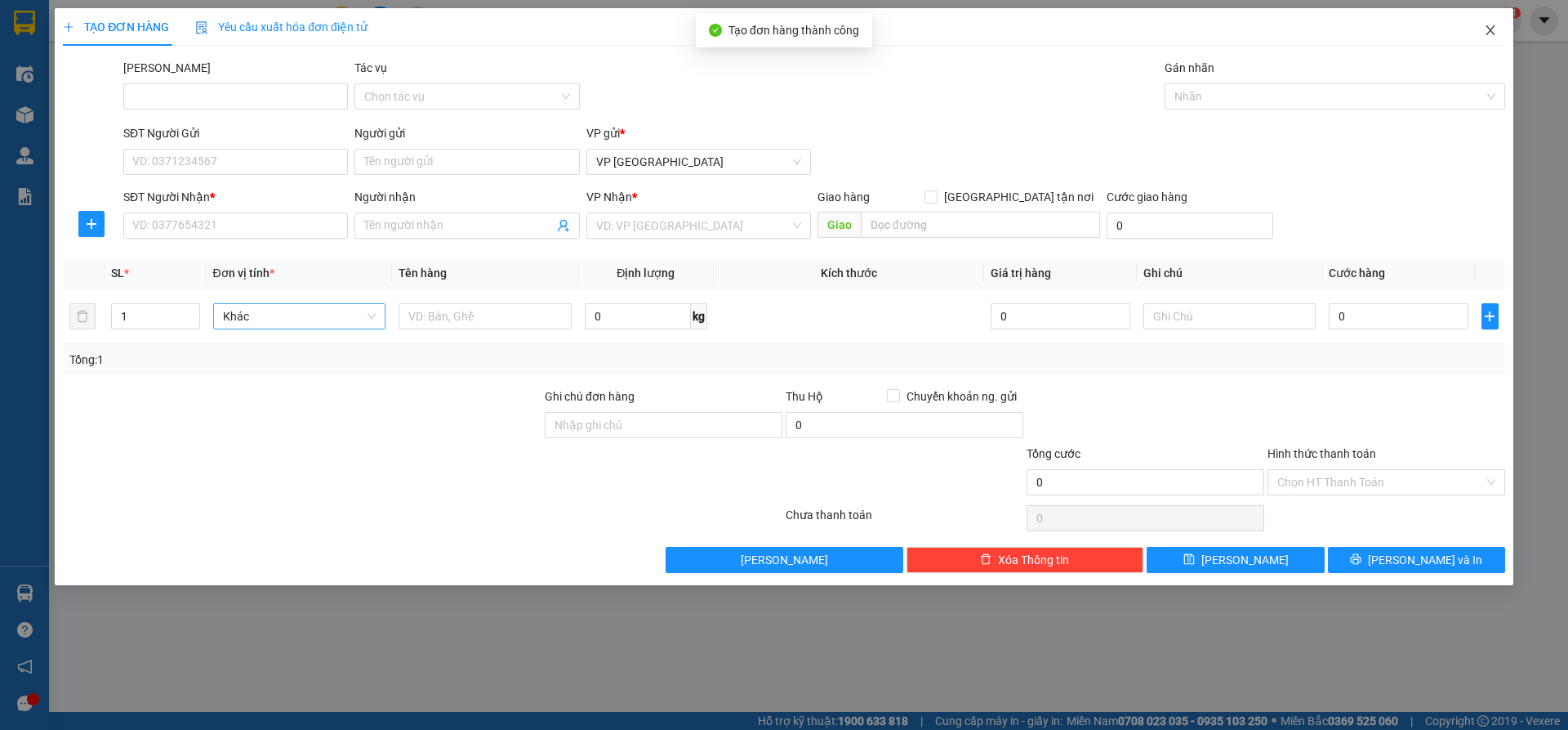
click at [1497, 37] on icon "close" at bounding box center [1490, 30] width 13 height 13
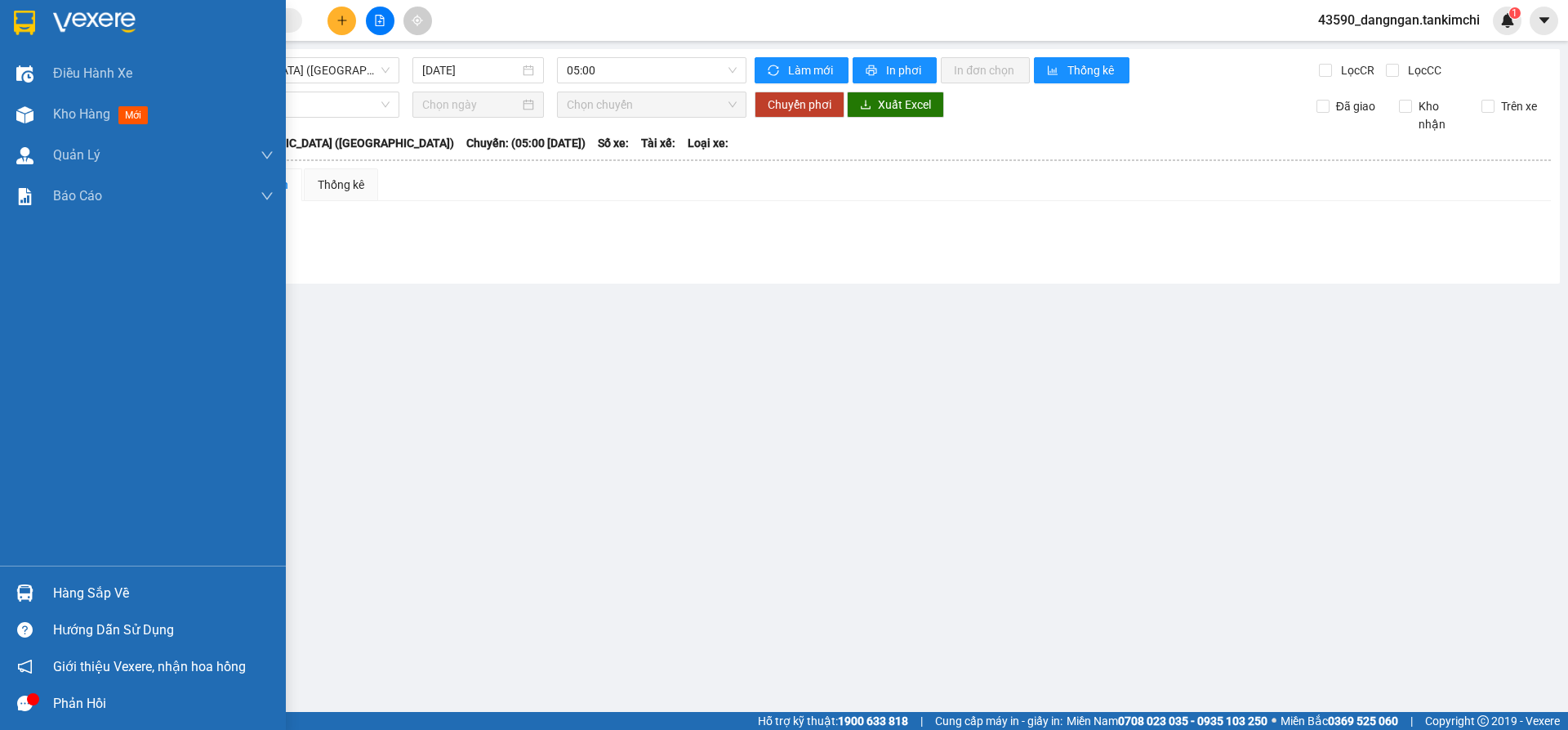
click at [20, 125] on div at bounding box center [25, 115] width 28 height 28
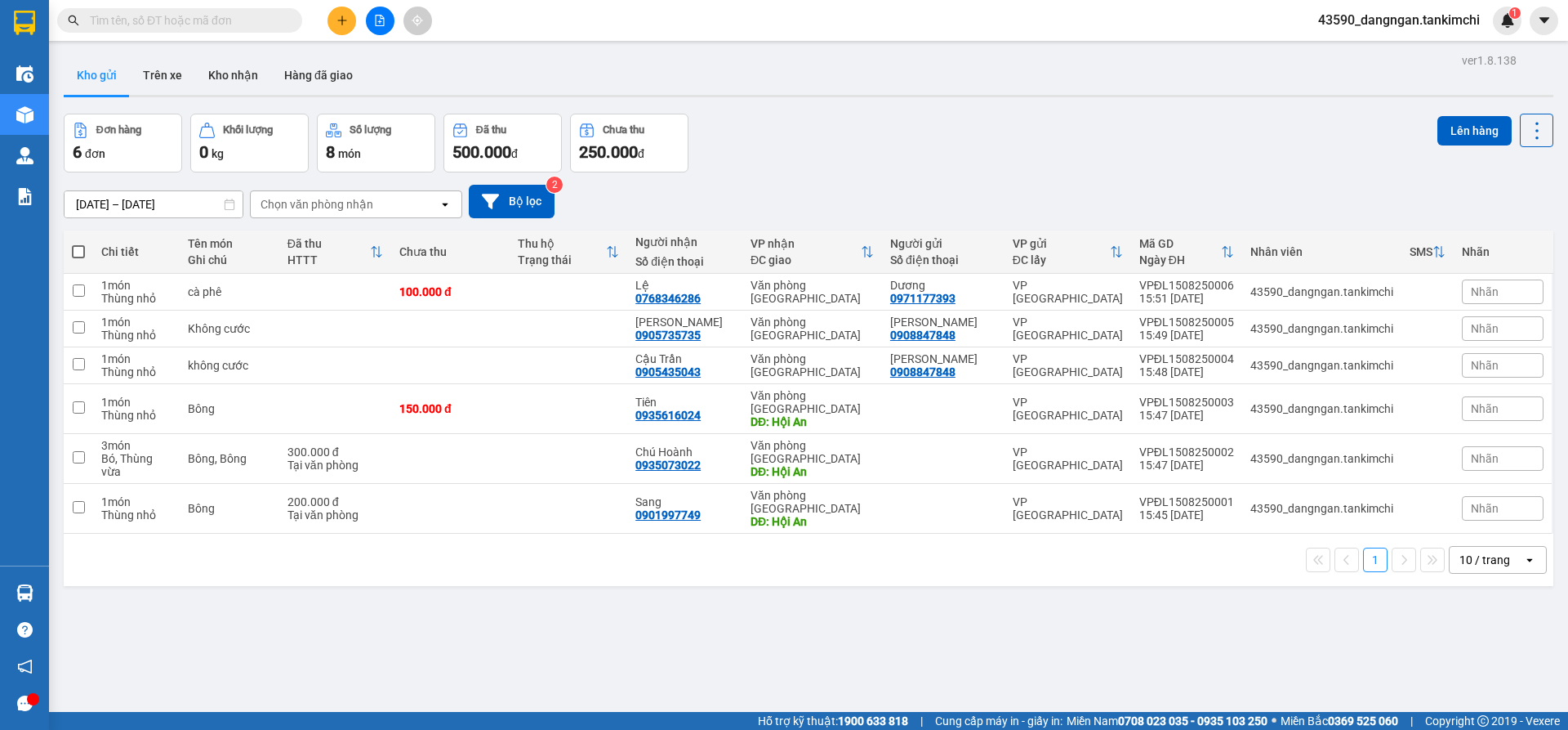
click at [612, 632] on div "ver 1.8.138 Kho gửi Trên xe Kho nhận Hàng đã giao Đơn hàng 6 đơn Khối lượng 0 k…" at bounding box center [808, 414] width 1503 height 730
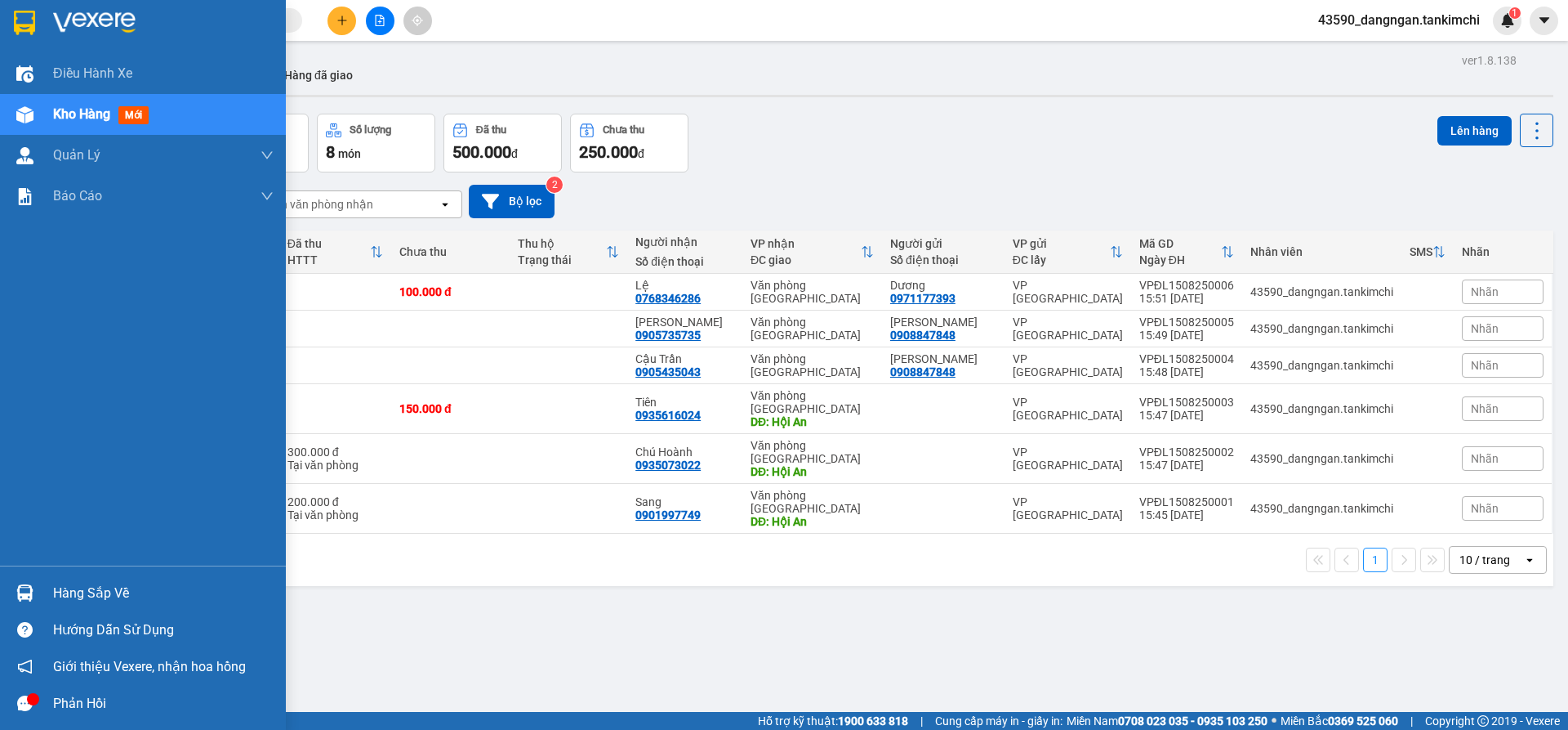
click at [23, 701] on icon "message" at bounding box center [25, 704] width 16 height 16
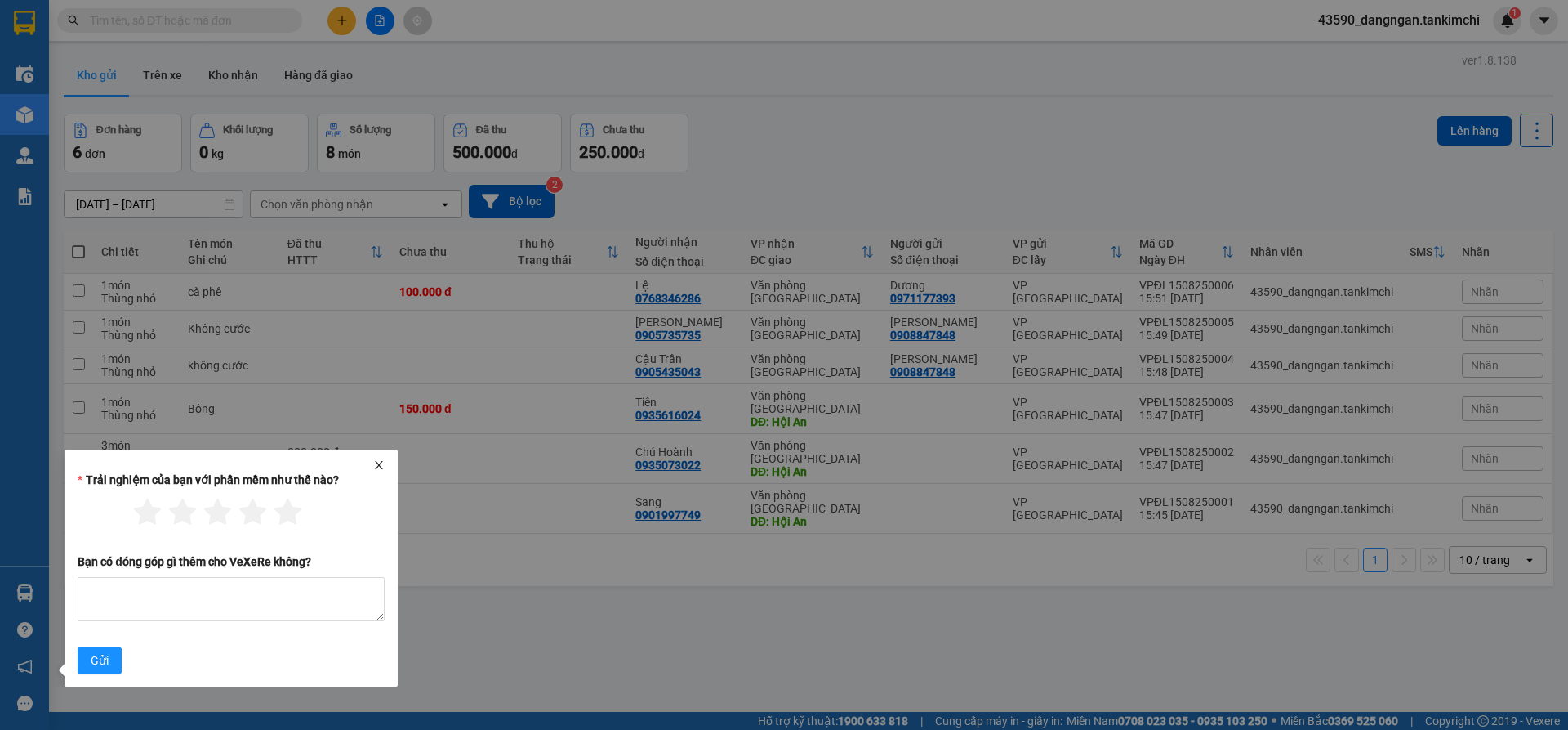
click at [383, 474] on div "Trải nghiệm của bạn với phần mềm như thế nào?" at bounding box center [231, 483] width 307 height 25
click at [379, 464] on icon "close" at bounding box center [379, 464] width 8 height 8
